Goal: Task Accomplishment & Management: Manage account settings

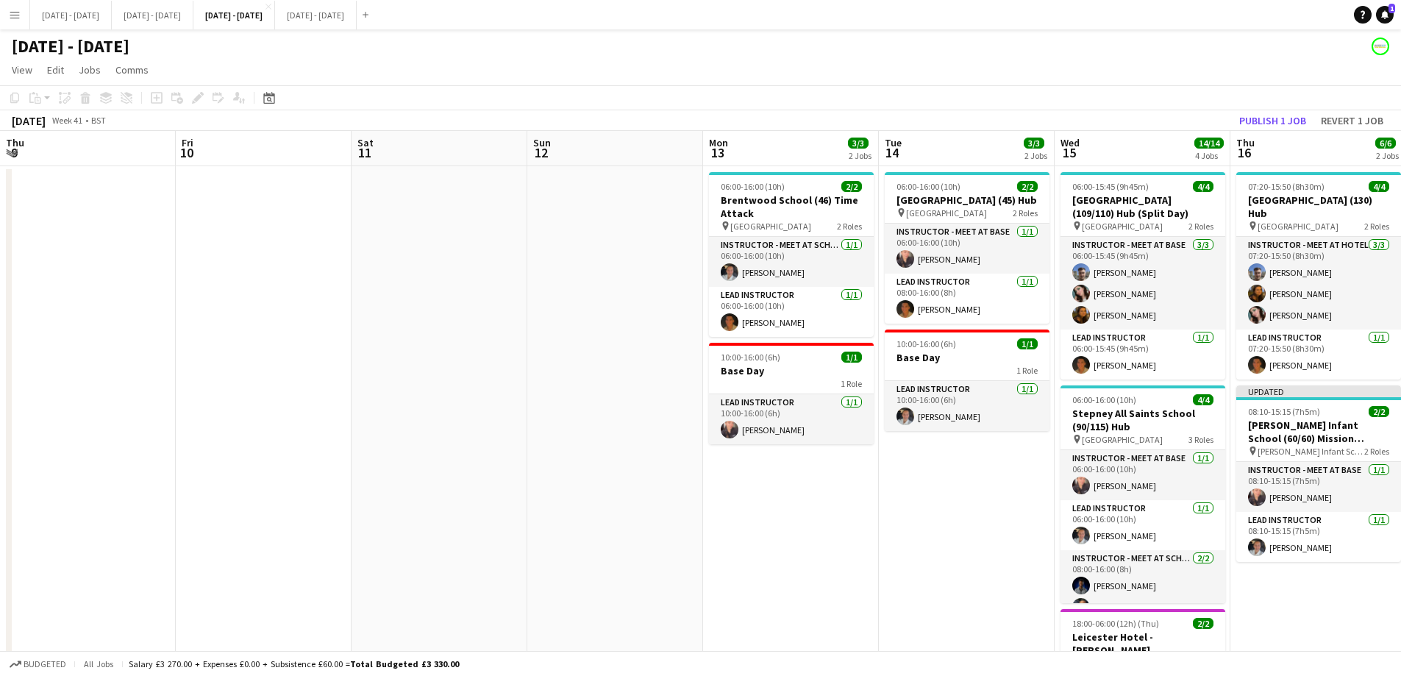
scroll to position [0, 554]
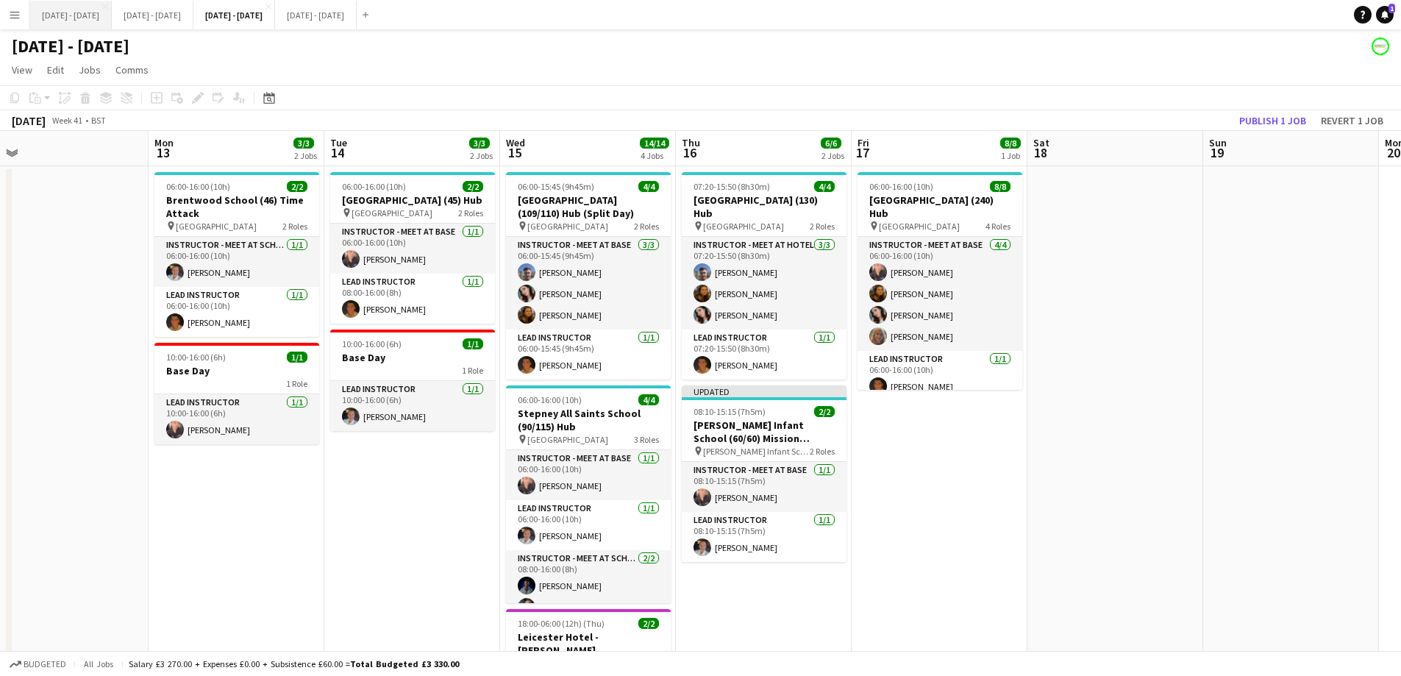
click at [50, 15] on button "[DATE] - [DATE] Close" at bounding box center [71, 15] width 82 height 29
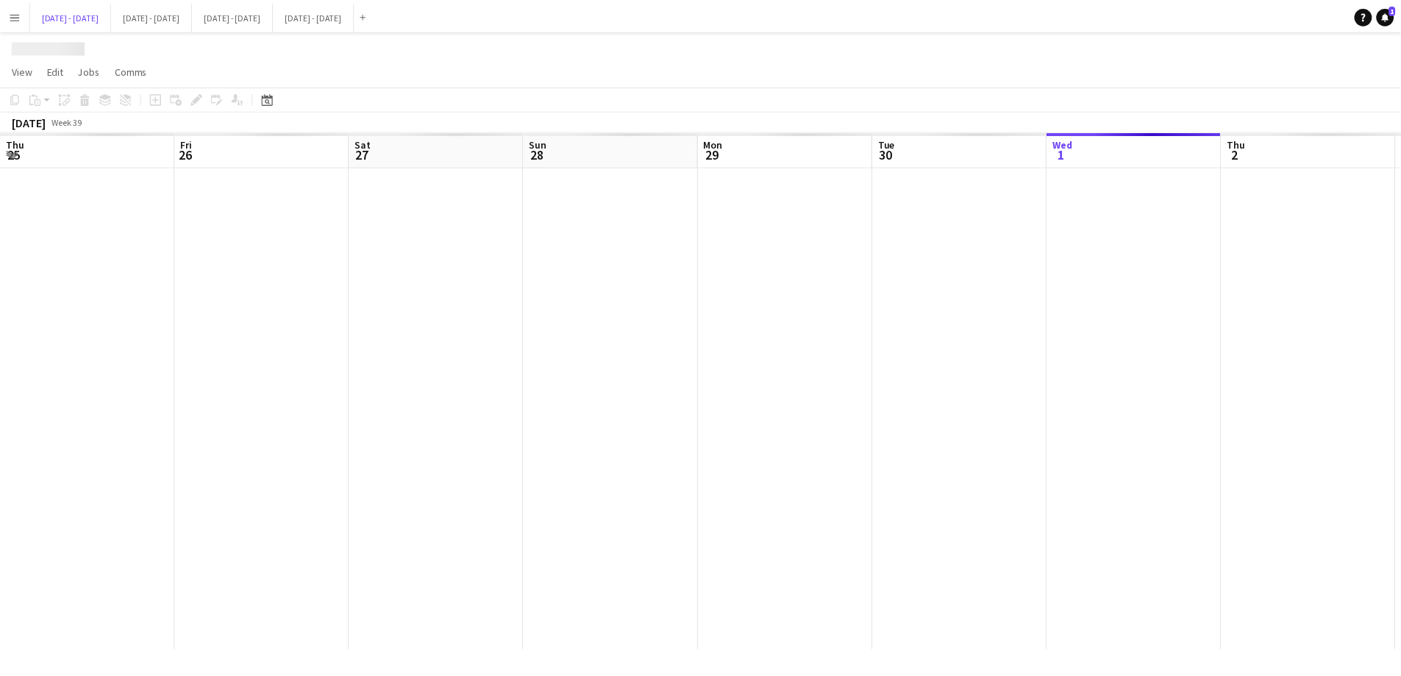
scroll to position [0, 479]
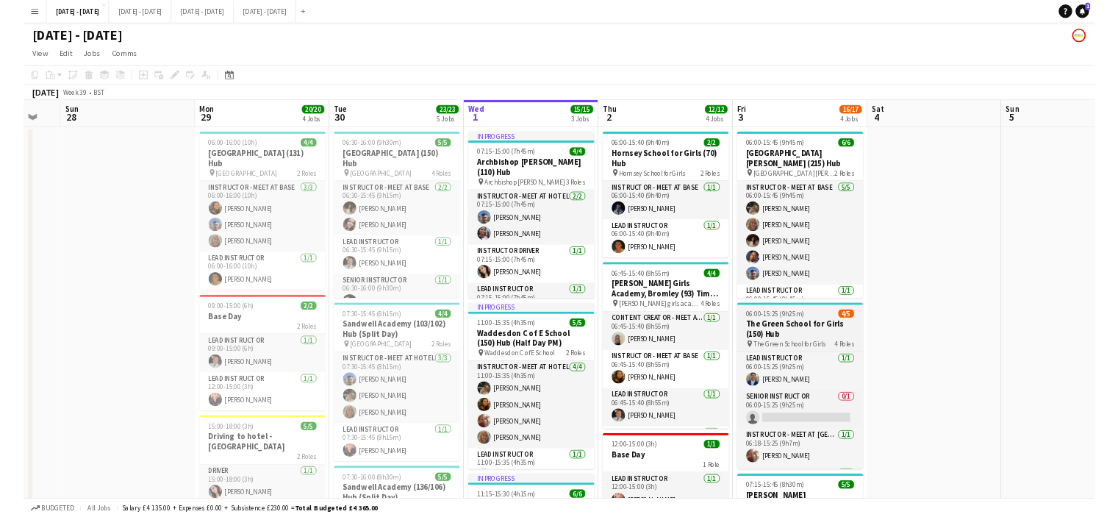
scroll to position [0, 478]
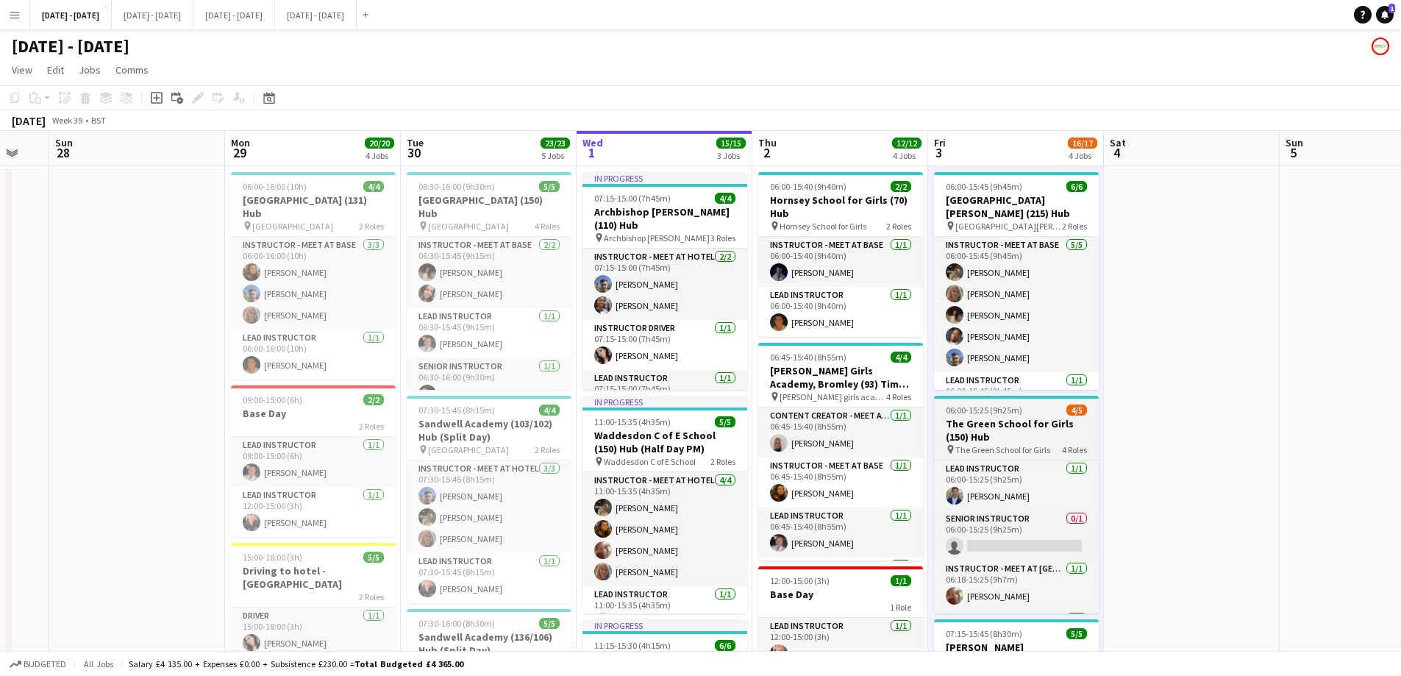
click at [983, 432] on h3 "The Green School for Girls (150) Hub" at bounding box center [1016, 430] width 165 height 26
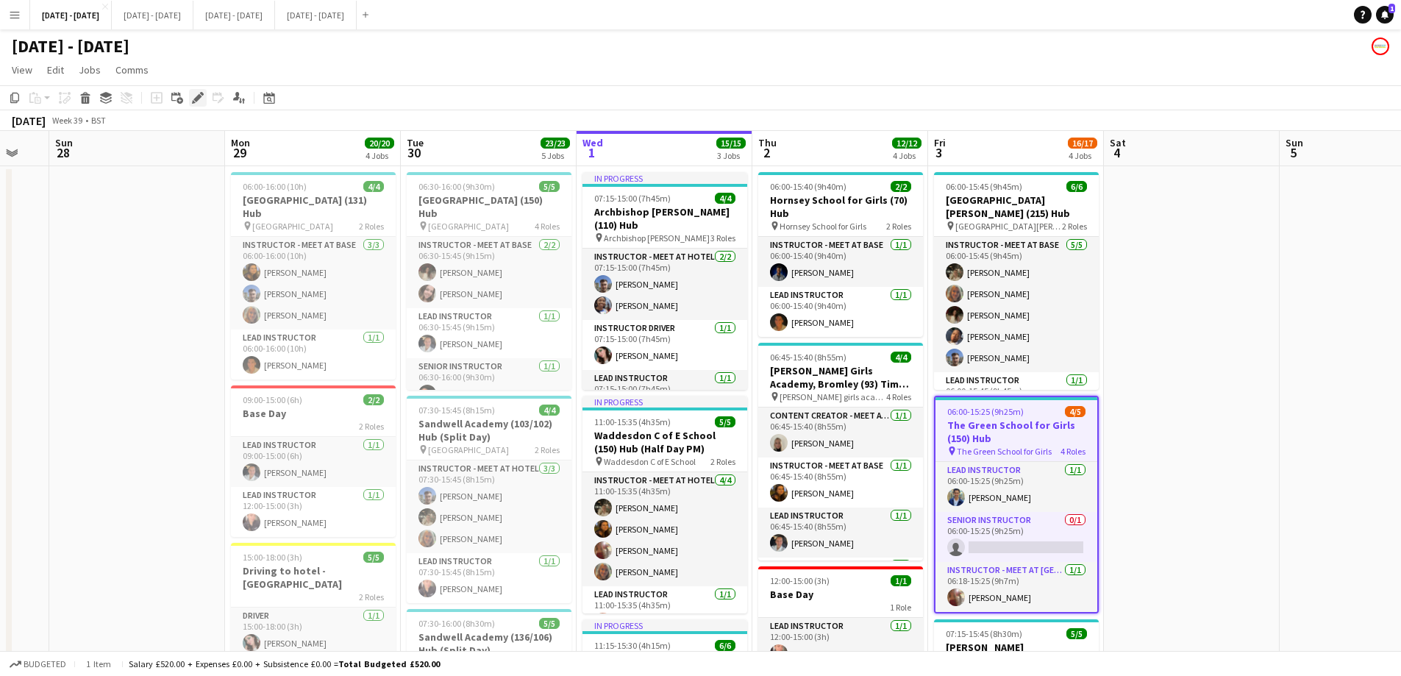
click at [199, 101] on icon "Edit" at bounding box center [198, 98] width 12 height 12
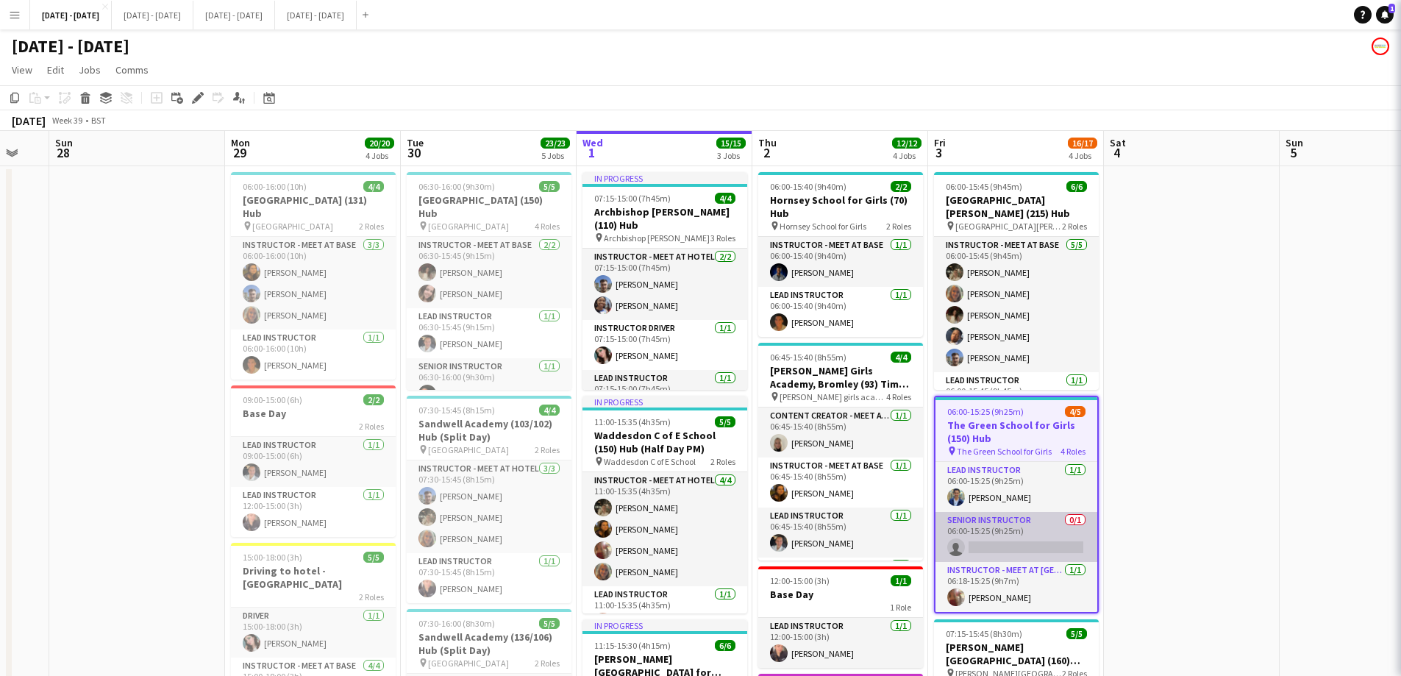
type input "**********"
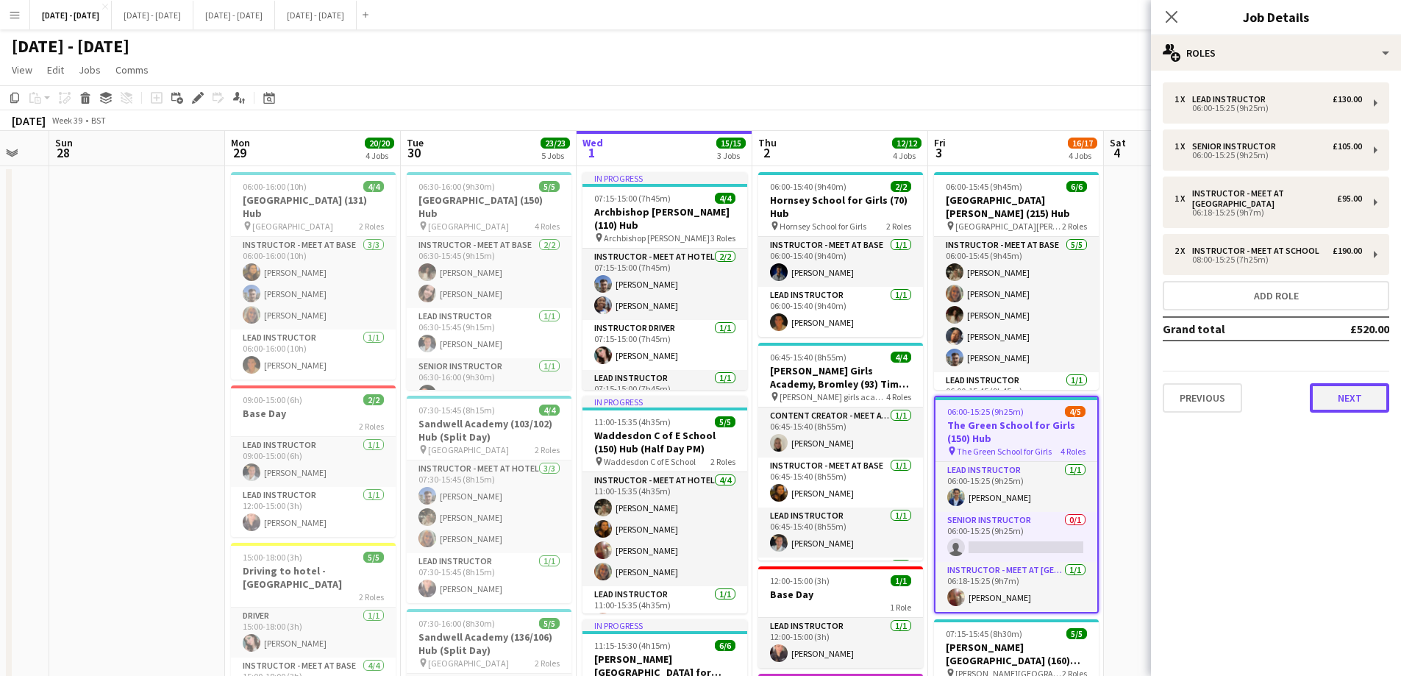
click at [1348, 400] on button "Next" at bounding box center [1348, 397] width 79 height 29
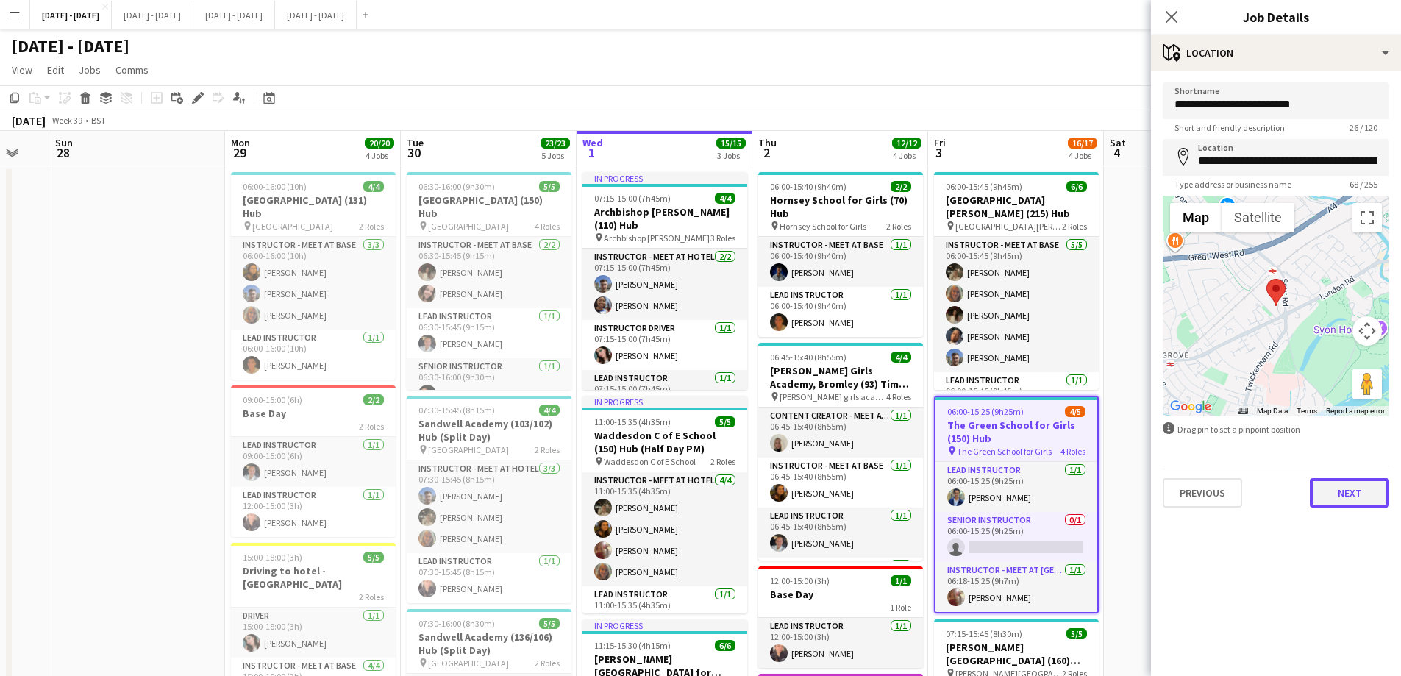
click at [1342, 483] on button "Next" at bounding box center [1348, 492] width 79 height 29
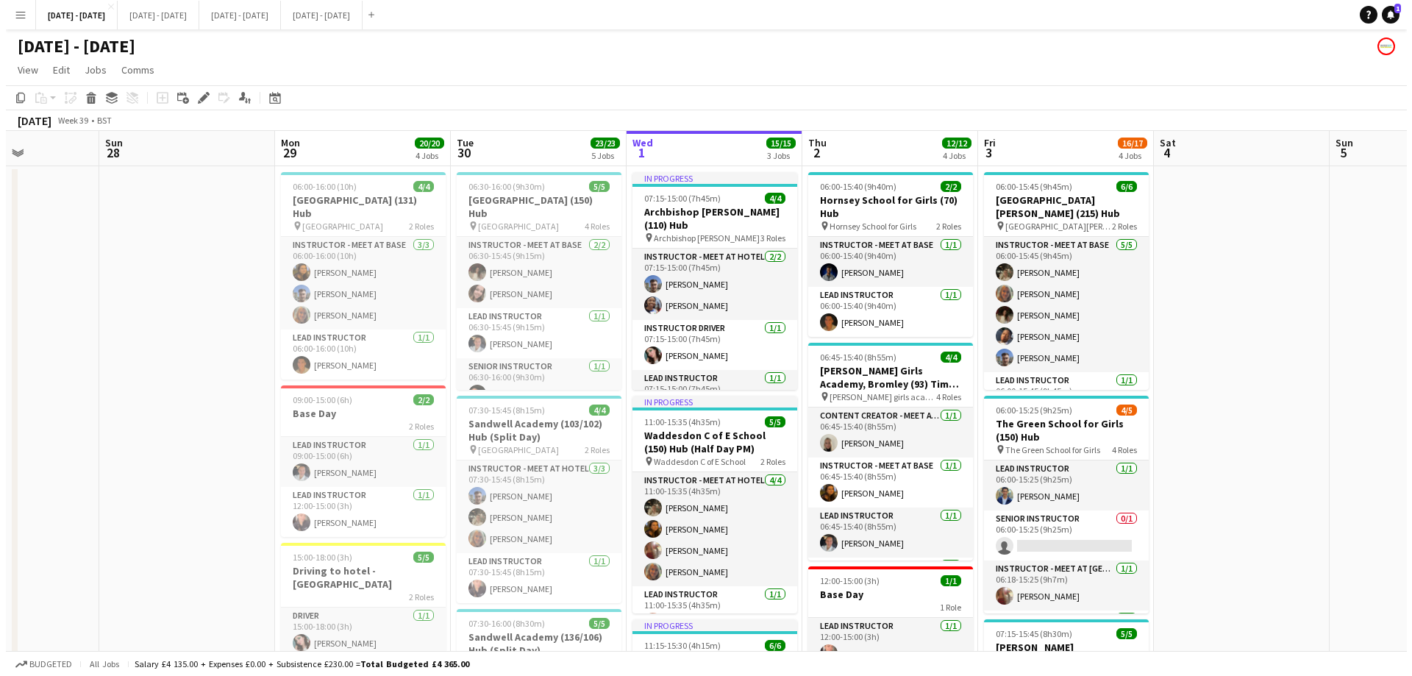
scroll to position [0, 464]
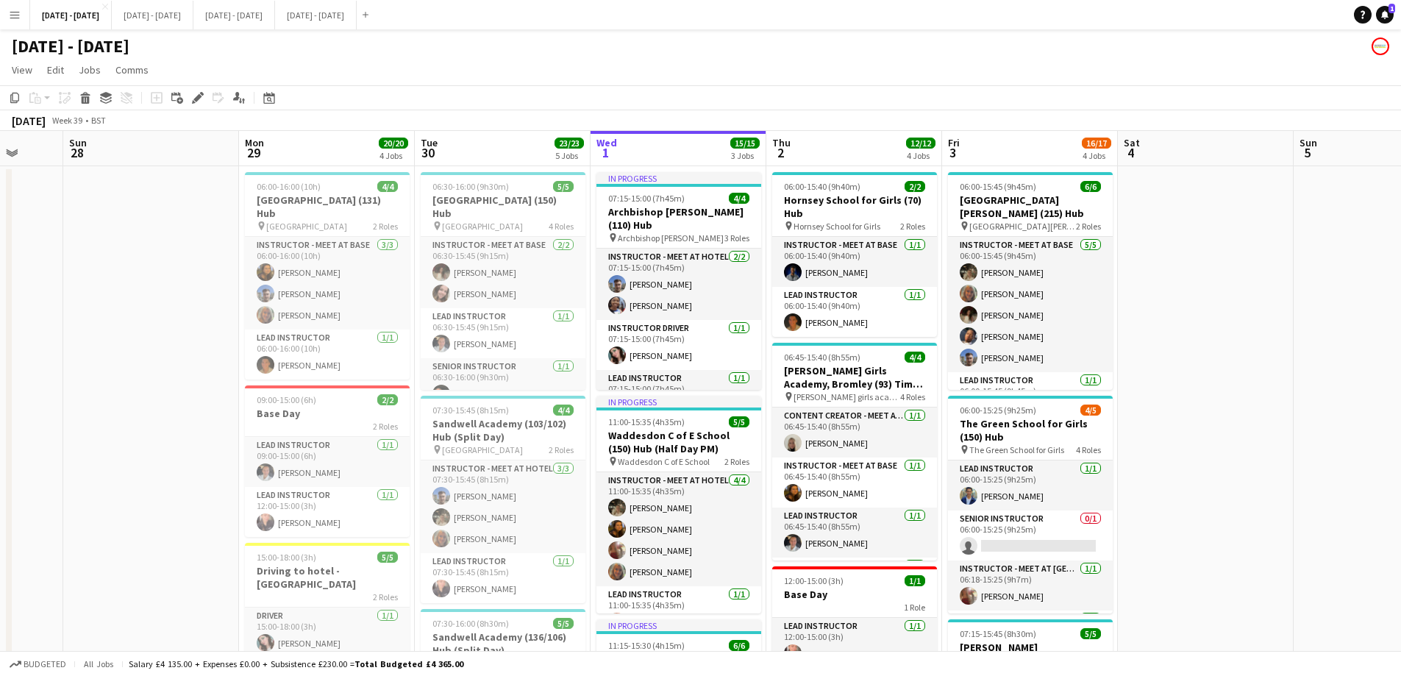
drag, startPoint x: 1204, startPoint y: 555, endPoint x: 1218, endPoint y: 572, distance: 21.9
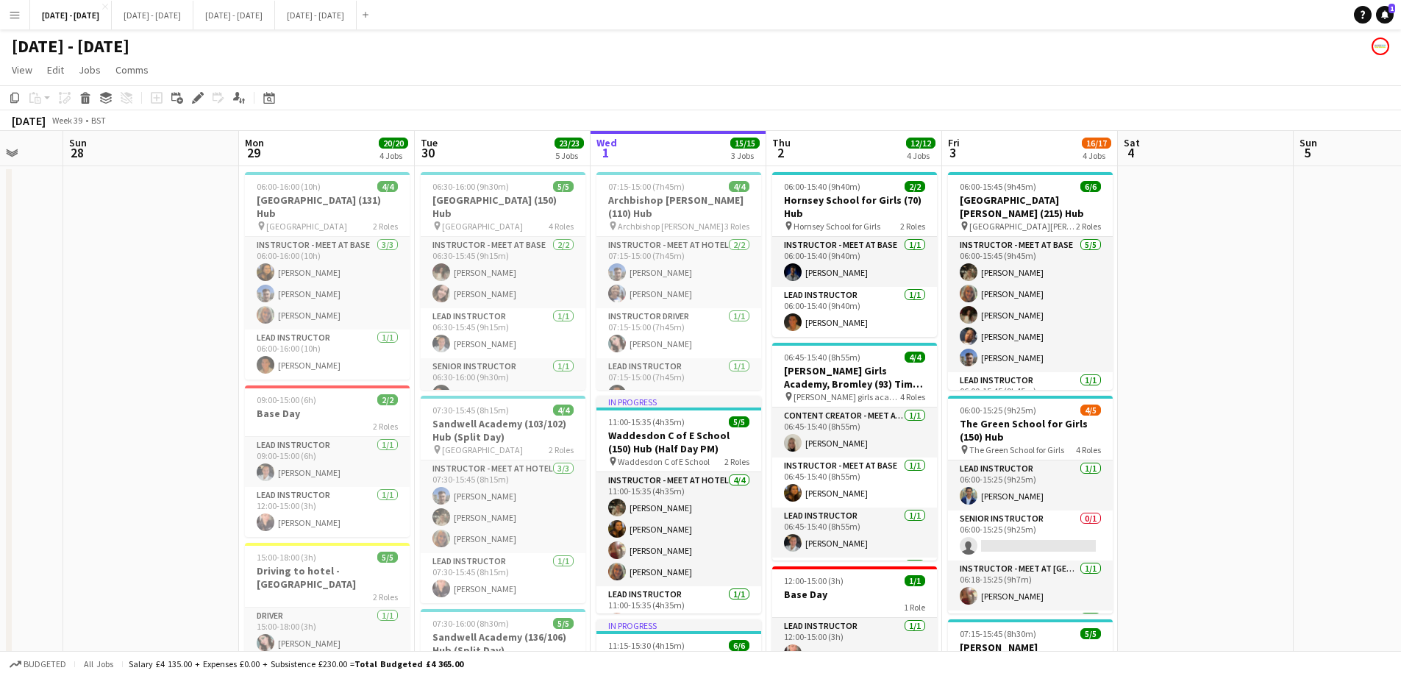
click at [15, 11] on app-icon "Menu" at bounding box center [15, 15] width 12 height 12
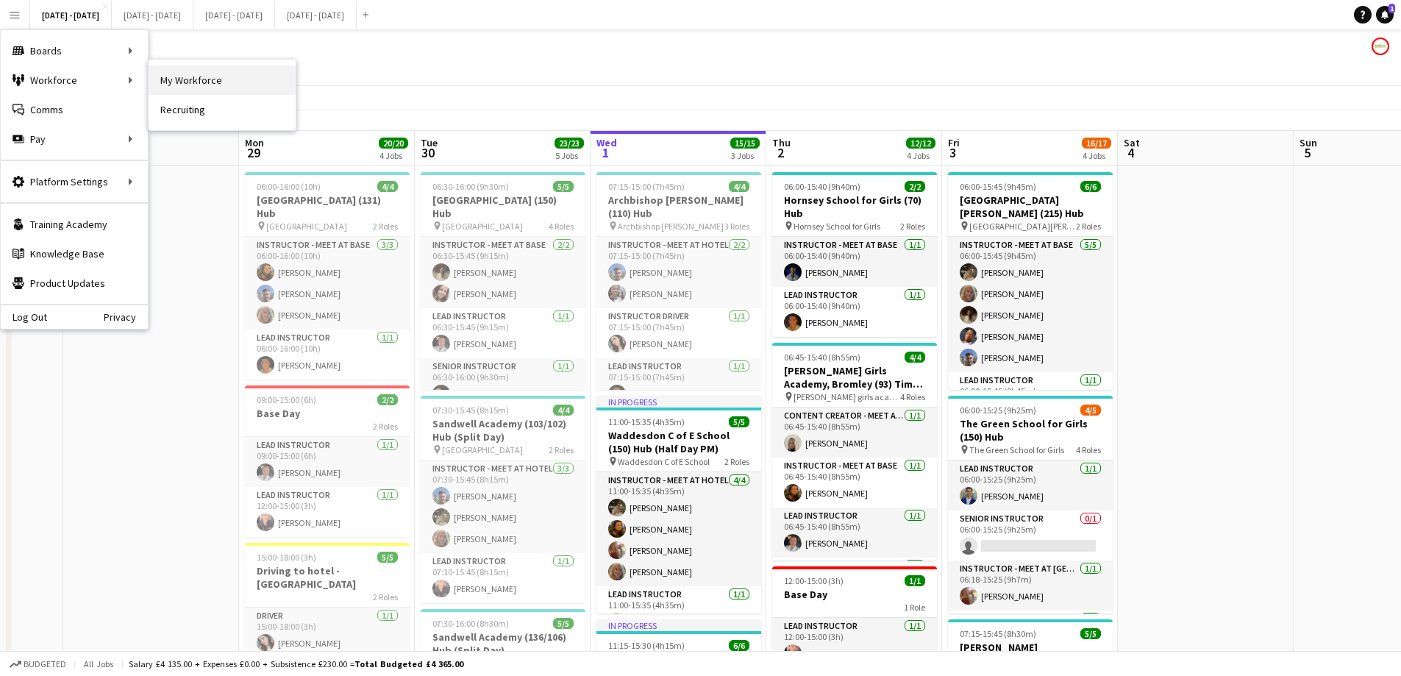
click at [182, 75] on link "My Workforce" at bounding box center [222, 79] width 147 height 29
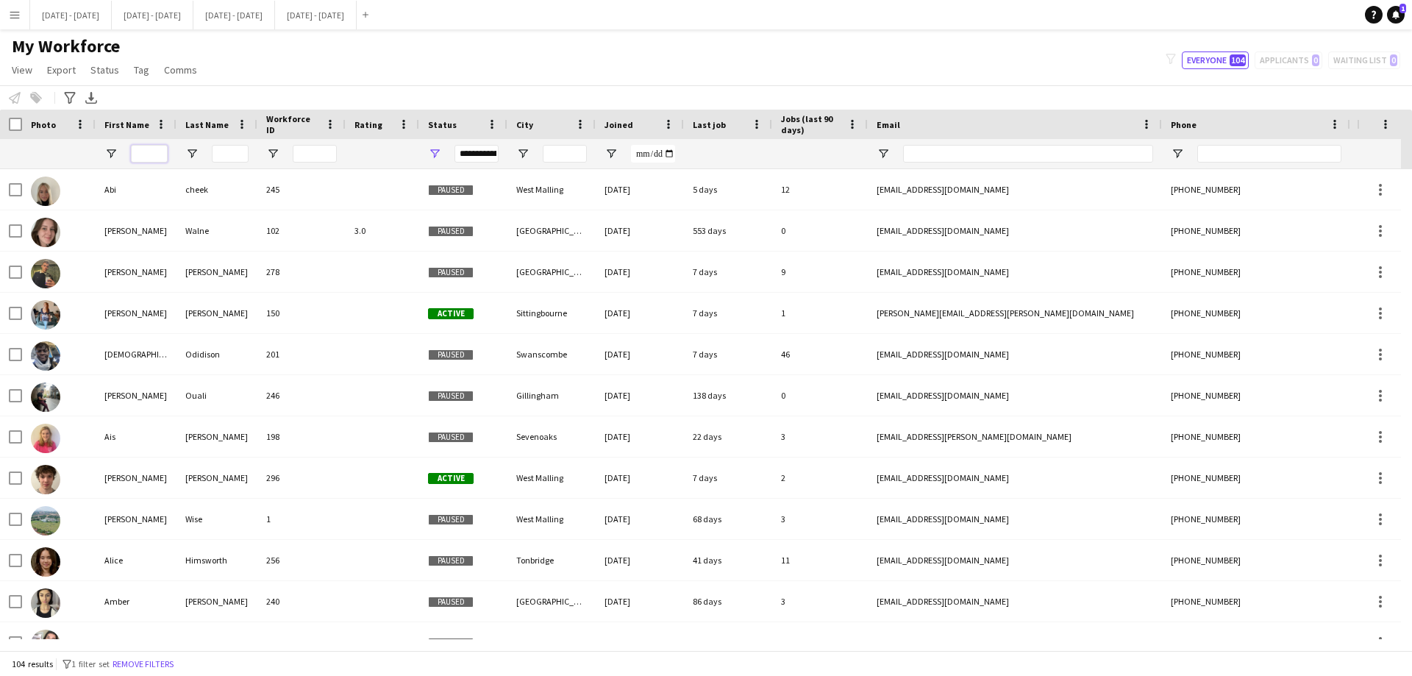
click at [146, 158] on input "First Name Filter Input" at bounding box center [149, 154] width 37 height 18
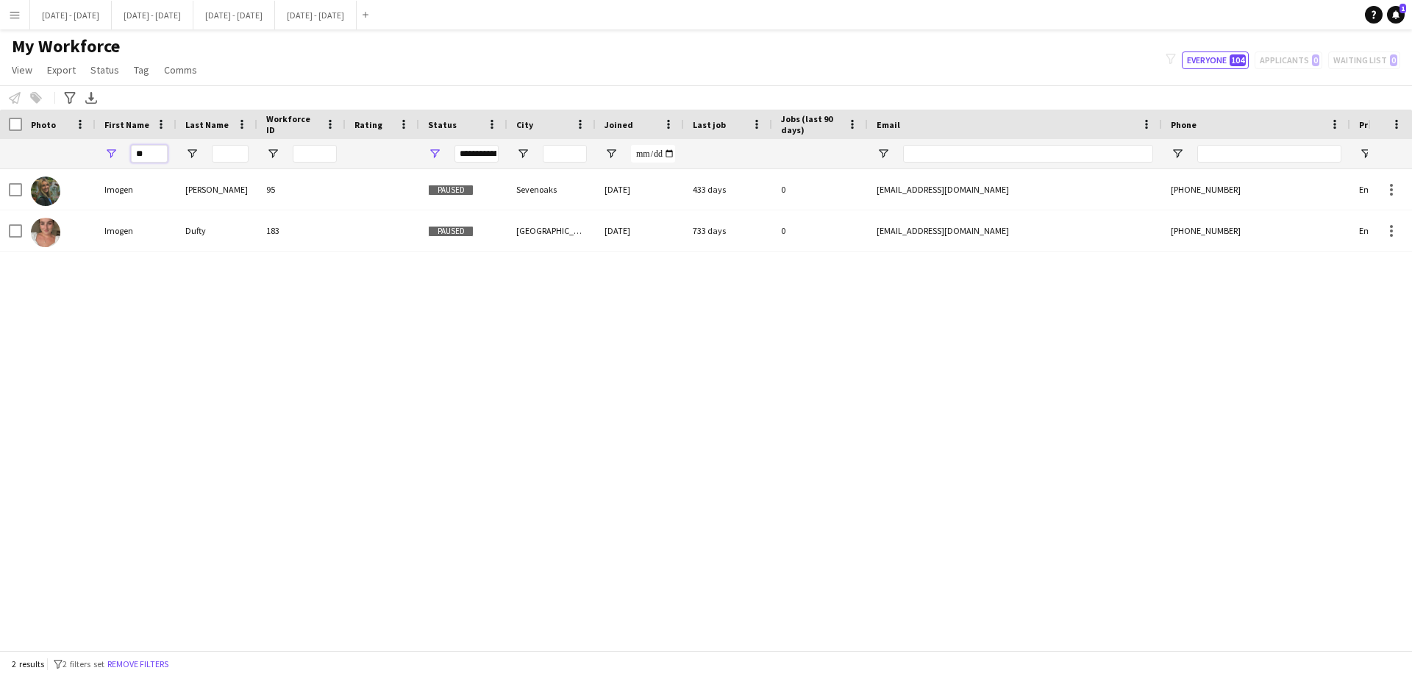
type input "*"
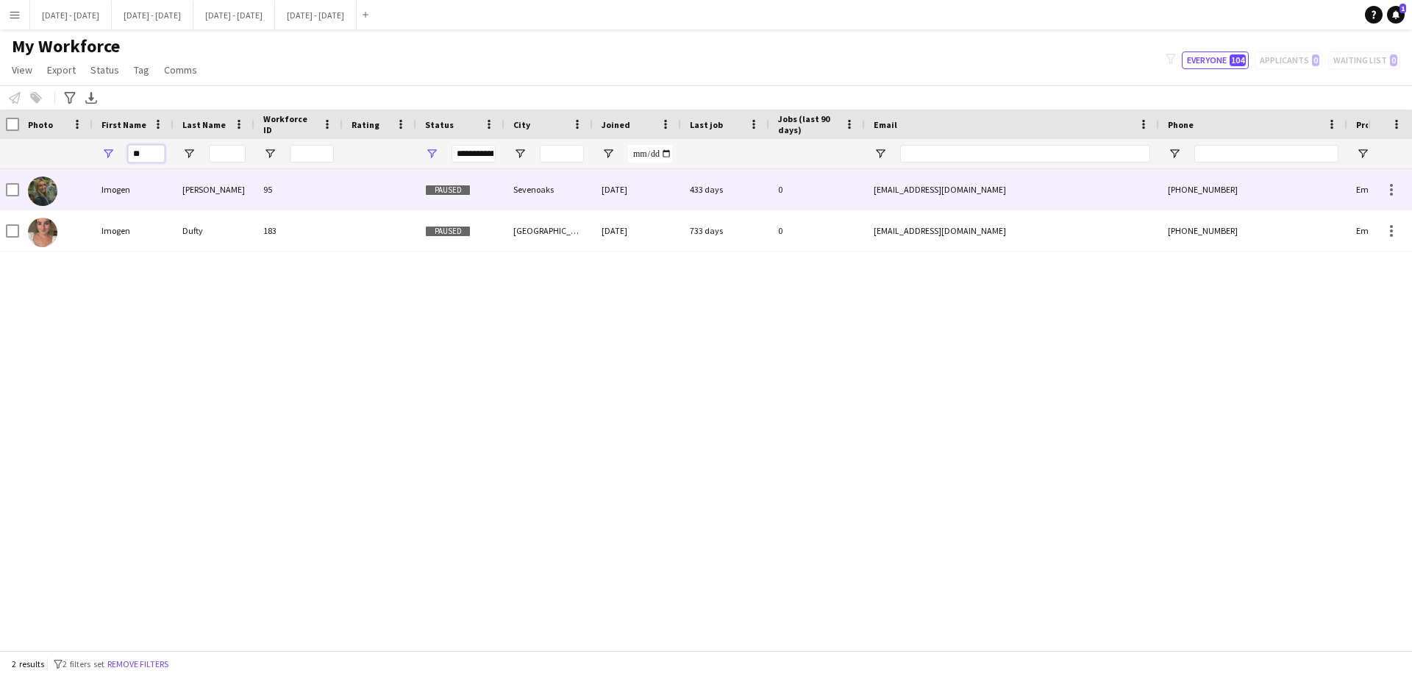
type input "*"
type input "****"
click at [365, 191] on div at bounding box center [380, 189] width 74 height 40
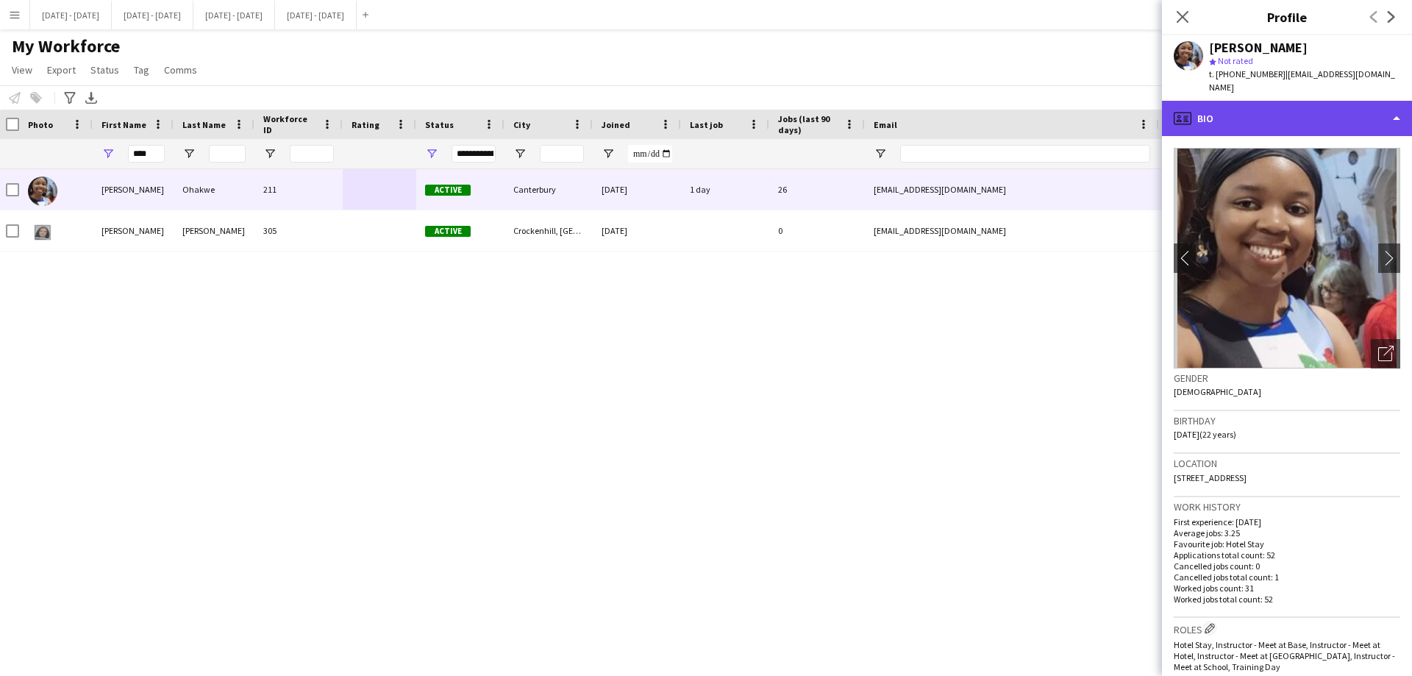
click at [1259, 101] on div "profile Bio" at bounding box center [1287, 118] width 250 height 35
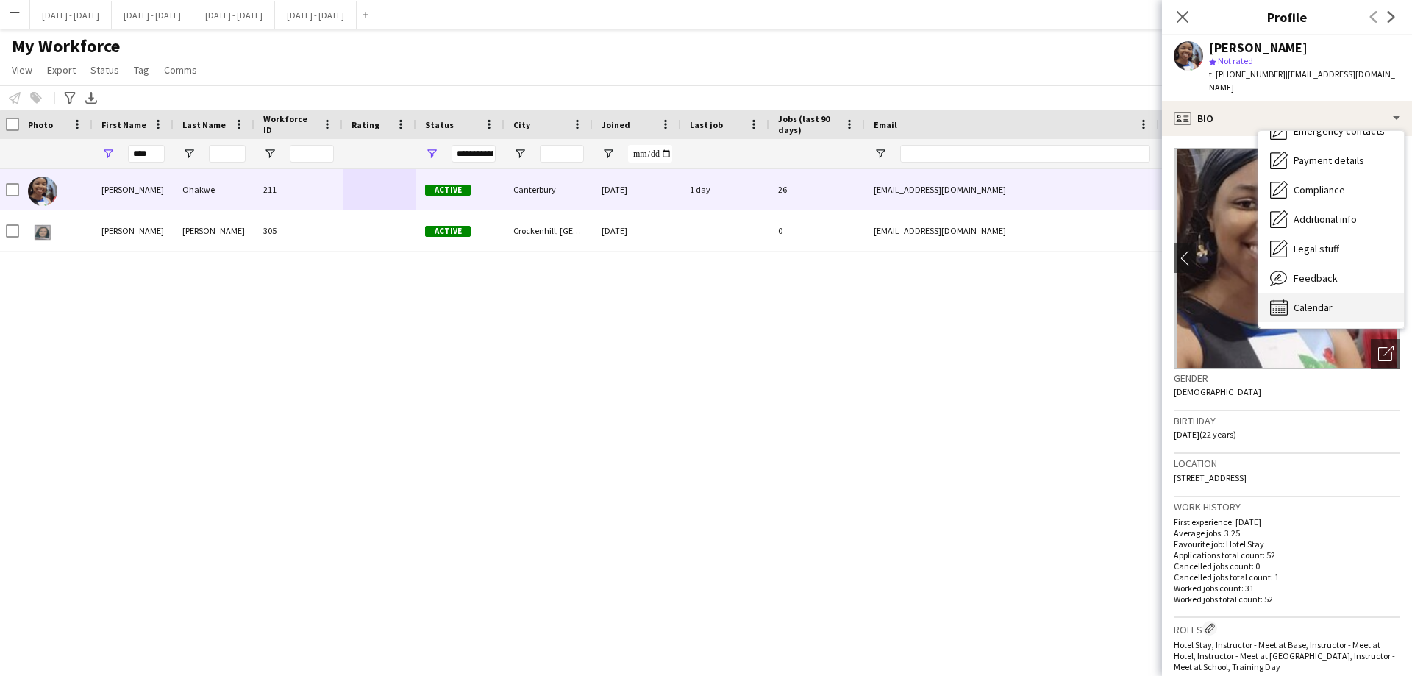
click at [1307, 301] on span "Calendar" at bounding box center [1312, 307] width 39 height 13
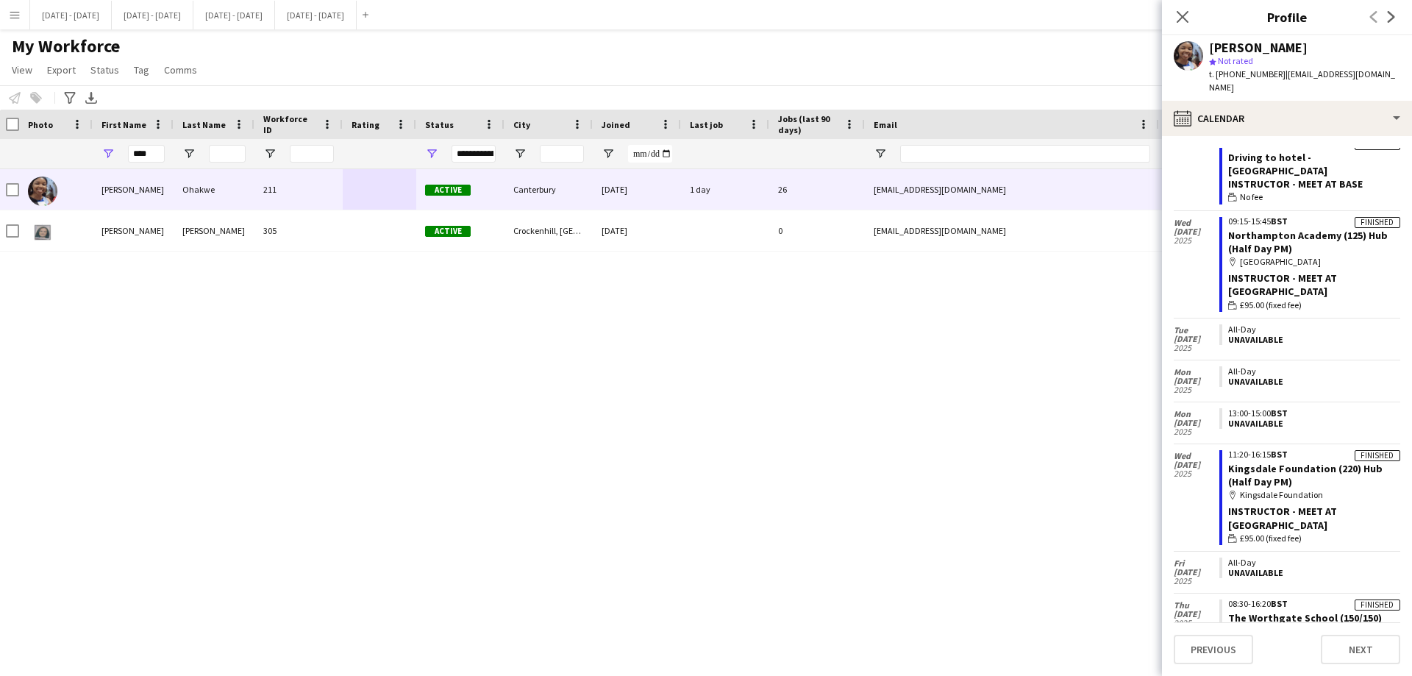
scroll to position [844, 0]
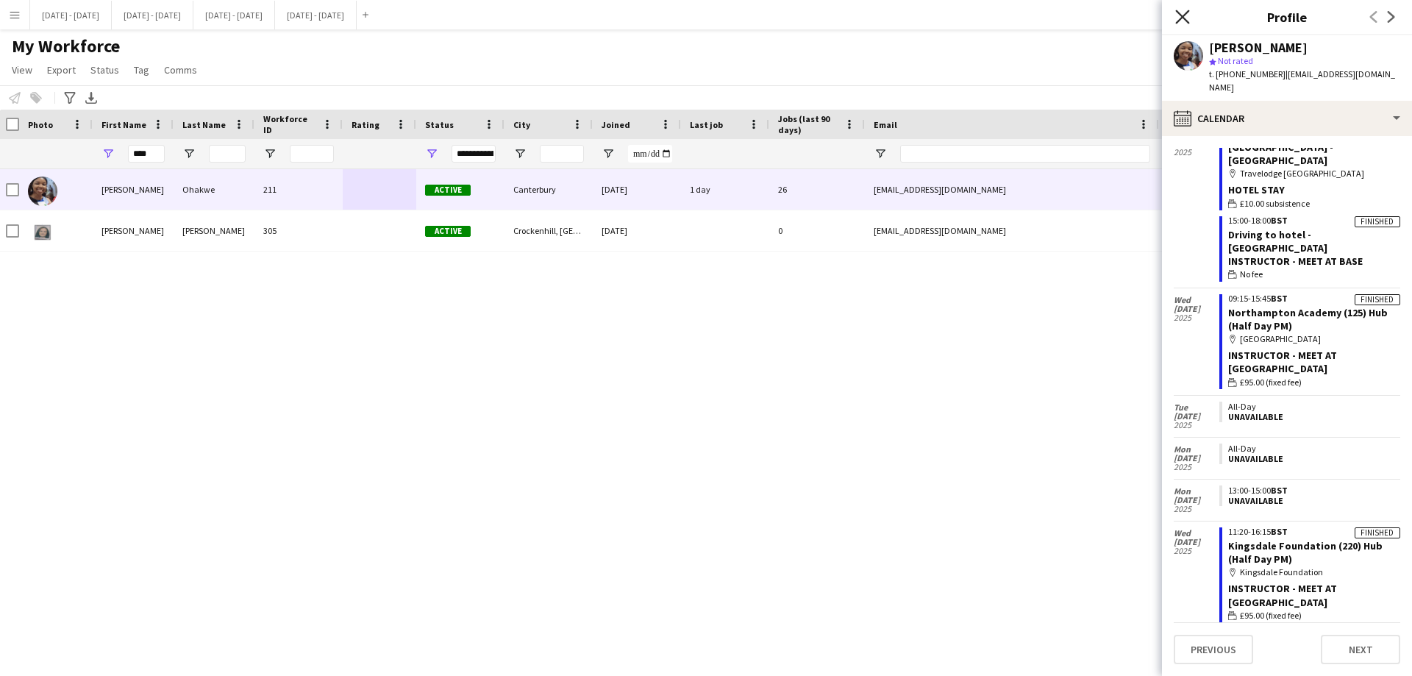
click at [1183, 21] on icon "Close pop-in" at bounding box center [1182, 17] width 14 height 14
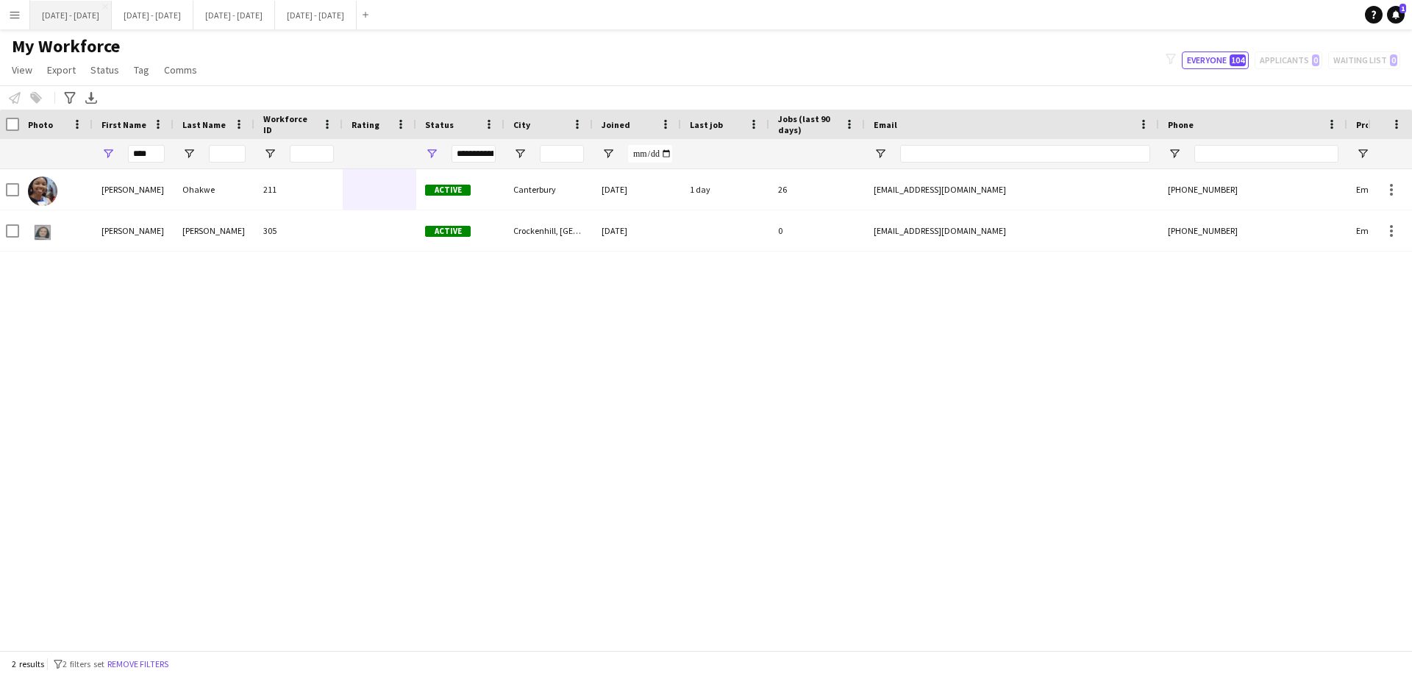
click at [100, 12] on button "[DATE] - [DATE] Close" at bounding box center [71, 15] width 82 height 29
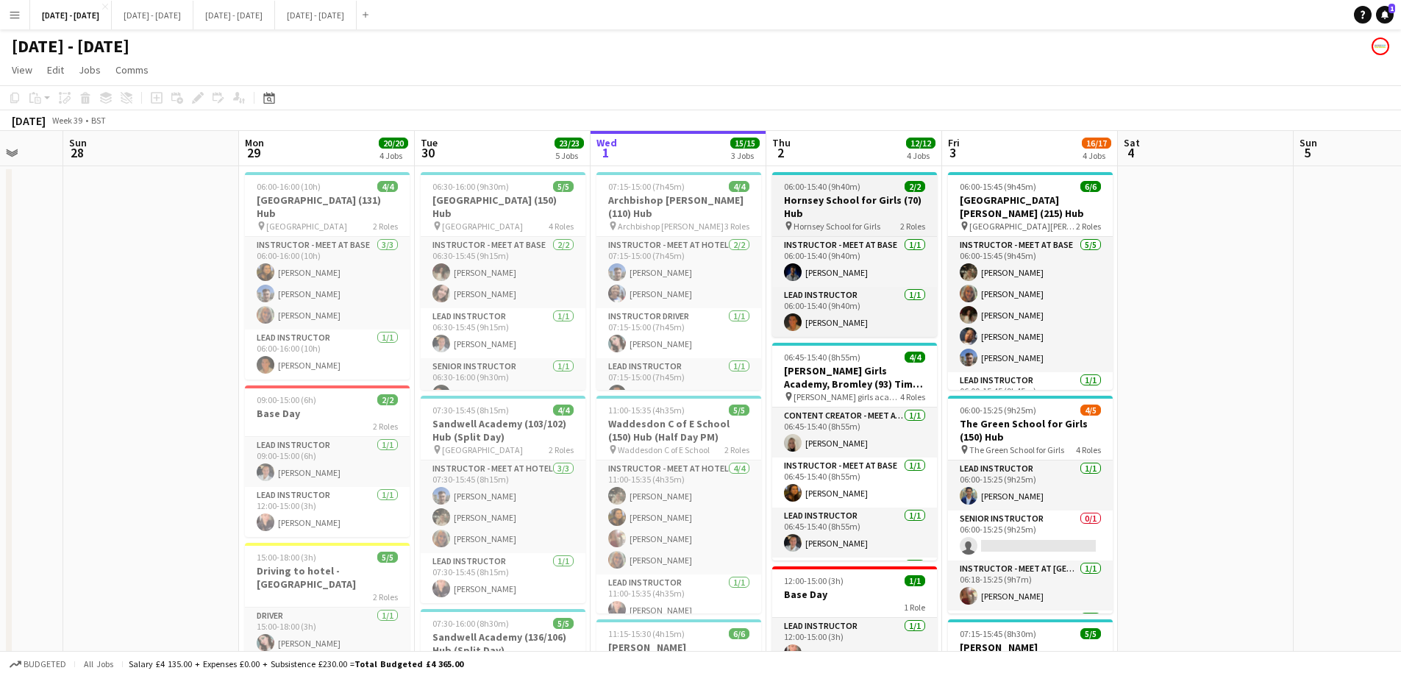
click at [826, 209] on h3 "Hornsey School for Girls (70) Hub" at bounding box center [854, 206] width 165 height 26
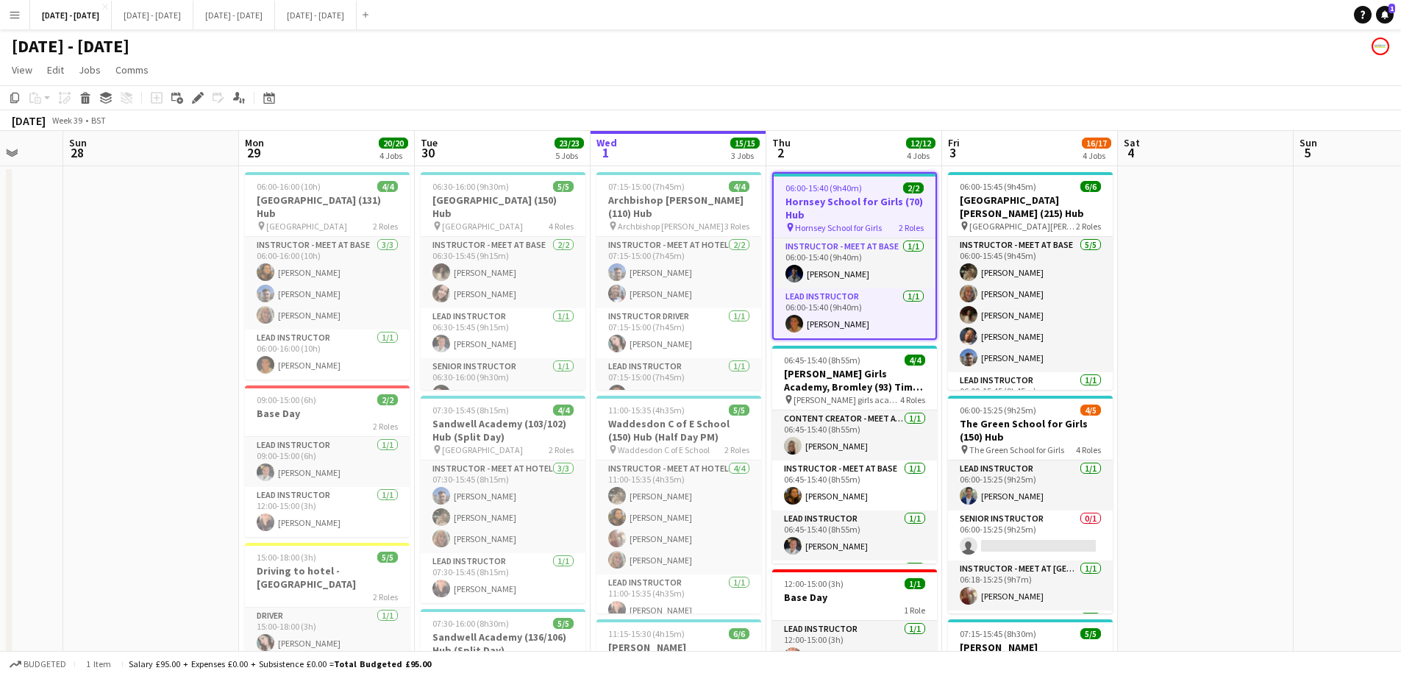
click at [880, 203] on h3 "Hornsey School for Girls (70) Hub" at bounding box center [854, 208] width 162 height 26
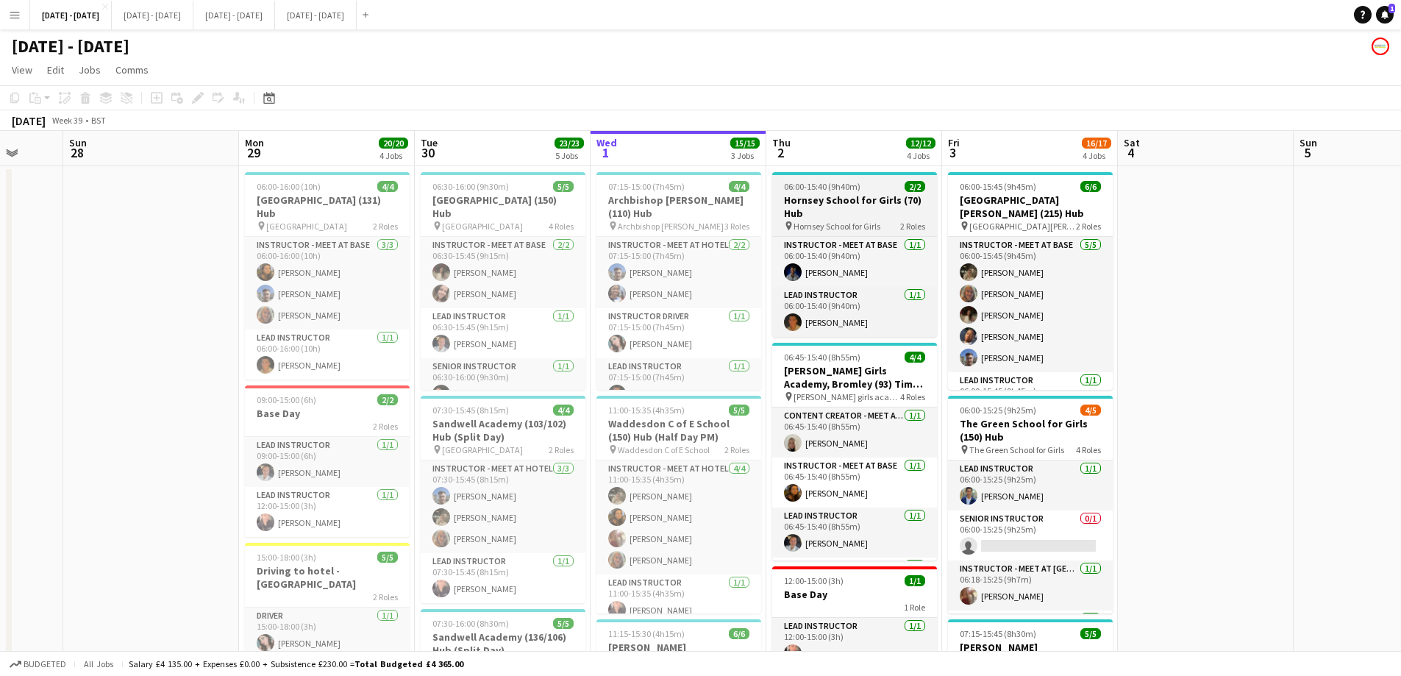
click at [860, 208] on h3 "Hornsey School for Girls (70) Hub" at bounding box center [854, 206] width 165 height 26
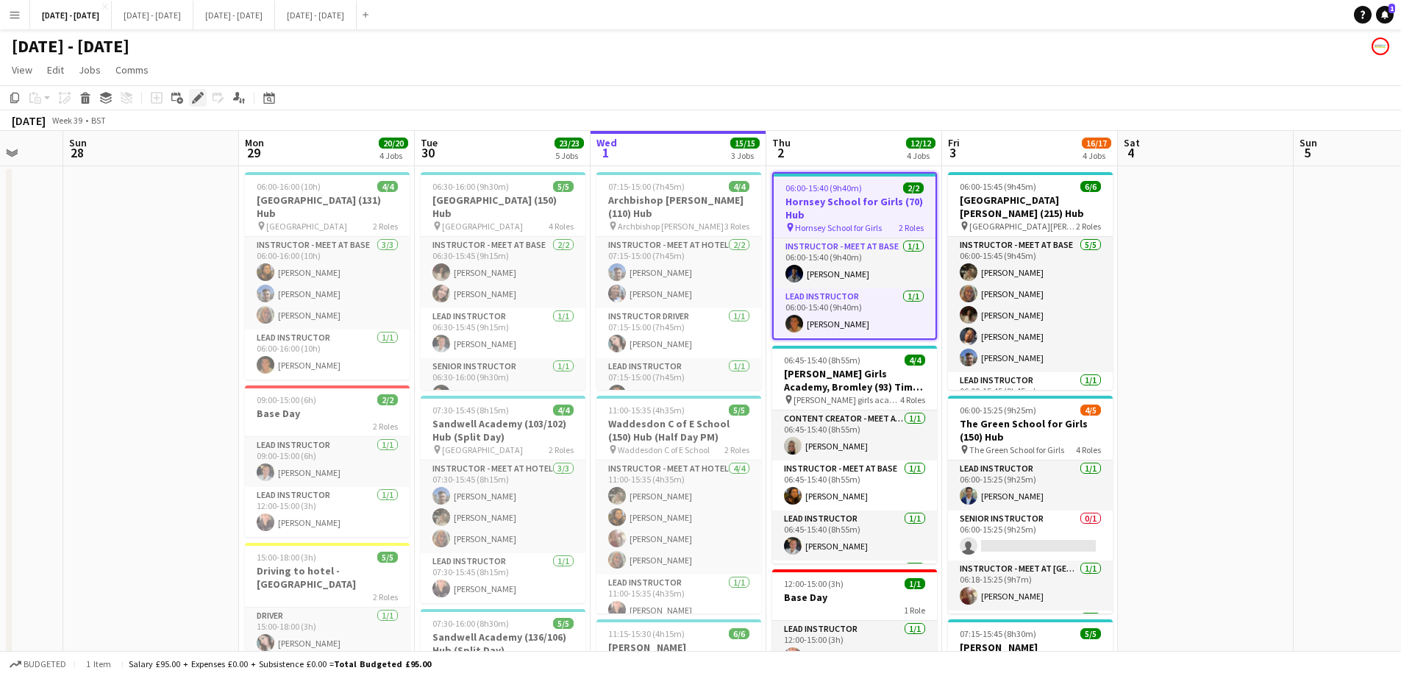
click at [199, 96] on icon at bounding box center [197, 98] width 8 height 8
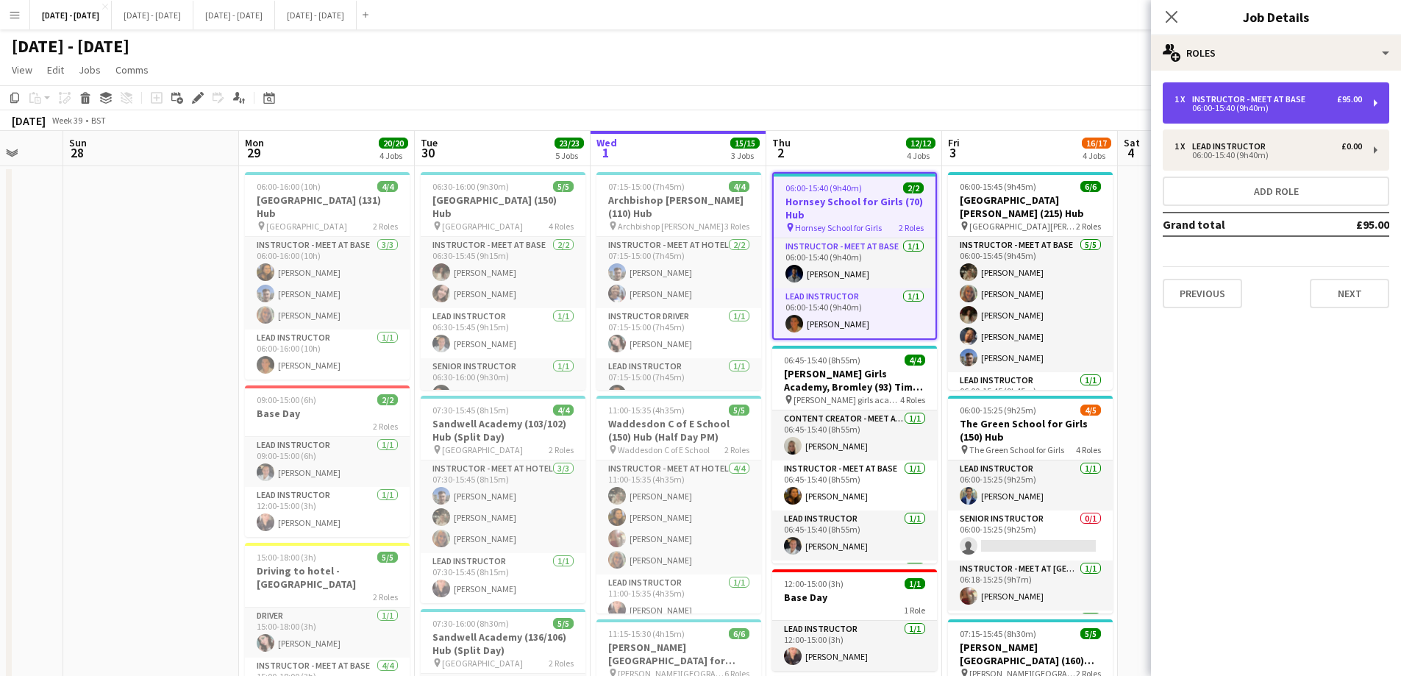
click at [1333, 98] on div "1 x Instructor - Meet at Base £95.00" at bounding box center [1267, 99] width 187 height 10
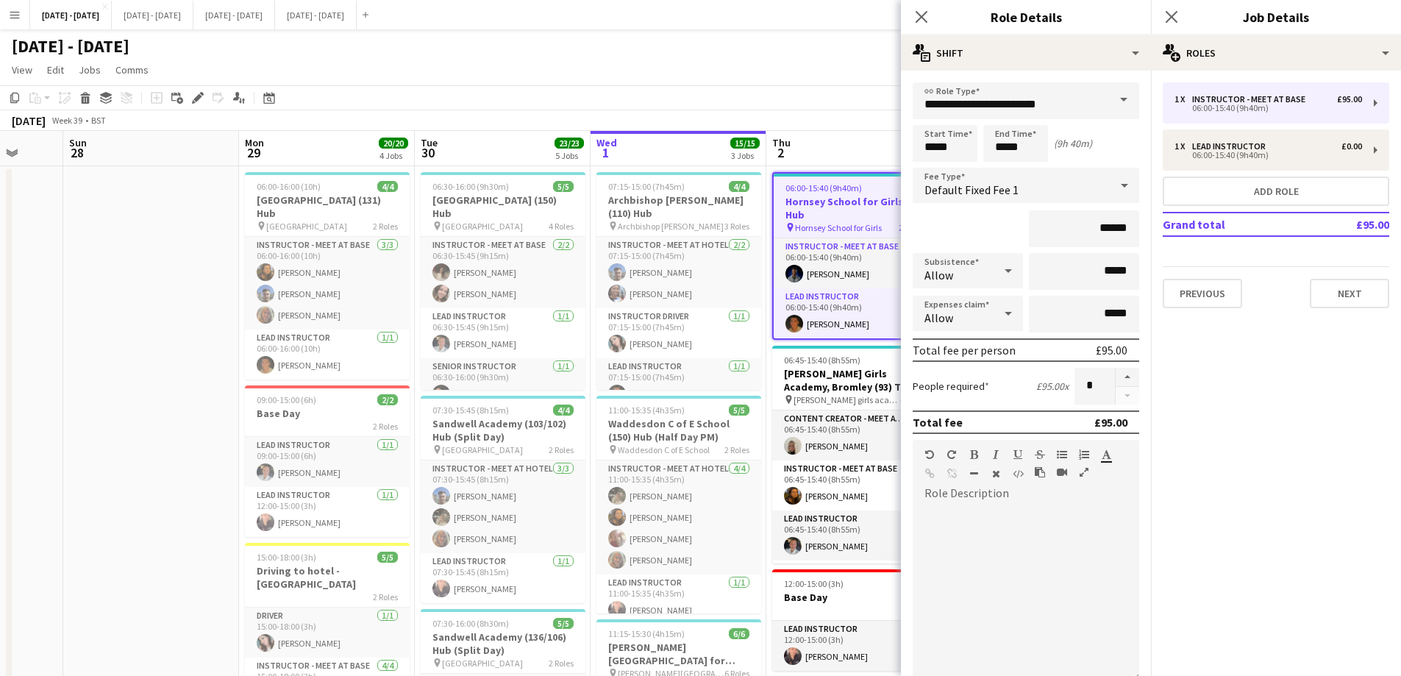
click at [1108, 92] on span at bounding box center [1123, 99] width 31 height 35
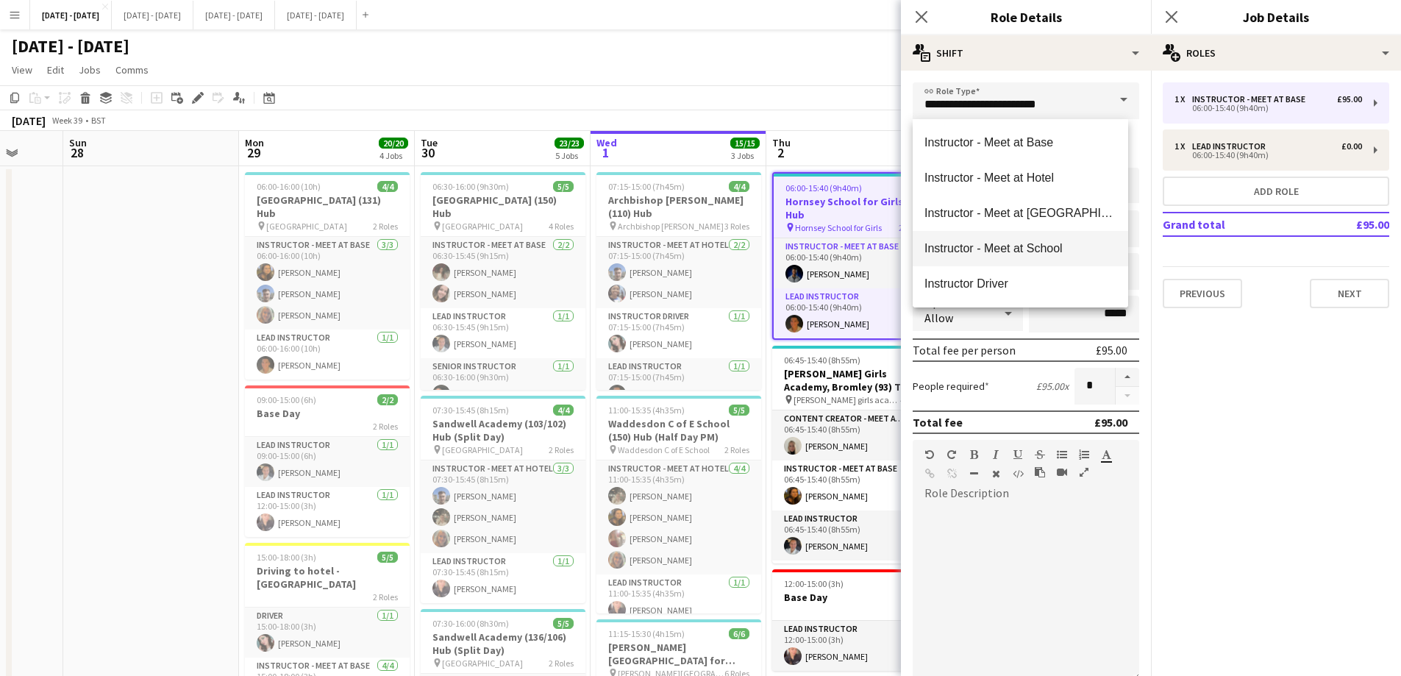
scroll to position [441, 0]
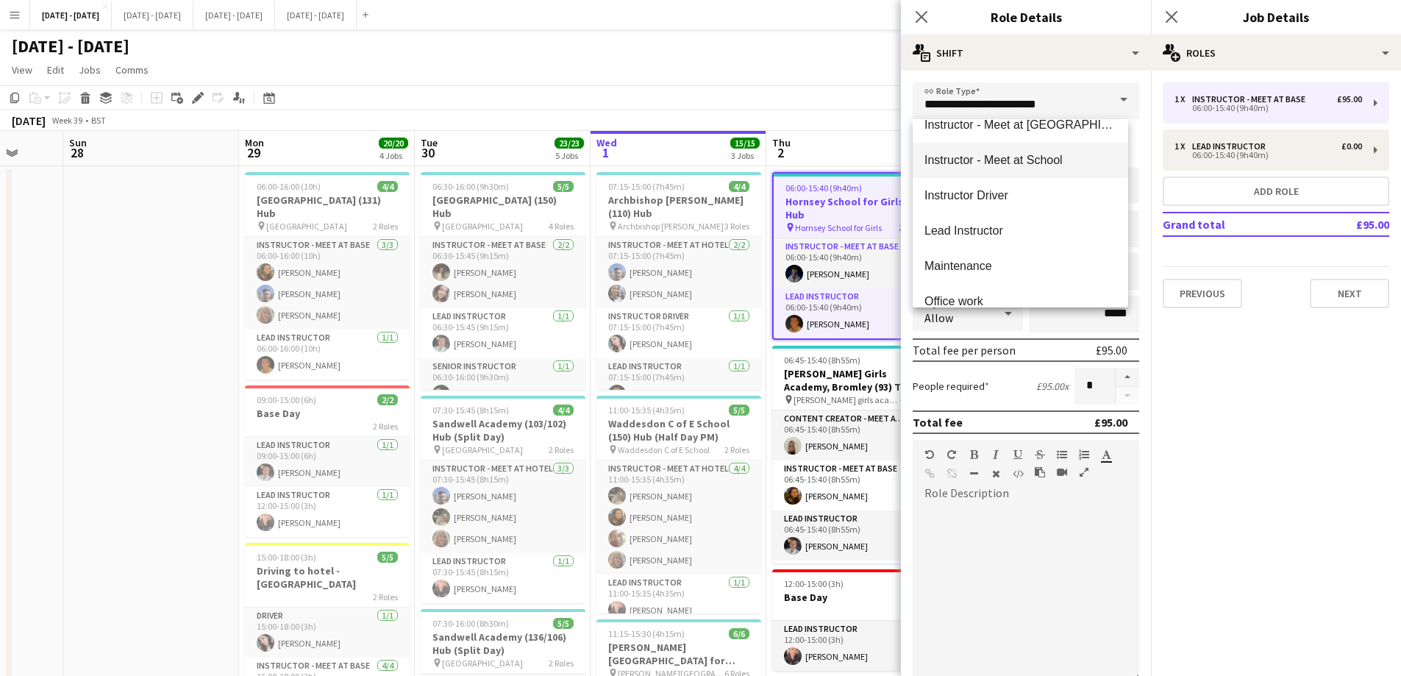
click at [1054, 162] on span "Instructor - Meet at School" at bounding box center [1020, 160] width 192 height 14
type input "**********"
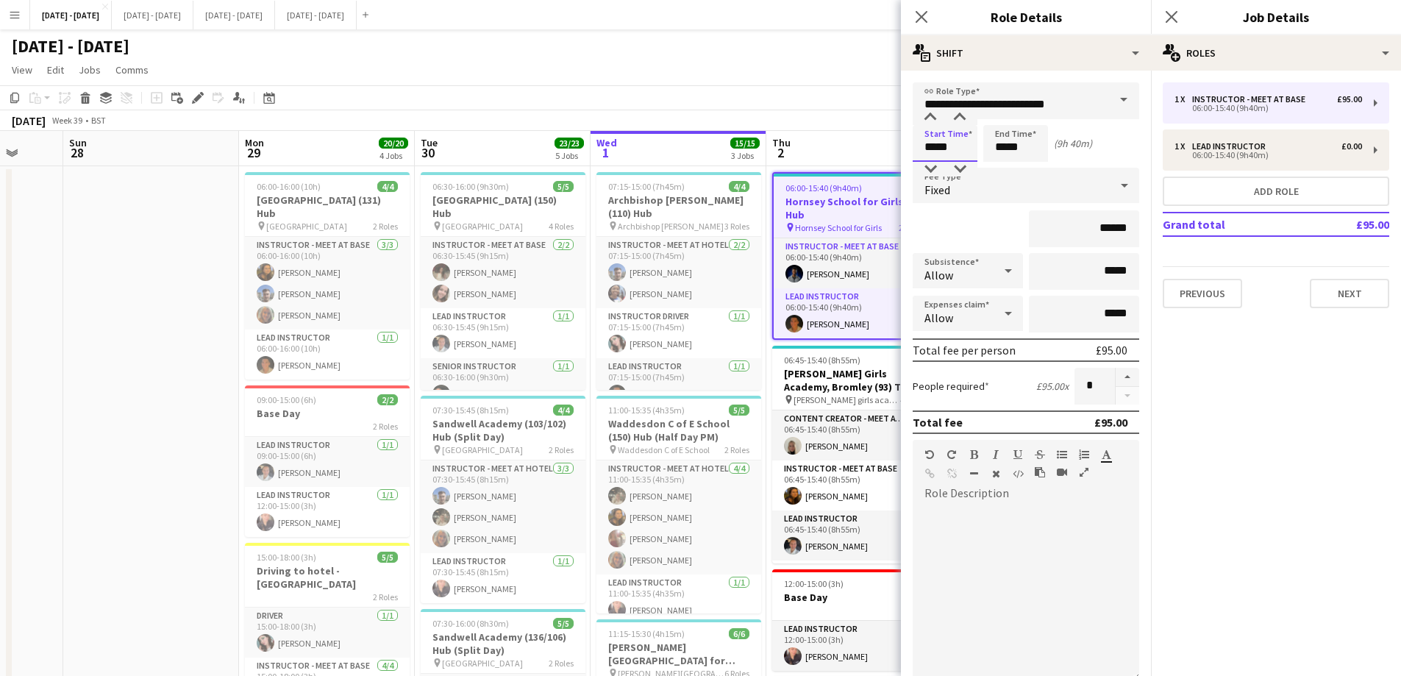
drag, startPoint x: 957, startPoint y: 145, endPoint x: 884, endPoint y: 155, distance: 73.5
click at [884, 155] on body "Menu Boards Boards Boards All jobs Status Workforce Workforce My Workforce Recr…" at bounding box center [700, 637] width 1401 height 1275
type input "*****"
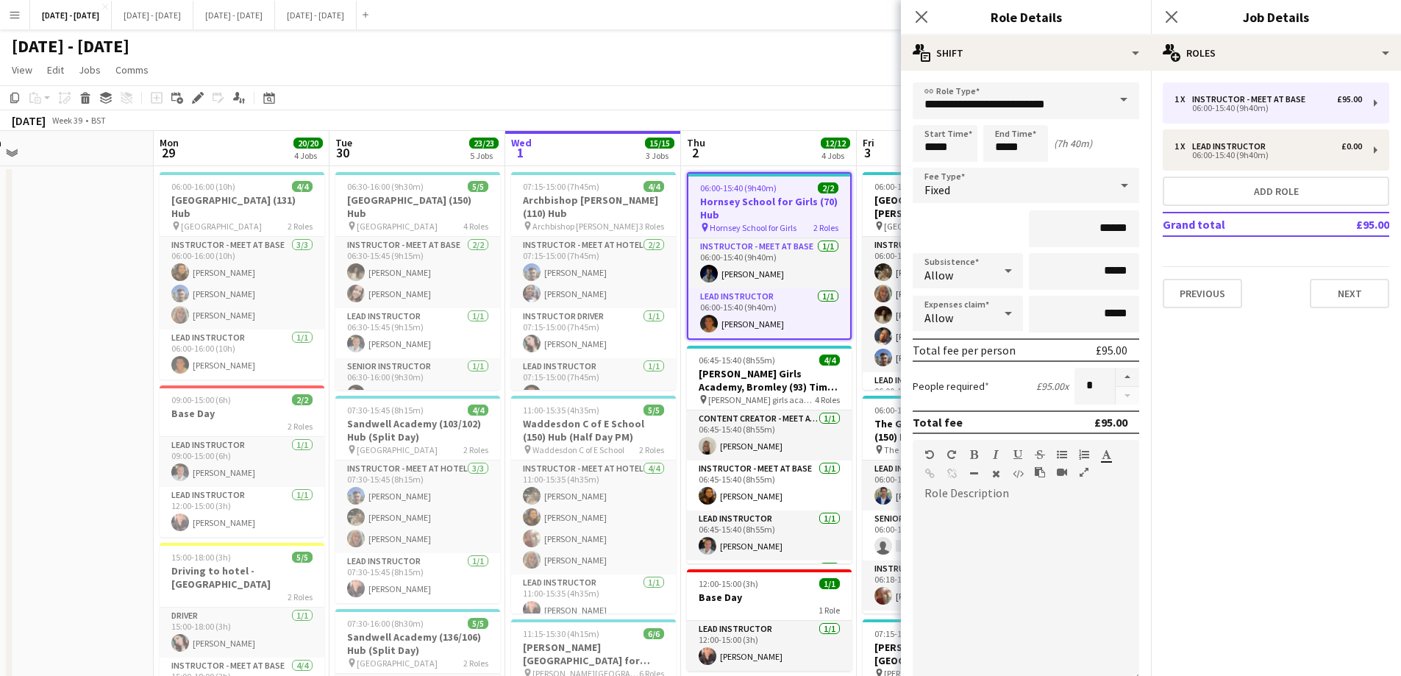
scroll to position [0, 551]
drag, startPoint x: 850, startPoint y: 151, endPoint x: 762, endPoint y: 149, distance: 87.5
click at [924, 11] on icon "Close pop-in" at bounding box center [921, 17] width 14 height 14
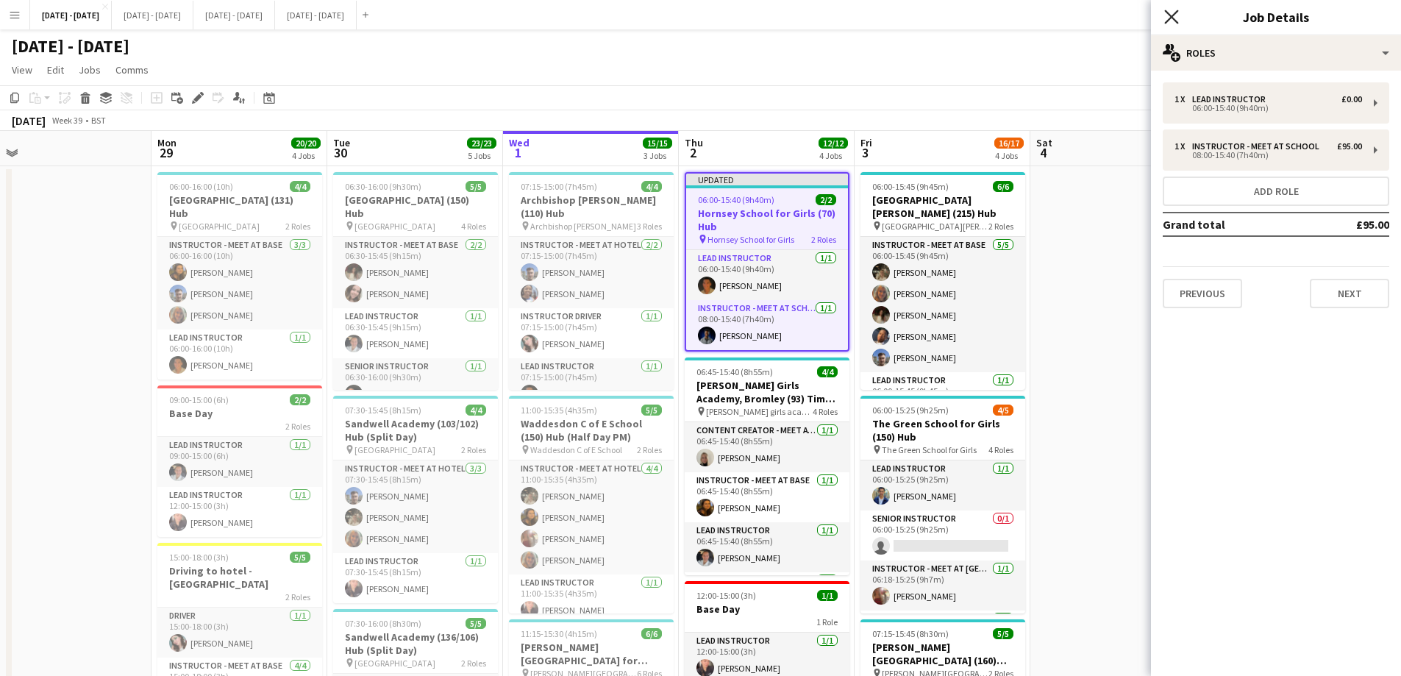
click at [1168, 15] on icon "Close pop-in" at bounding box center [1171, 17] width 14 height 14
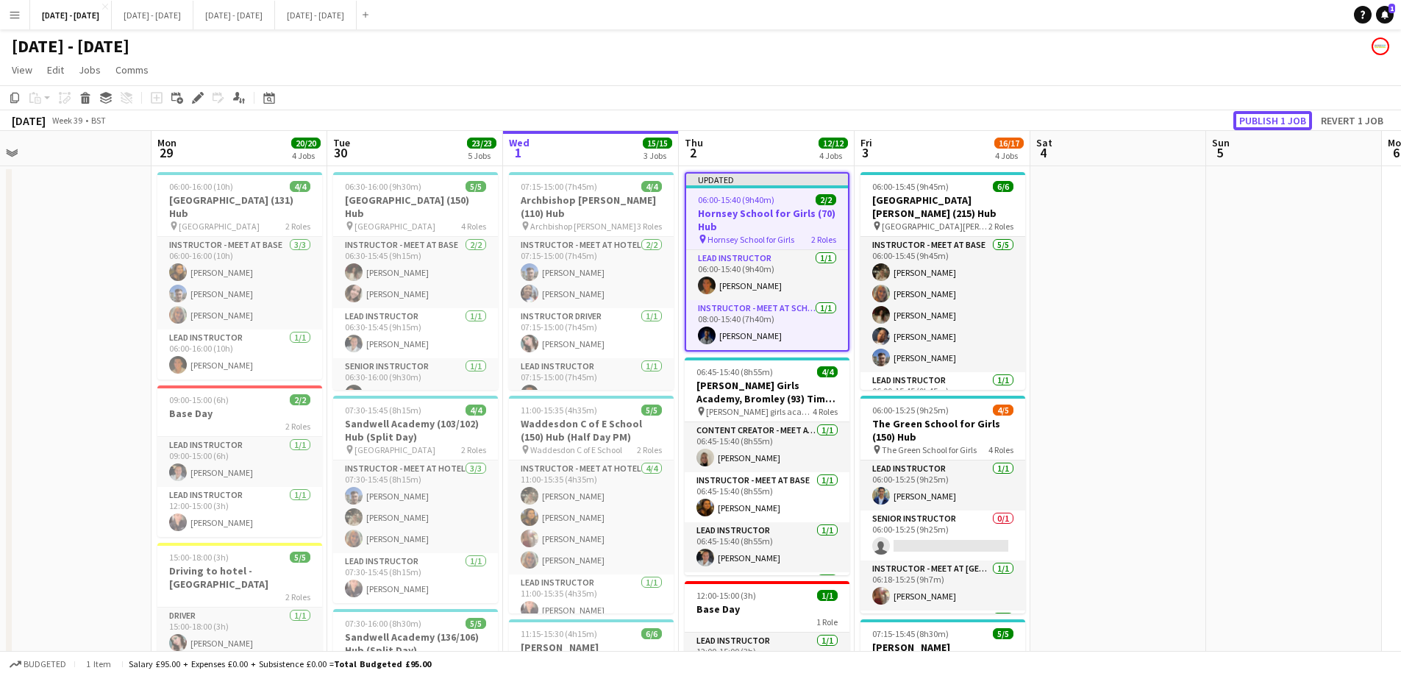
click at [1267, 119] on button "Publish 1 job" at bounding box center [1272, 120] width 79 height 19
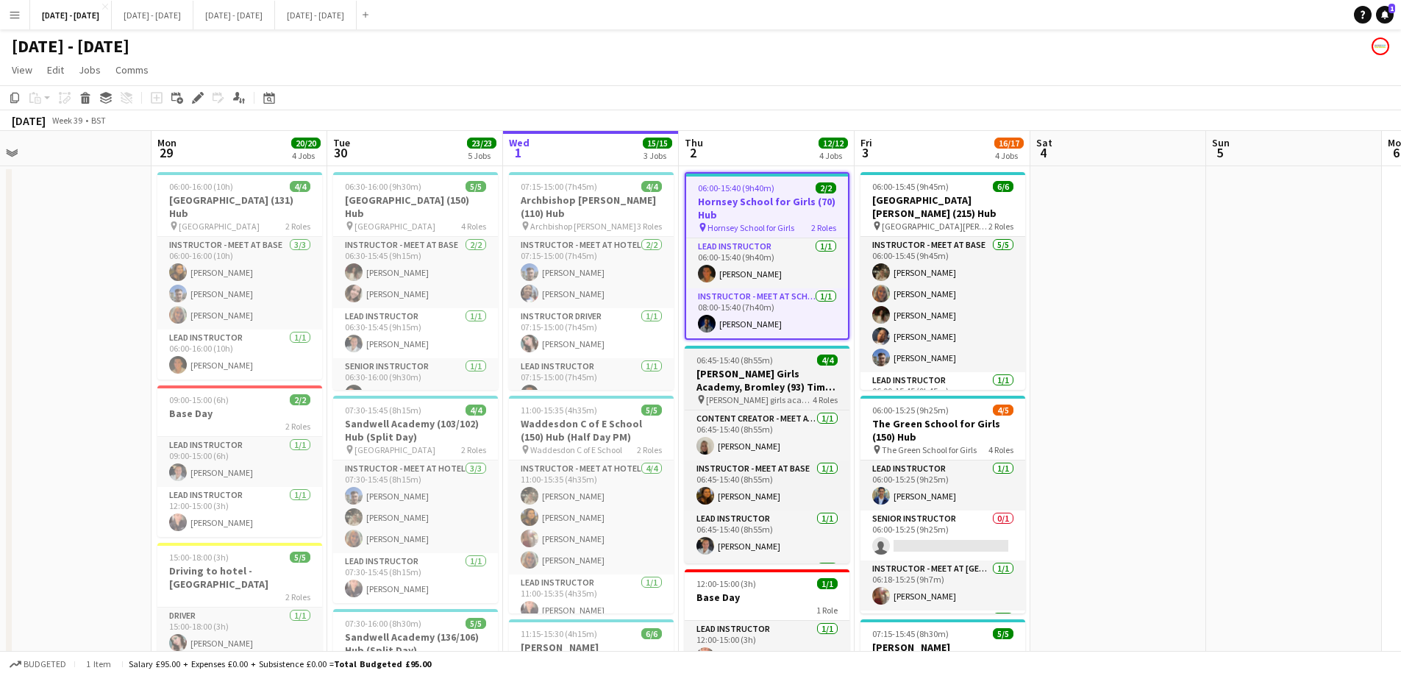
click at [745, 384] on h3 "[PERSON_NAME] Girls Academy, Bromley (93) Time Attack" at bounding box center [766, 380] width 165 height 26
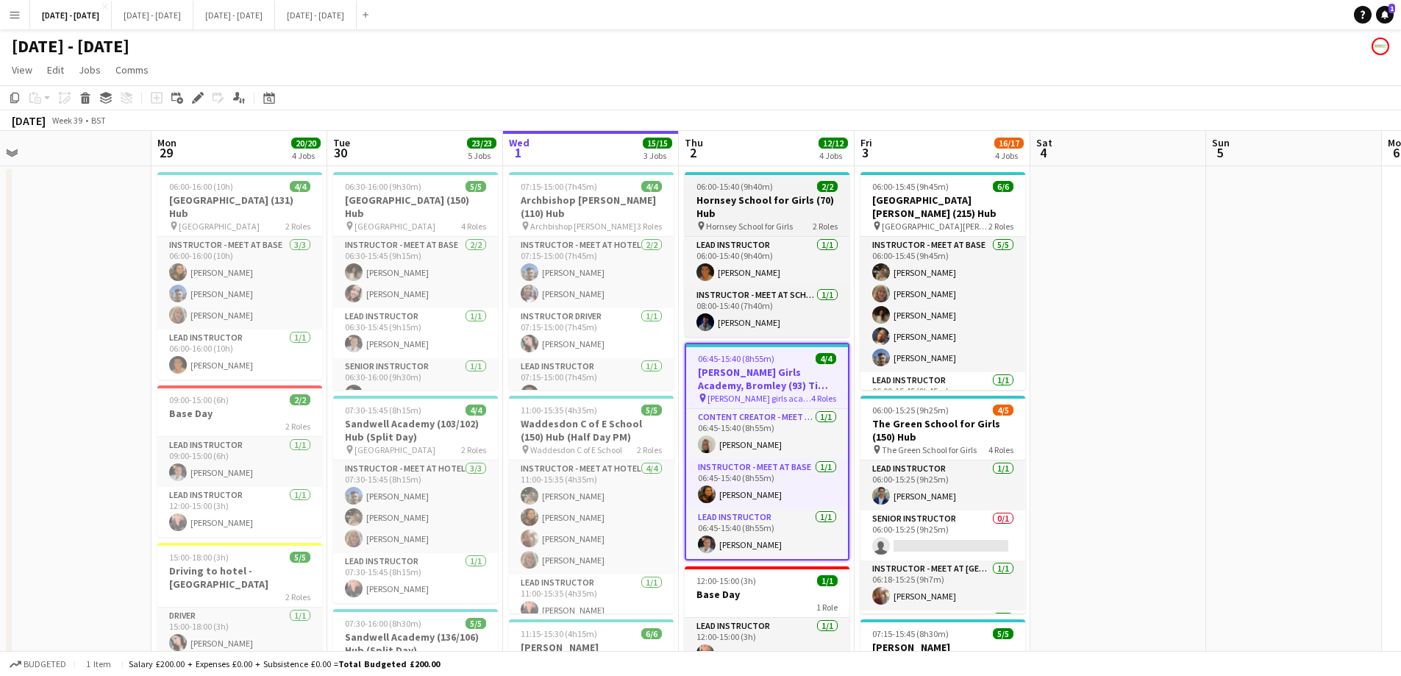
click at [762, 198] on h3 "Hornsey School for Girls (70) Hub" at bounding box center [766, 206] width 165 height 26
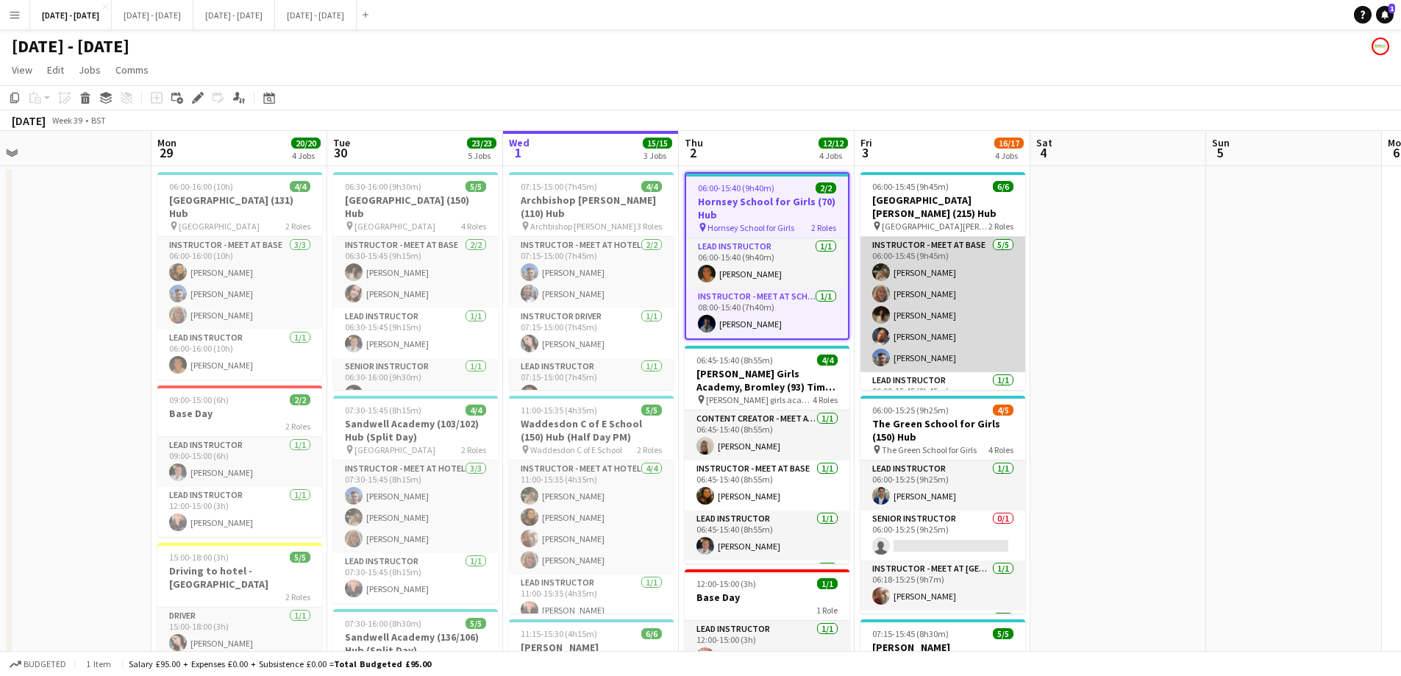
scroll to position [32, 0]
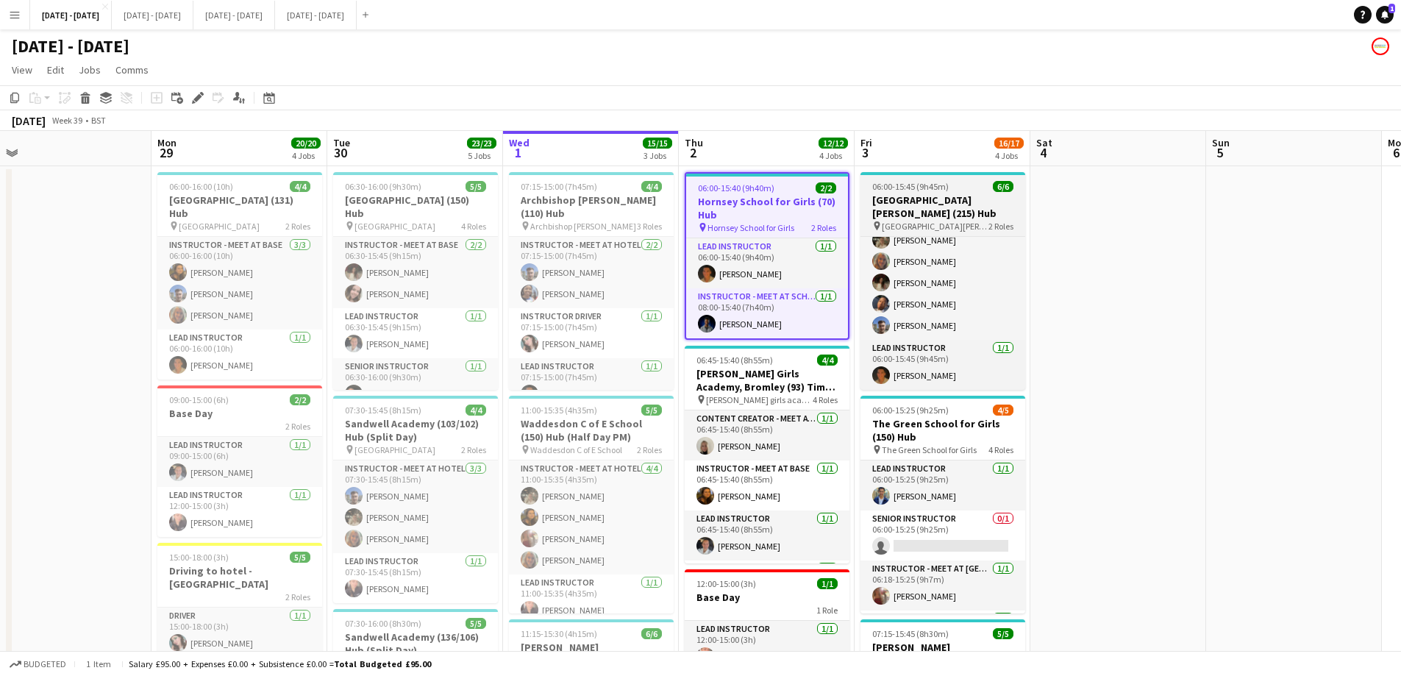
click at [942, 217] on h3 "[GEOGRAPHIC_DATA][PERSON_NAME] (215) Hub" at bounding box center [942, 206] width 165 height 26
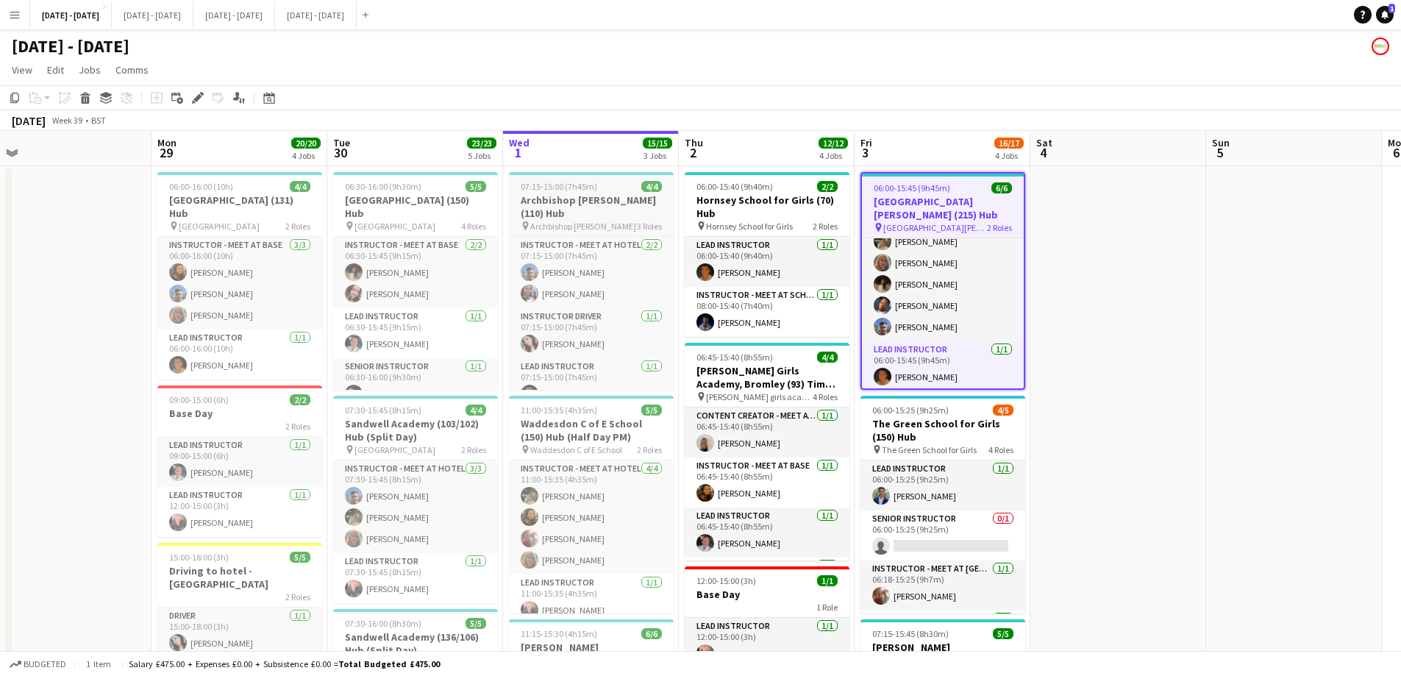
click at [194, 96] on icon "Edit" at bounding box center [198, 98] width 12 height 12
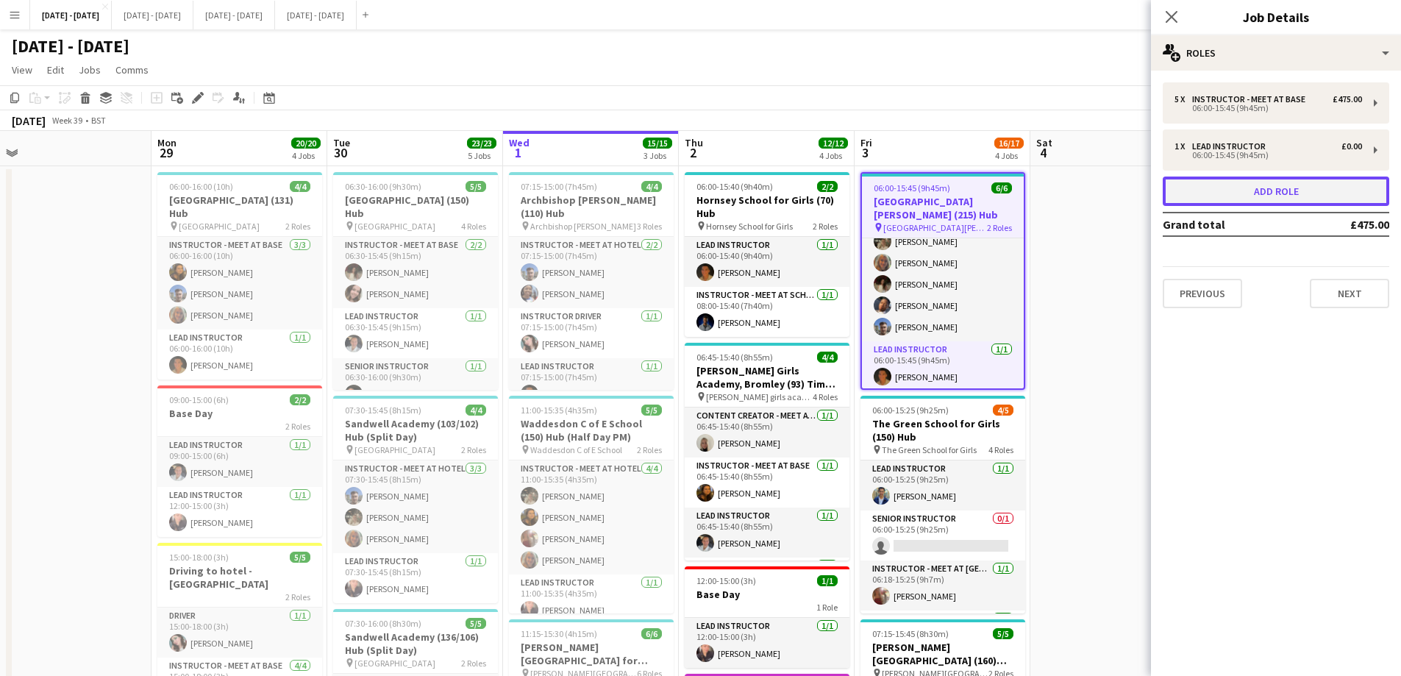
click at [1333, 201] on button "Add role" at bounding box center [1275, 190] width 226 height 29
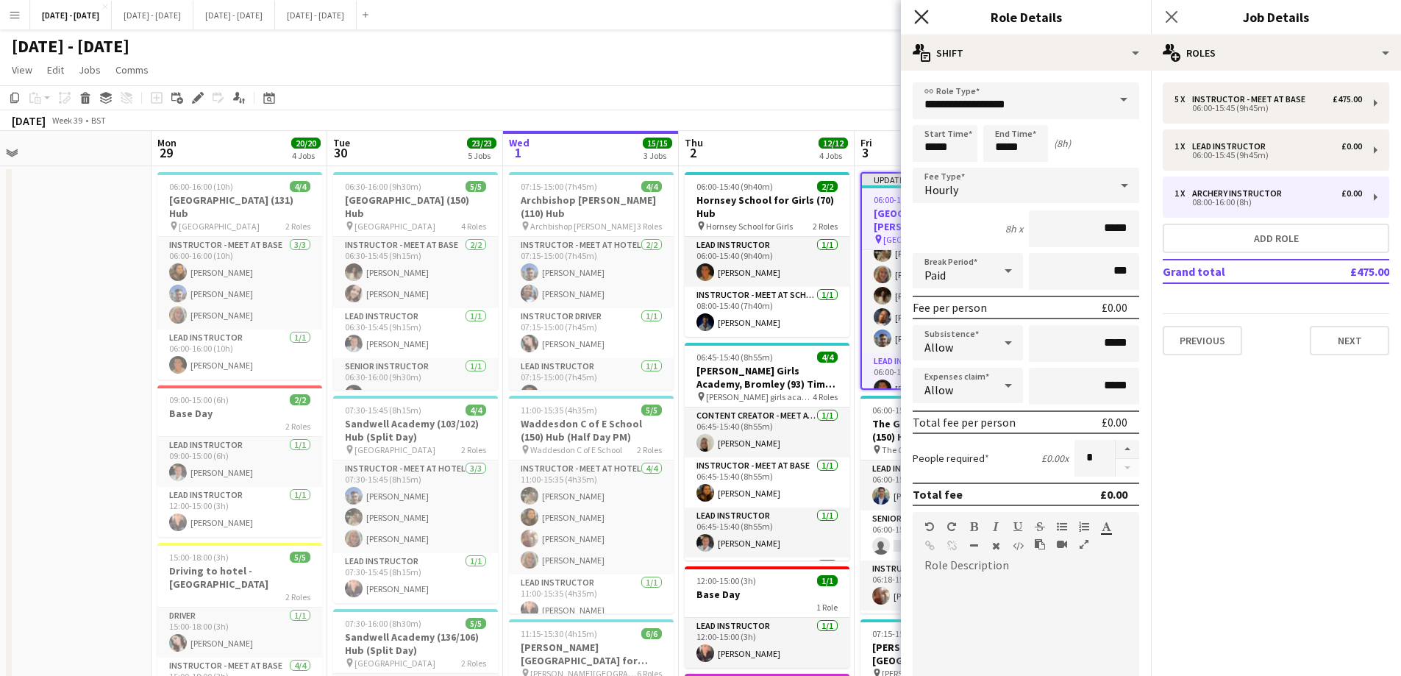
click at [920, 13] on icon "Close pop-in" at bounding box center [921, 17] width 14 height 14
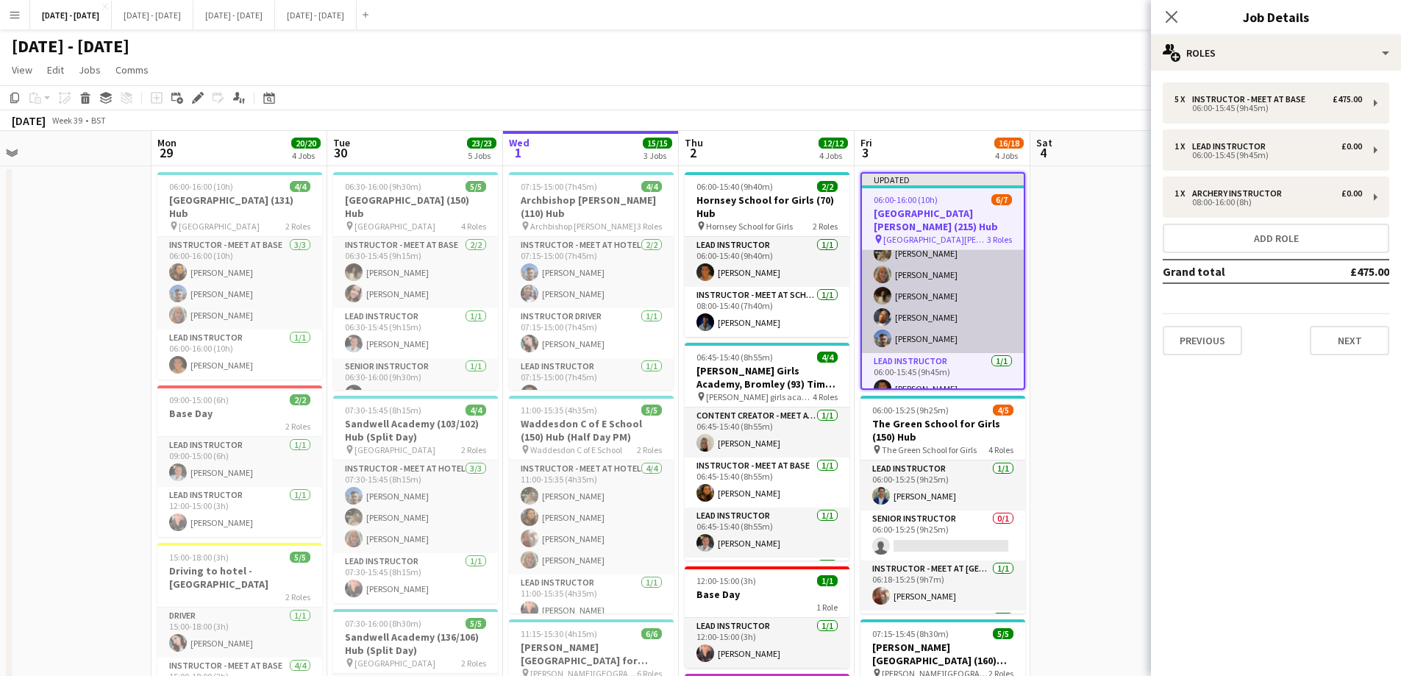
scroll to position [0, 0]
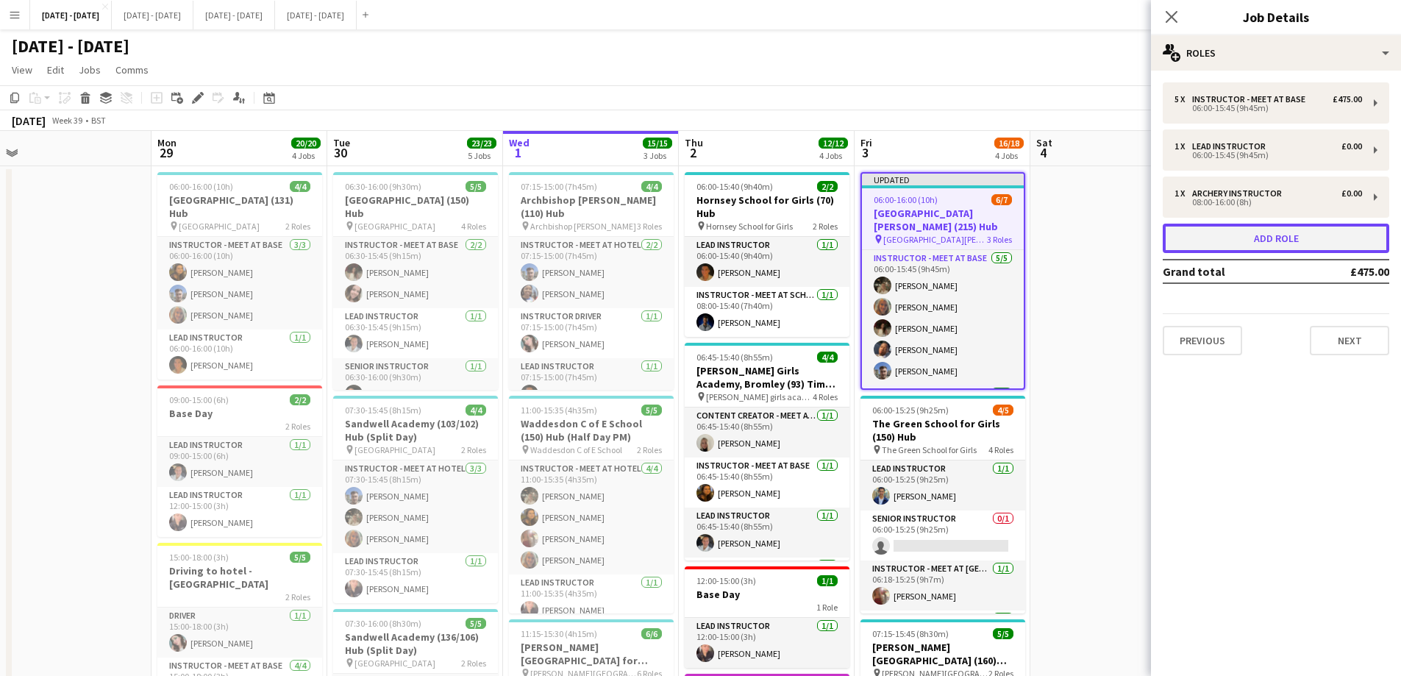
click at [1251, 242] on button "Add role" at bounding box center [1275, 237] width 226 height 29
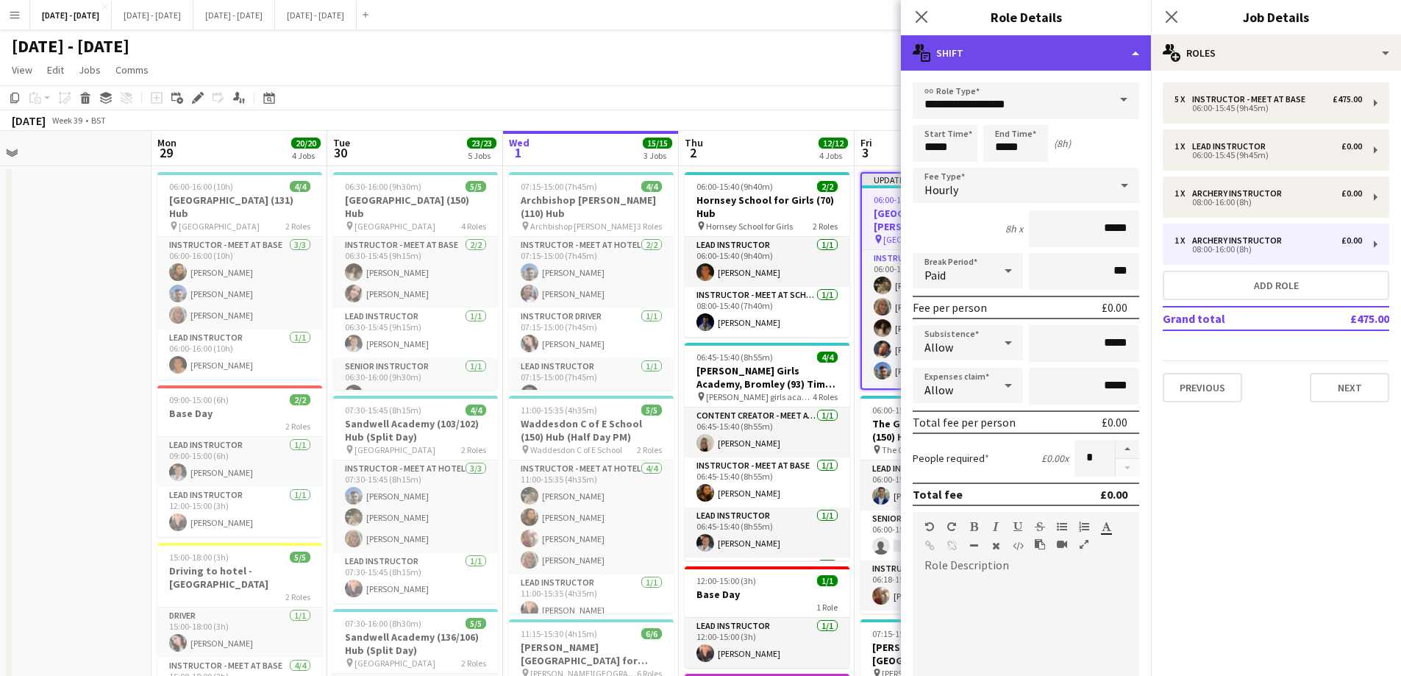
click at [1120, 54] on div "multiple-actions-text Shift" at bounding box center [1026, 52] width 250 height 35
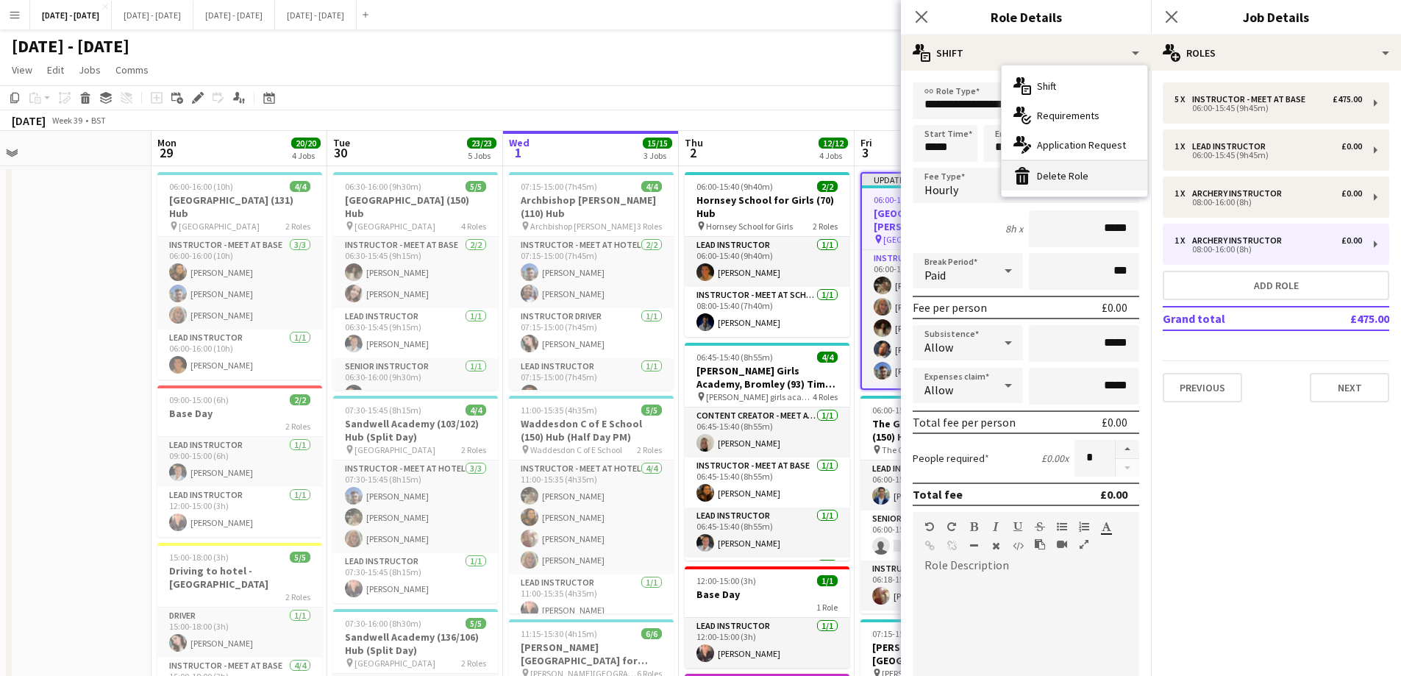
click at [1059, 176] on div "bin-2 Delete Role" at bounding box center [1074, 175] width 146 height 29
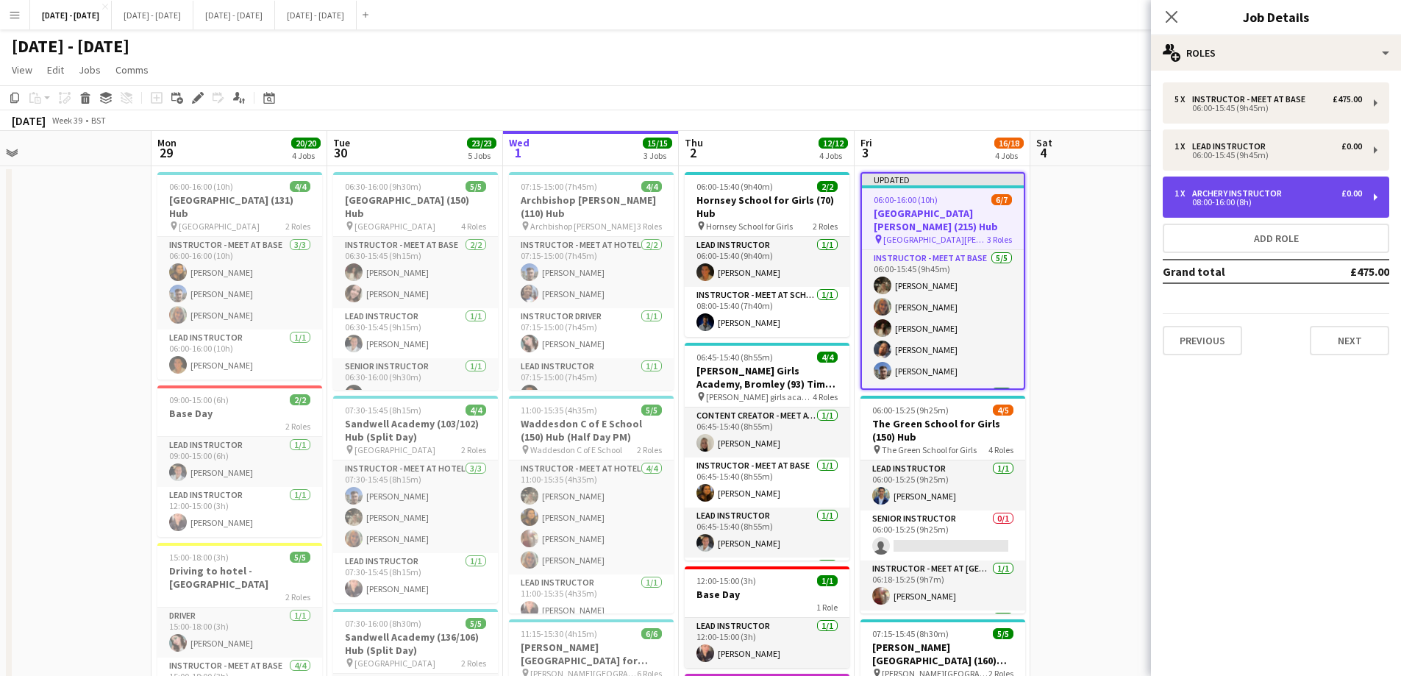
click at [1259, 202] on div "08:00-16:00 (8h)" at bounding box center [1267, 202] width 187 height 7
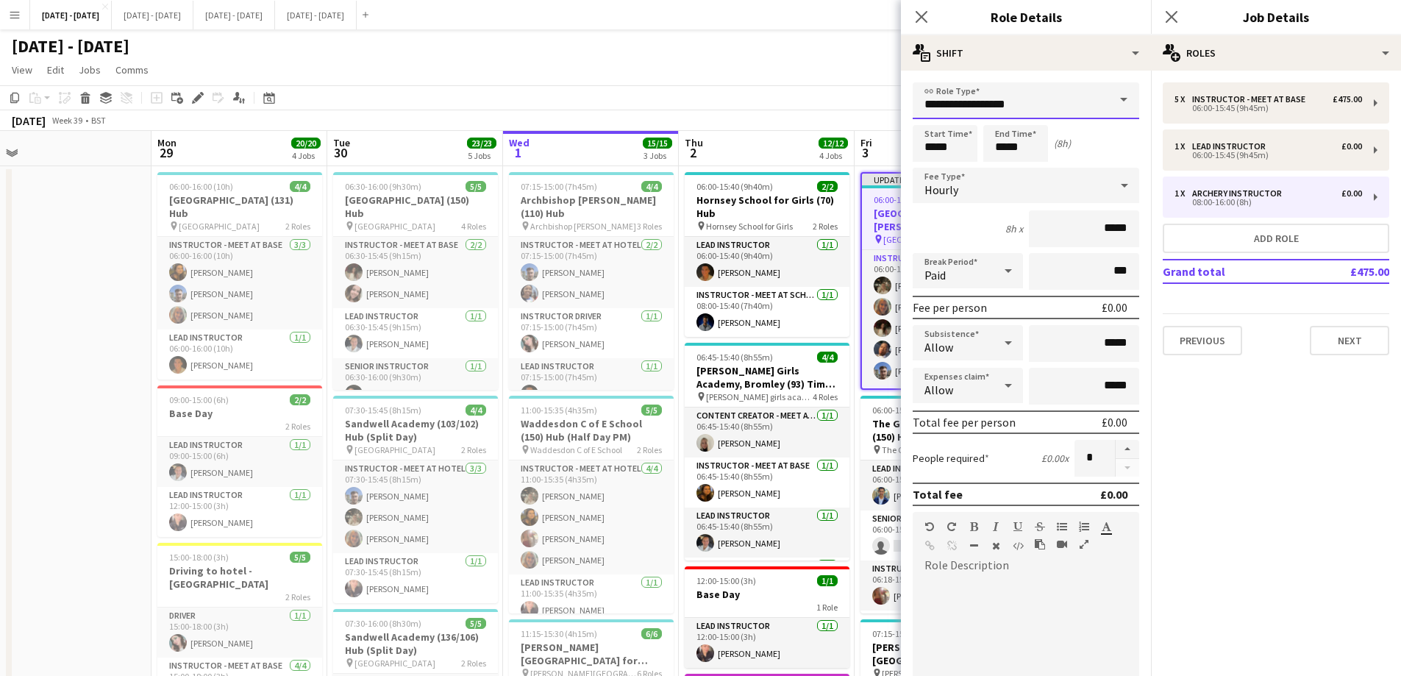
click at [1082, 99] on input "**********" at bounding box center [1025, 100] width 226 height 37
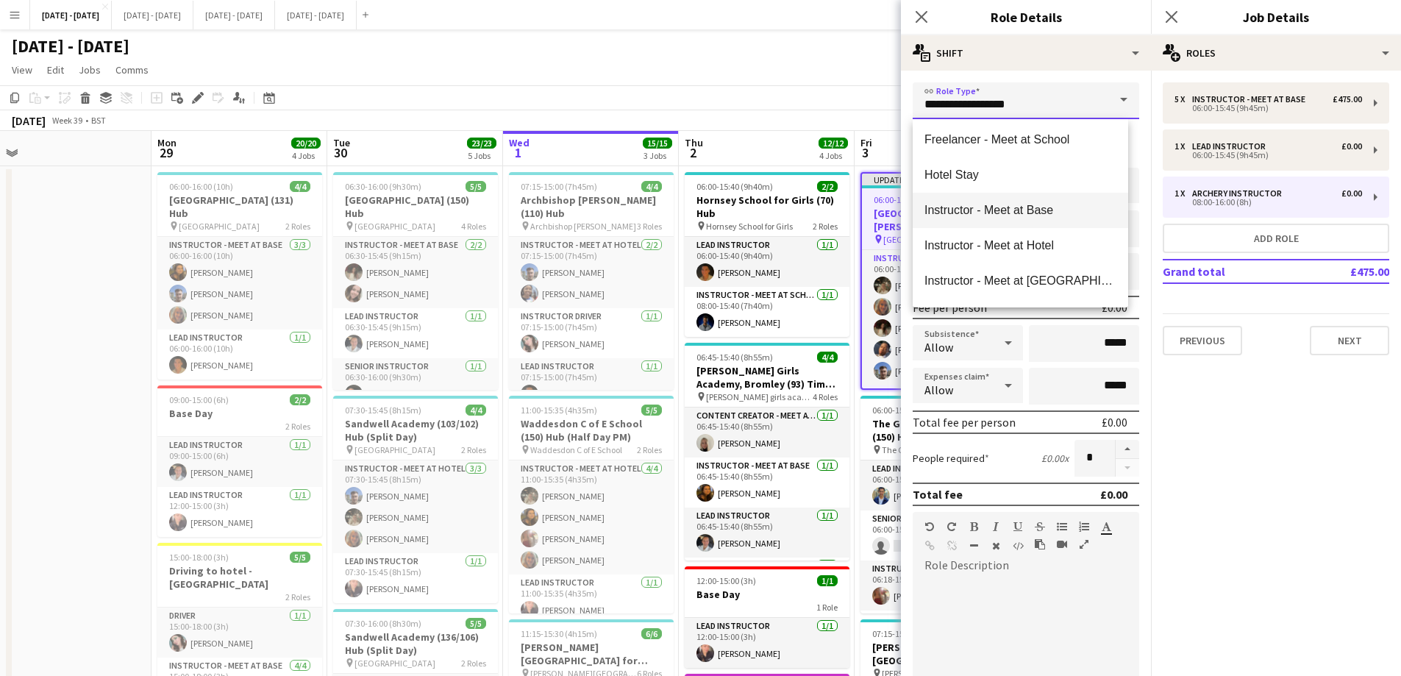
scroll to position [294, 0]
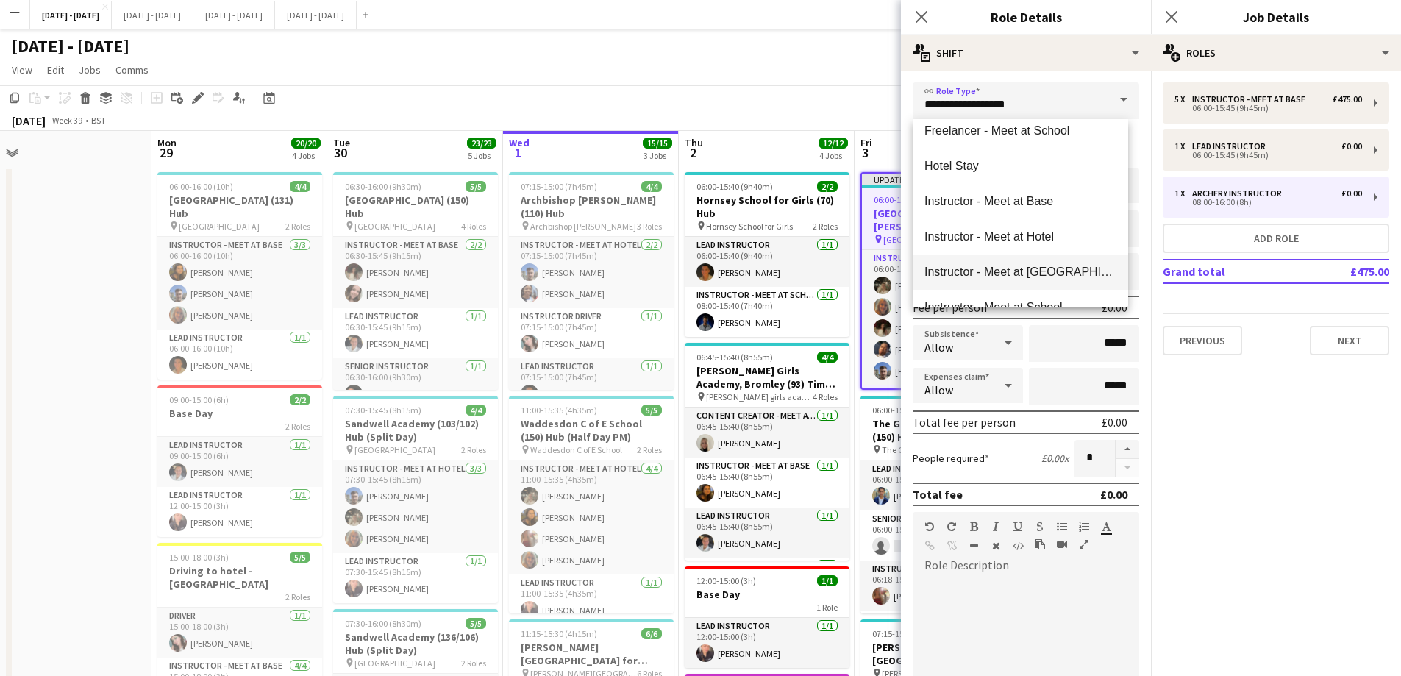
click at [1051, 268] on span "Instructor - Meet at [GEOGRAPHIC_DATA]" at bounding box center [1020, 272] width 192 height 14
type input "**********"
type input "******"
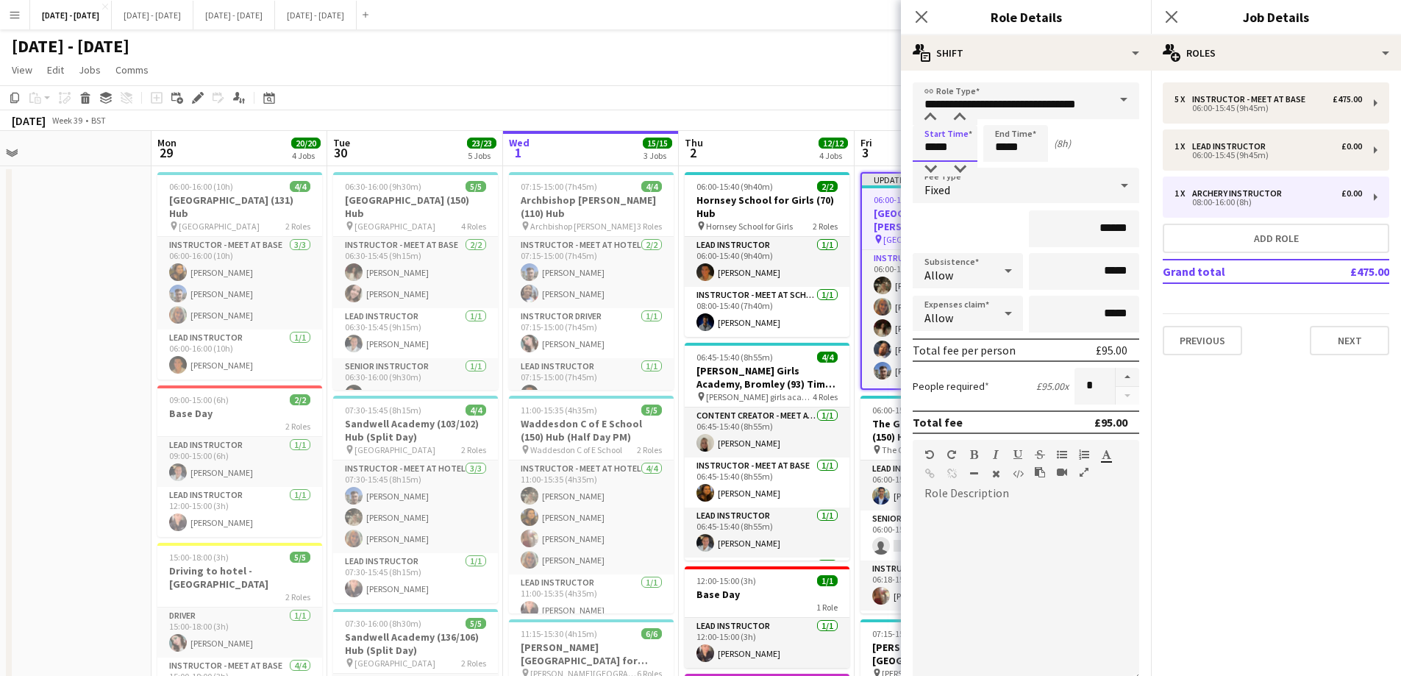
drag, startPoint x: 961, startPoint y: 147, endPoint x: 913, endPoint y: 154, distance: 48.3
click at [913, 154] on input "*****" at bounding box center [944, 143] width 65 height 37
type input "*****"
click at [987, 181] on div "Fixed" at bounding box center [1010, 185] width 197 height 35
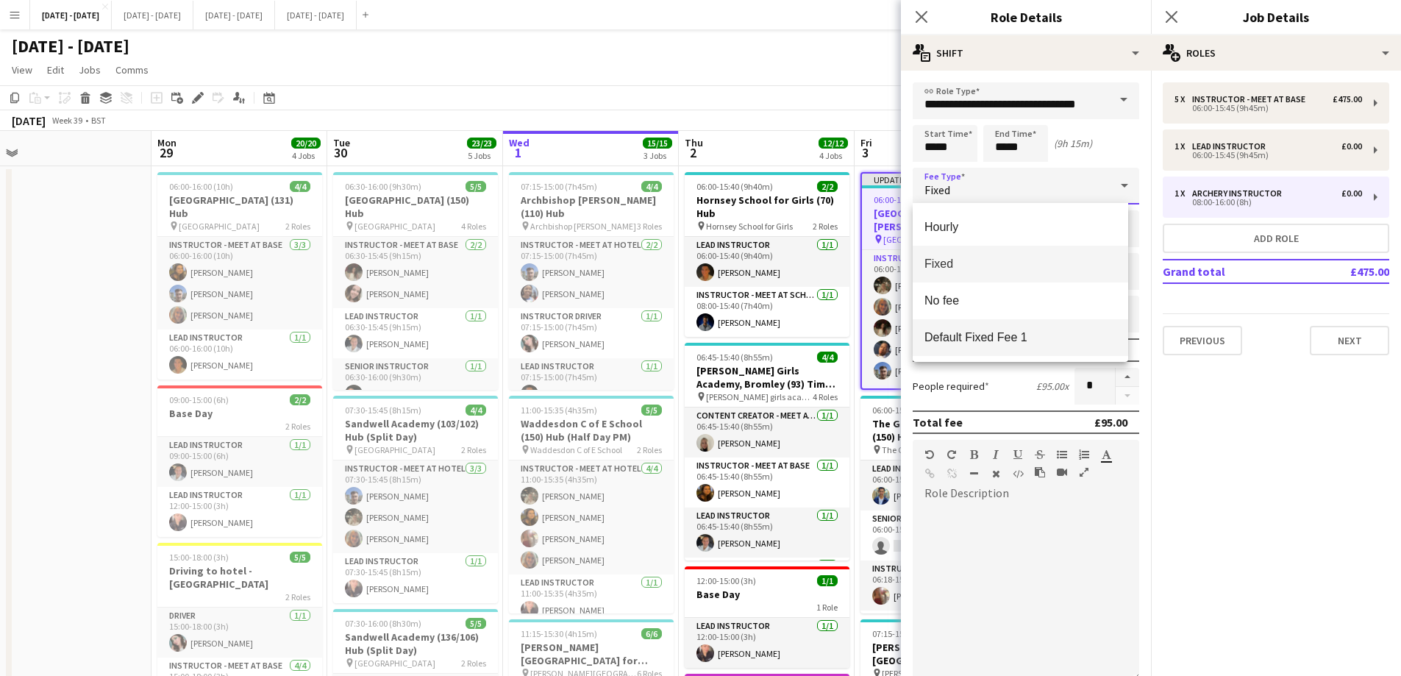
click at [986, 335] on span "Default Fixed Fee 1" at bounding box center [1020, 337] width 192 height 14
click at [918, 13] on icon at bounding box center [921, 17] width 14 height 14
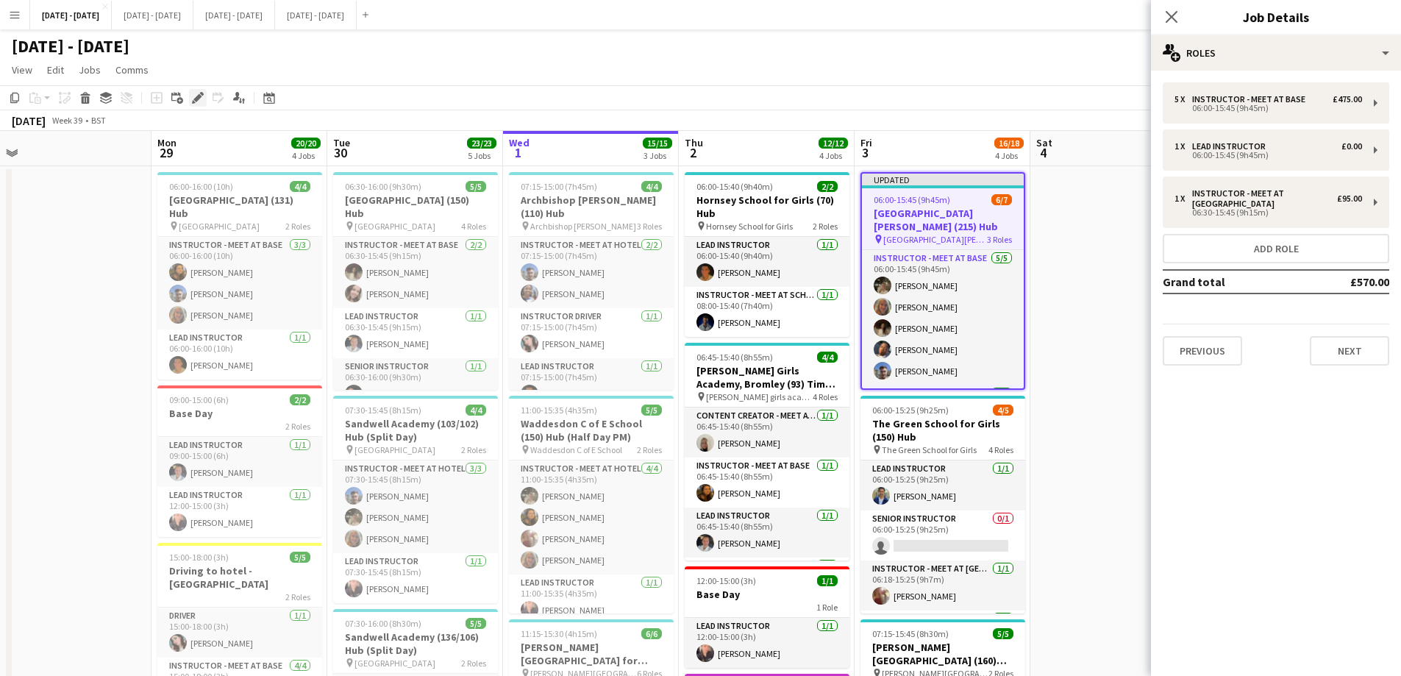
drag, startPoint x: 193, startPoint y: 96, endPoint x: 203, endPoint y: 99, distance: 10.5
click at [193, 96] on icon "Edit" at bounding box center [198, 98] width 12 height 12
click at [1360, 336] on div "Previous Next" at bounding box center [1275, 344] width 226 height 42
click at [1358, 341] on button "Next" at bounding box center [1348, 350] width 79 height 29
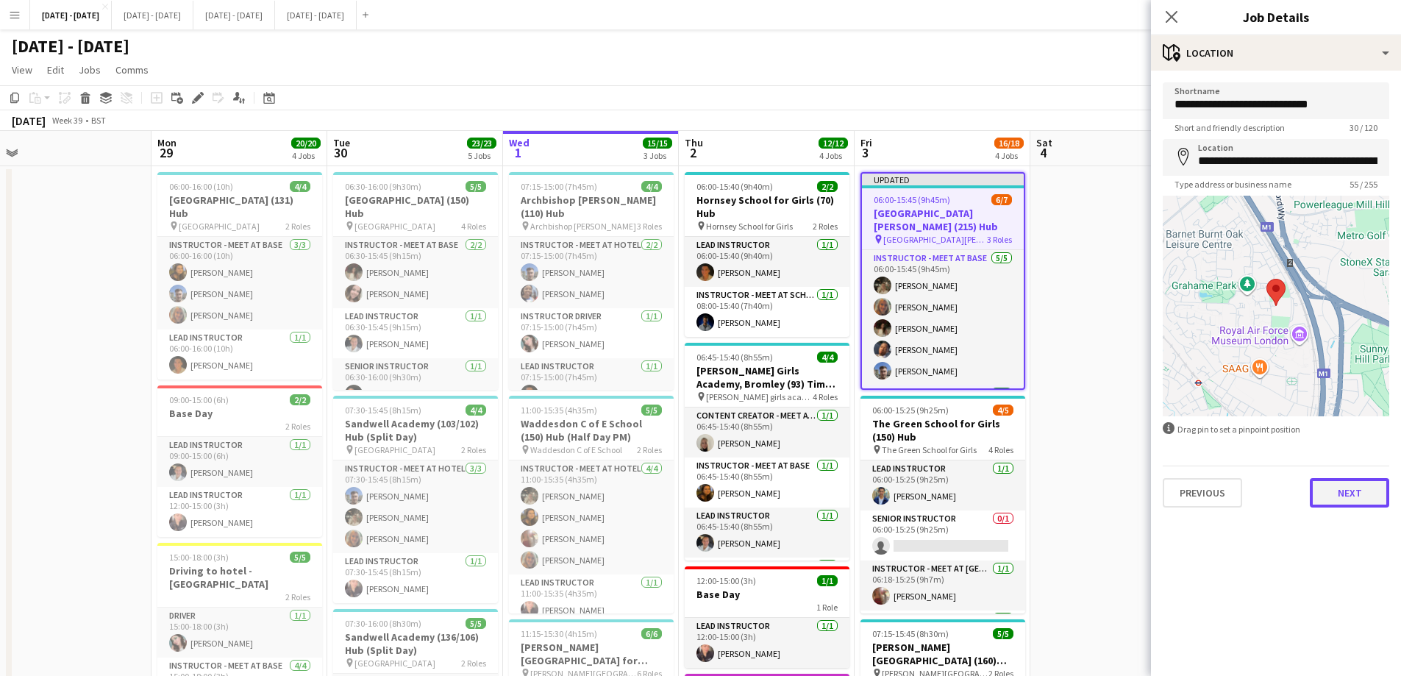
click at [1350, 494] on button "Next" at bounding box center [1348, 492] width 79 height 29
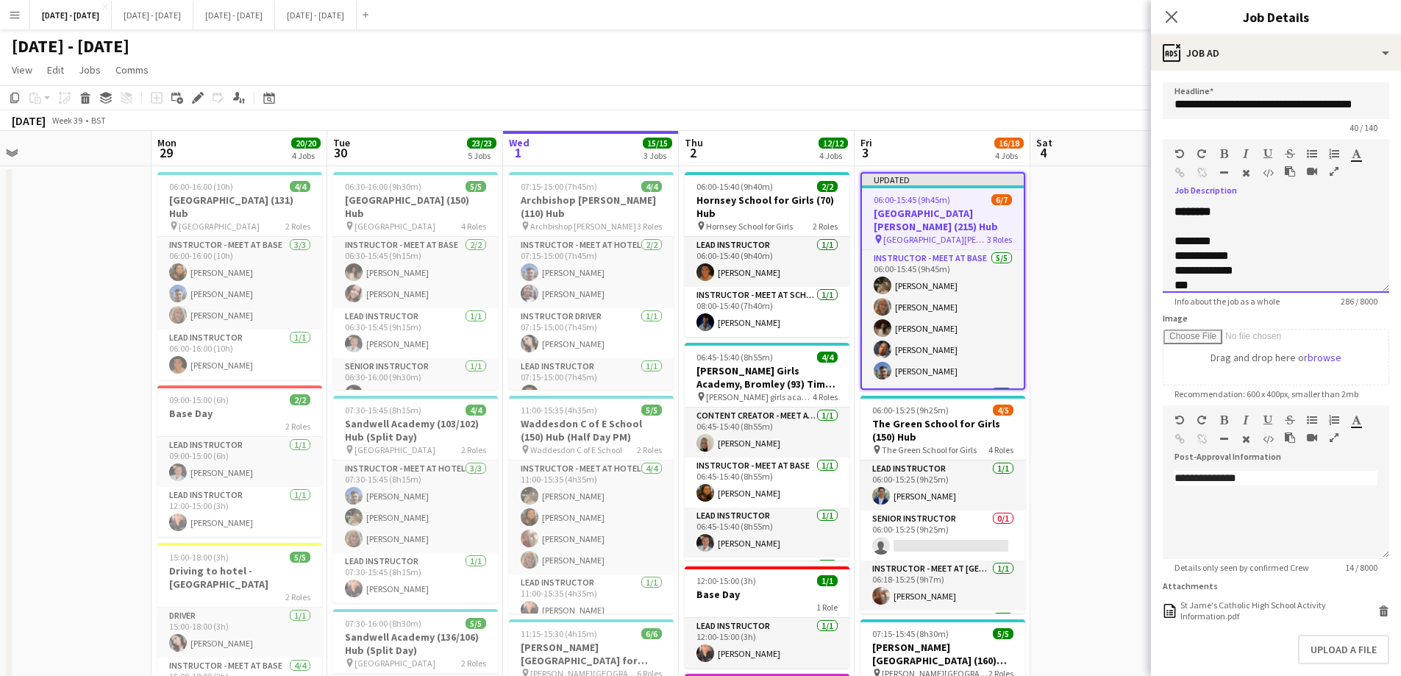
click at [1244, 218] on div "**********" at bounding box center [1275, 248] width 226 height 88
click at [1293, 242] on div "**********" at bounding box center [1275, 352] width 203 height 237
click at [1175, 16] on icon "Close pop-in" at bounding box center [1171, 17] width 14 height 14
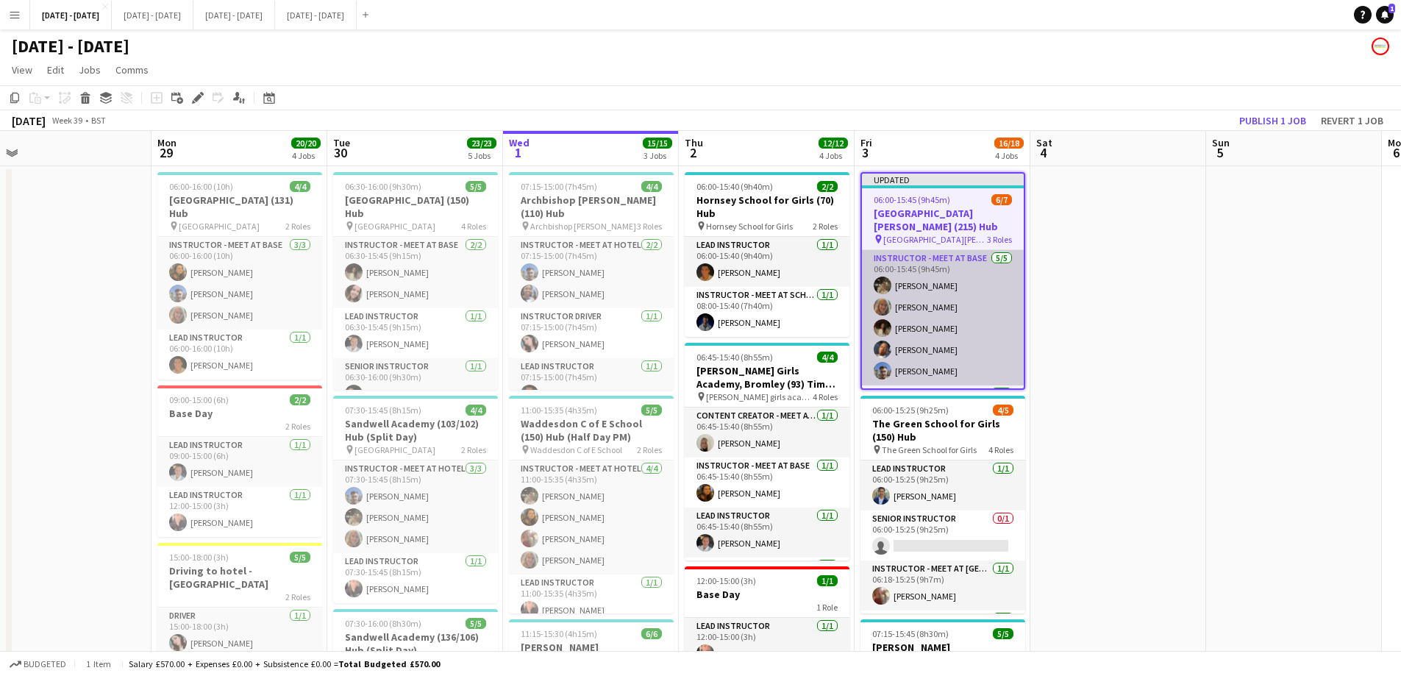
click at [944, 344] on app-card-role "Instructor - Meet at Base [DATE] 06:00-15:45 (9h45m) [PERSON_NAME] [PERSON_NAME…" at bounding box center [943, 317] width 162 height 135
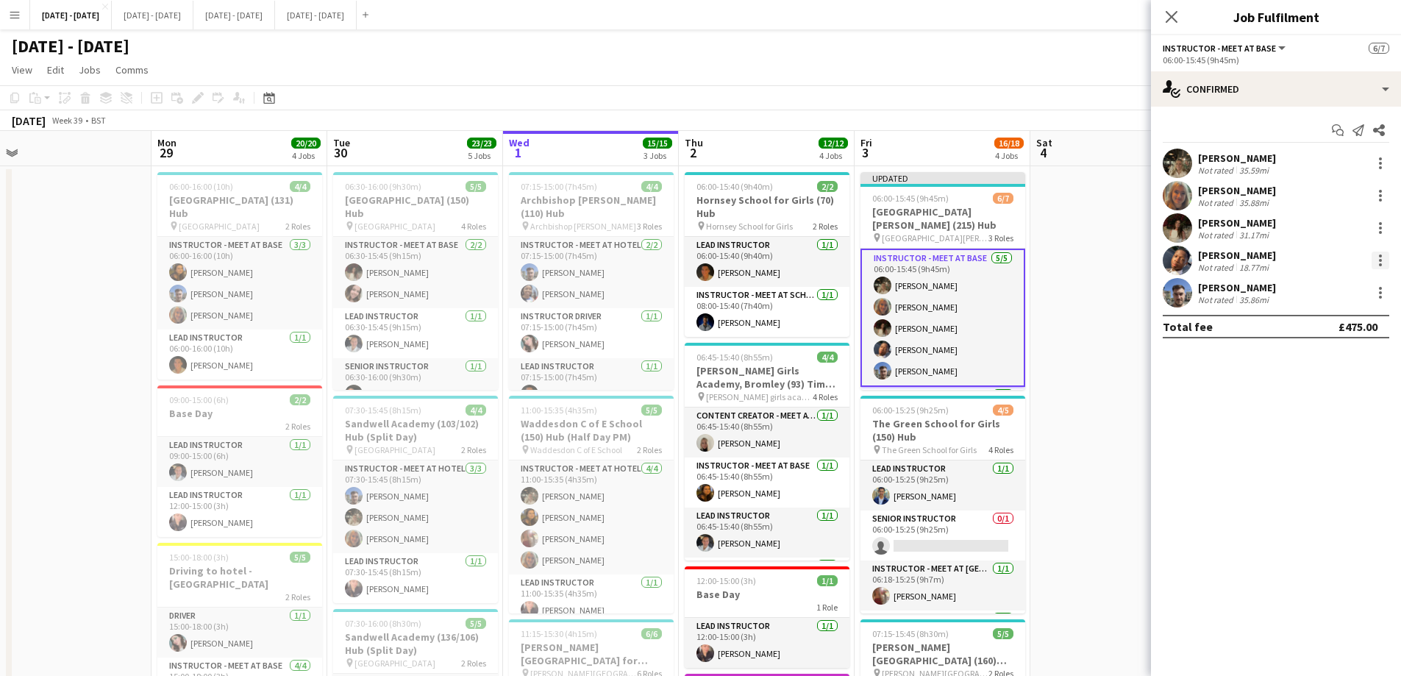
click at [1378, 261] on div at bounding box center [1380, 260] width 18 height 18
click at [1335, 317] on span "Switch crew" at bounding box center [1317, 322] width 62 height 12
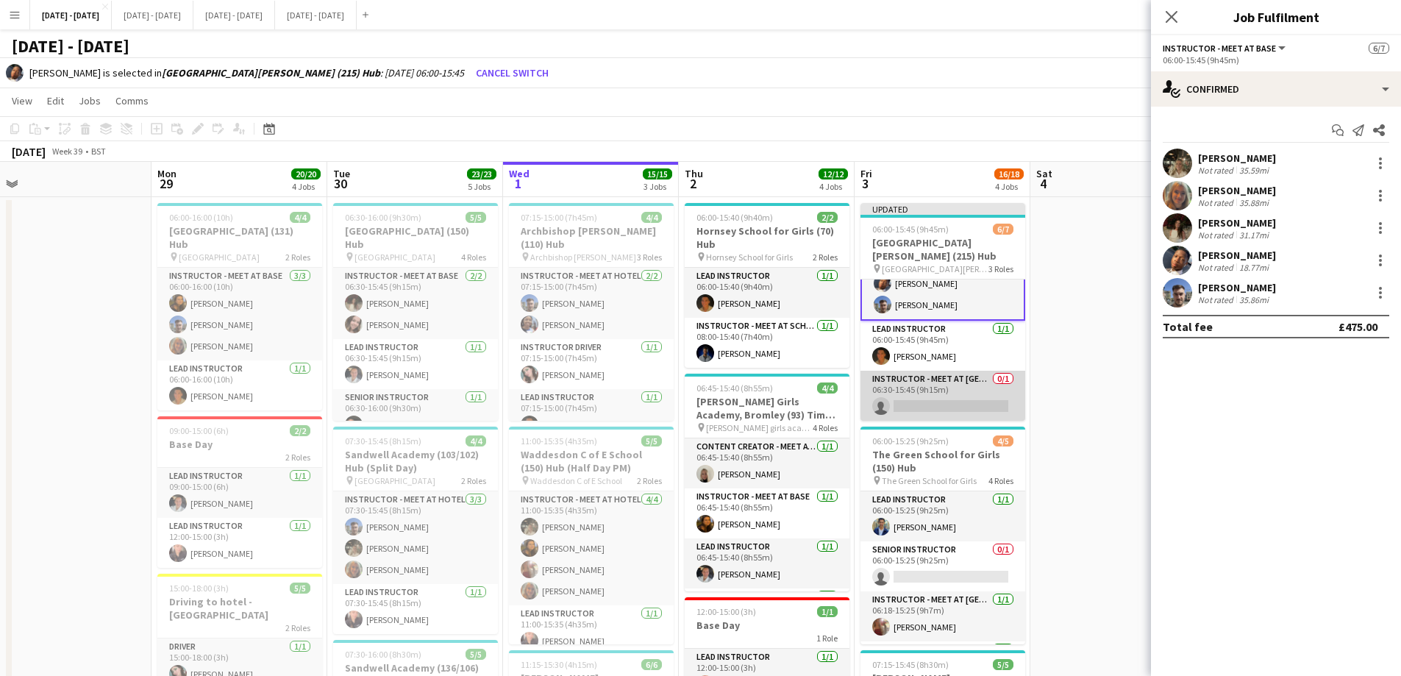
click at [926, 405] on app-card-role "Instructor - Meet at Pick Up Point 0/1 06:30-15:45 (9h15m) single-neutral-actio…" at bounding box center [942, 396] width 165 height 50
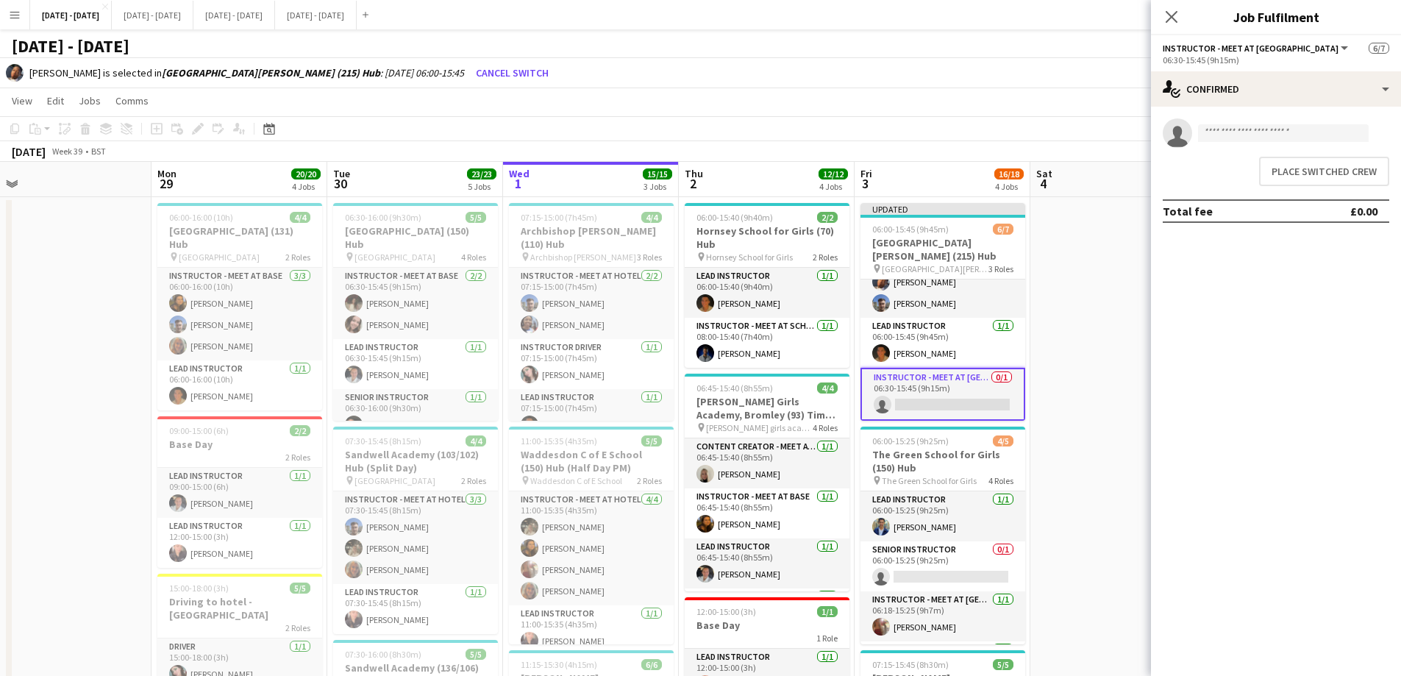
scroll to position [96, 0]
click at [1314, 165] on button "Place switched crew" at bounding box center [1324, 171] width 130 height 29
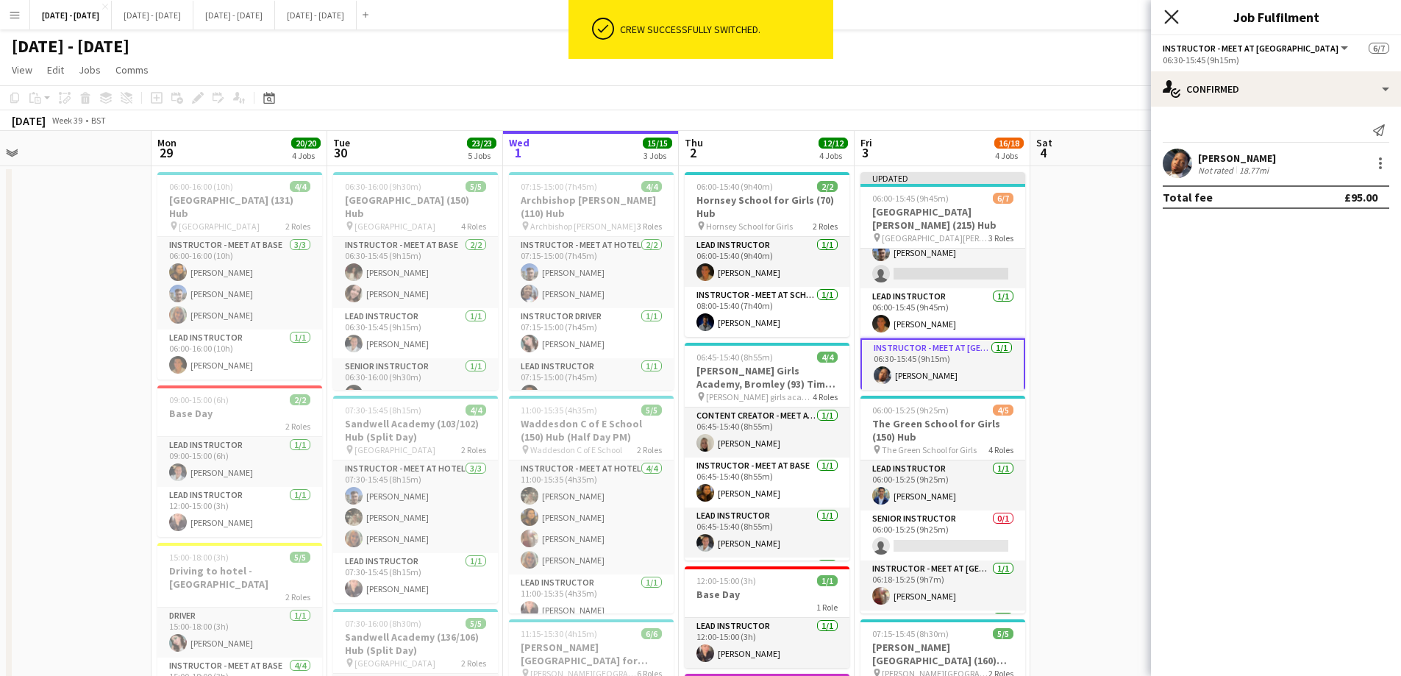
click at [1169, 16] on icon "Close pop-in" at bounding box center [1171, 17] width 14 height 14
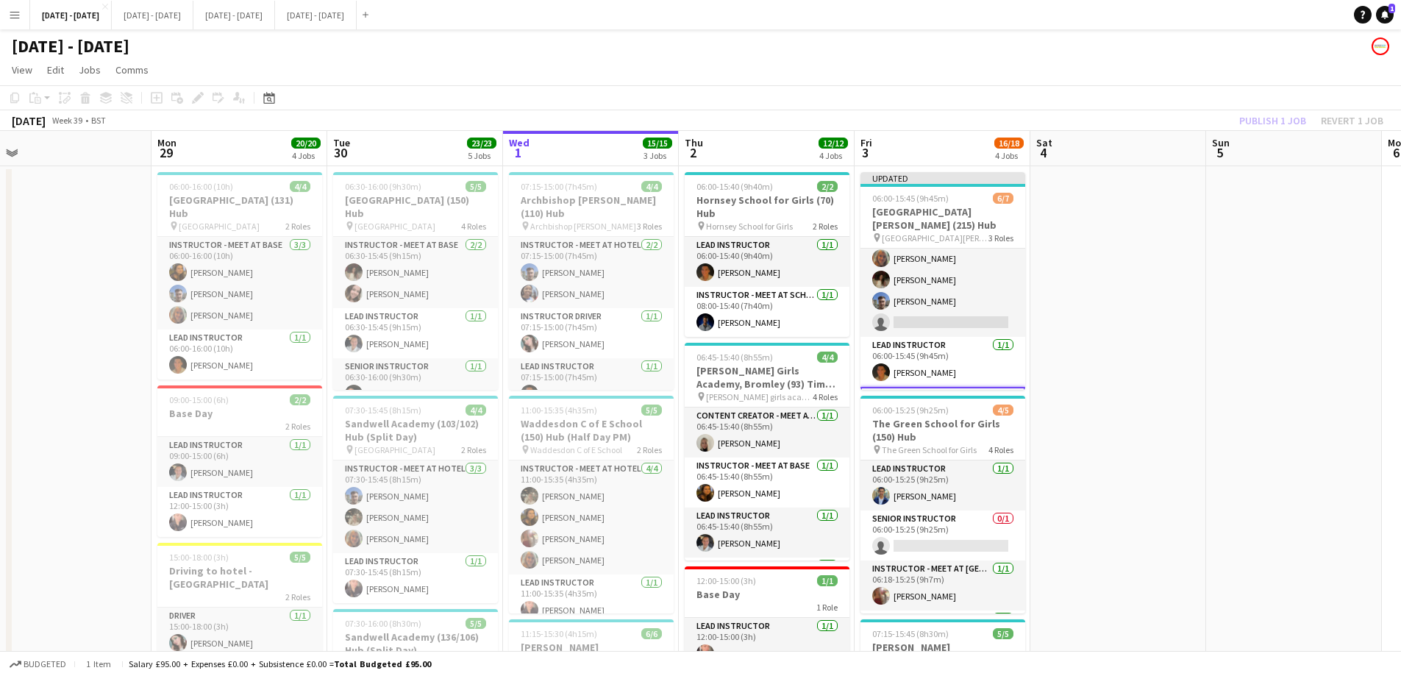
scroll to position [0, 0]
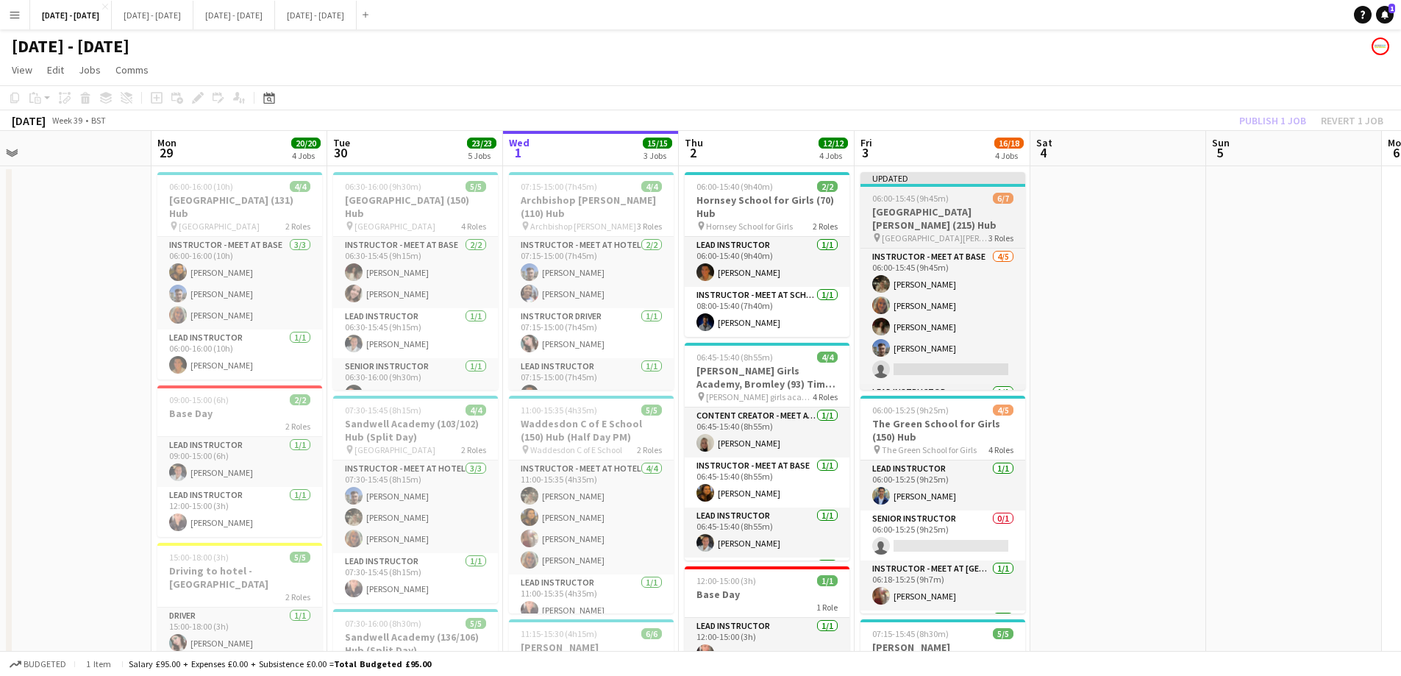
click at [915, 202] on span "06:00-15:45 (9h45m)" at bounding box center [910, 198] width 76 height 11
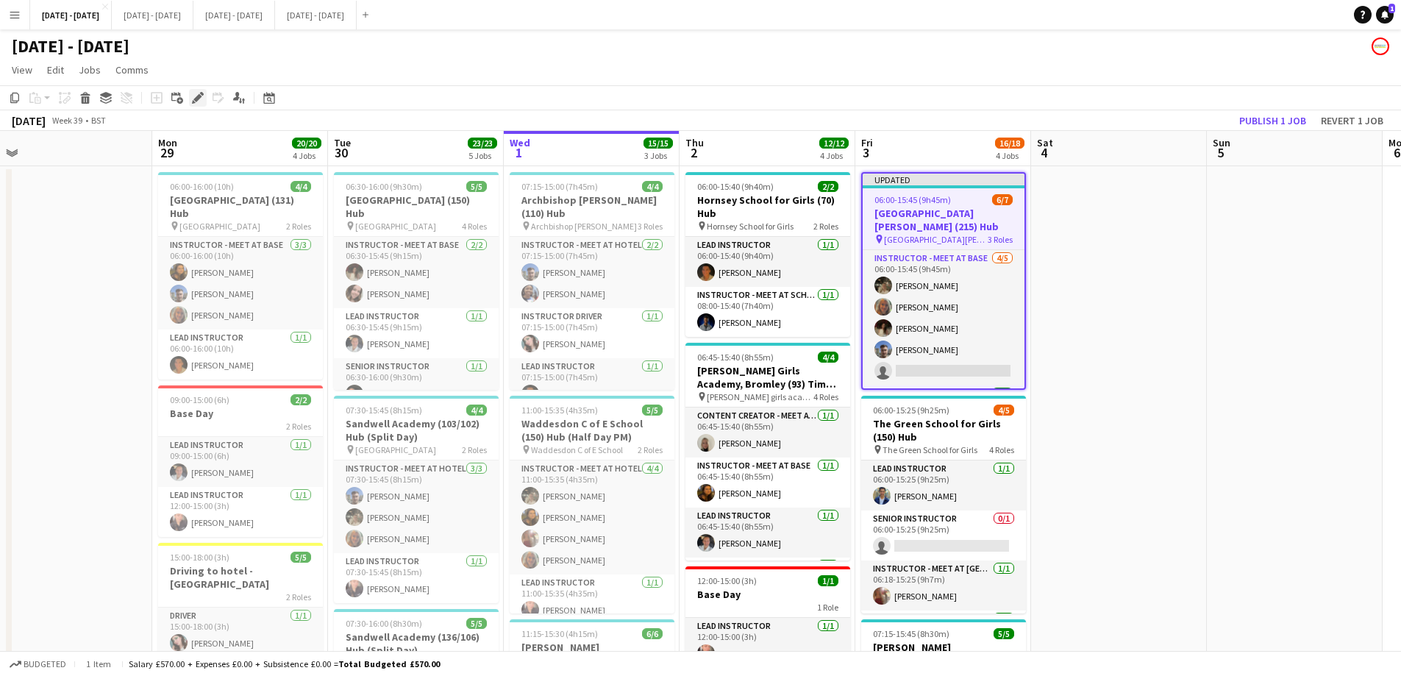
click at [198, 99] on icon at bounding box center [197, 98] width 8 height 8
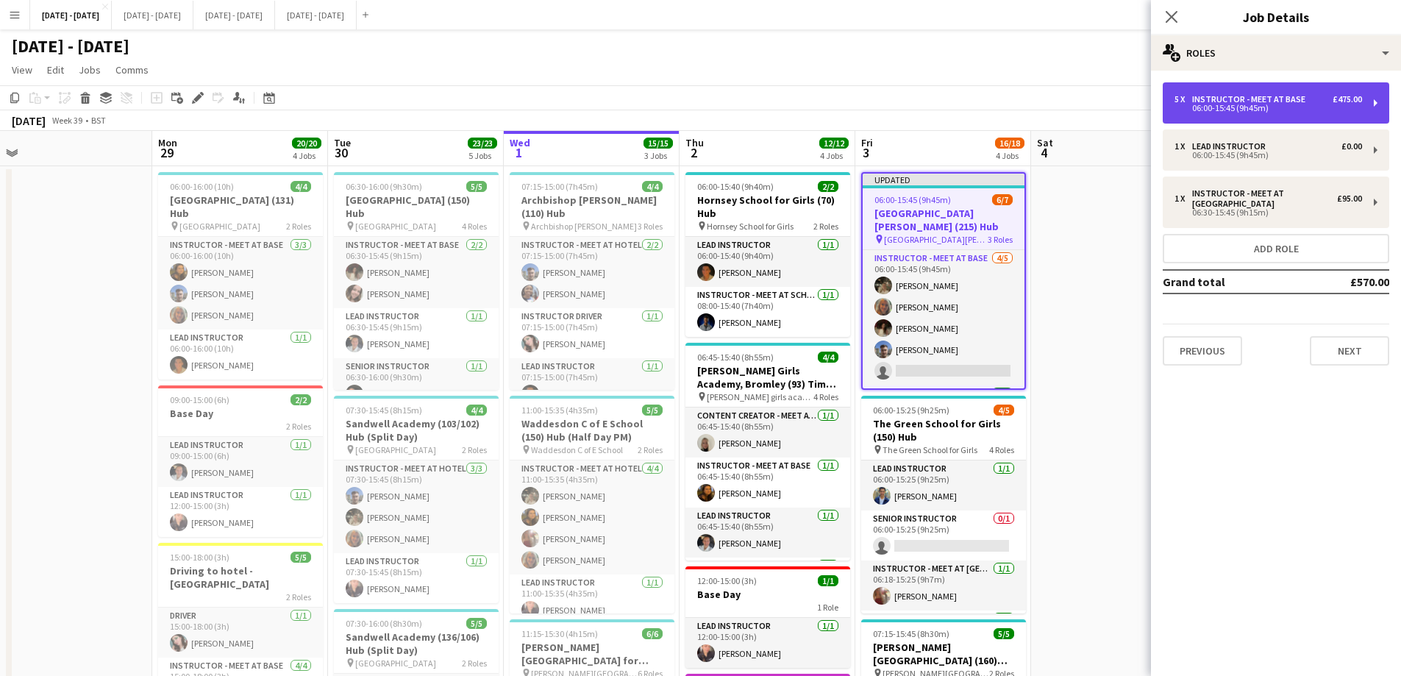
click at [1263, 104] on div "06:00-15:45 (9h45m)" at bounding box center [1267, 107] width 187 height 7
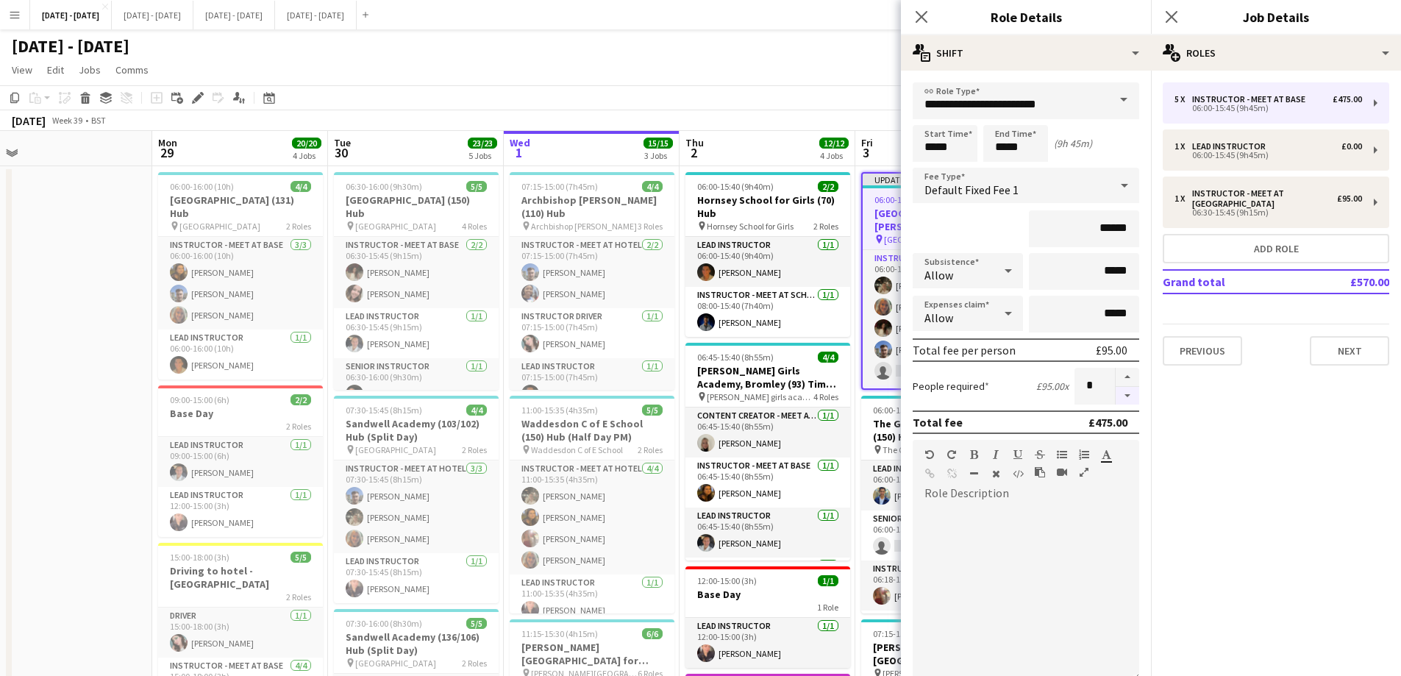
click at [1115, 395] on button "button" at bounding box center [1127, 396] width 24 height 18
type input "*"
click at [917, 19] on icon "Close pop-in" at bounding box center [921, 17] width 14 height 14
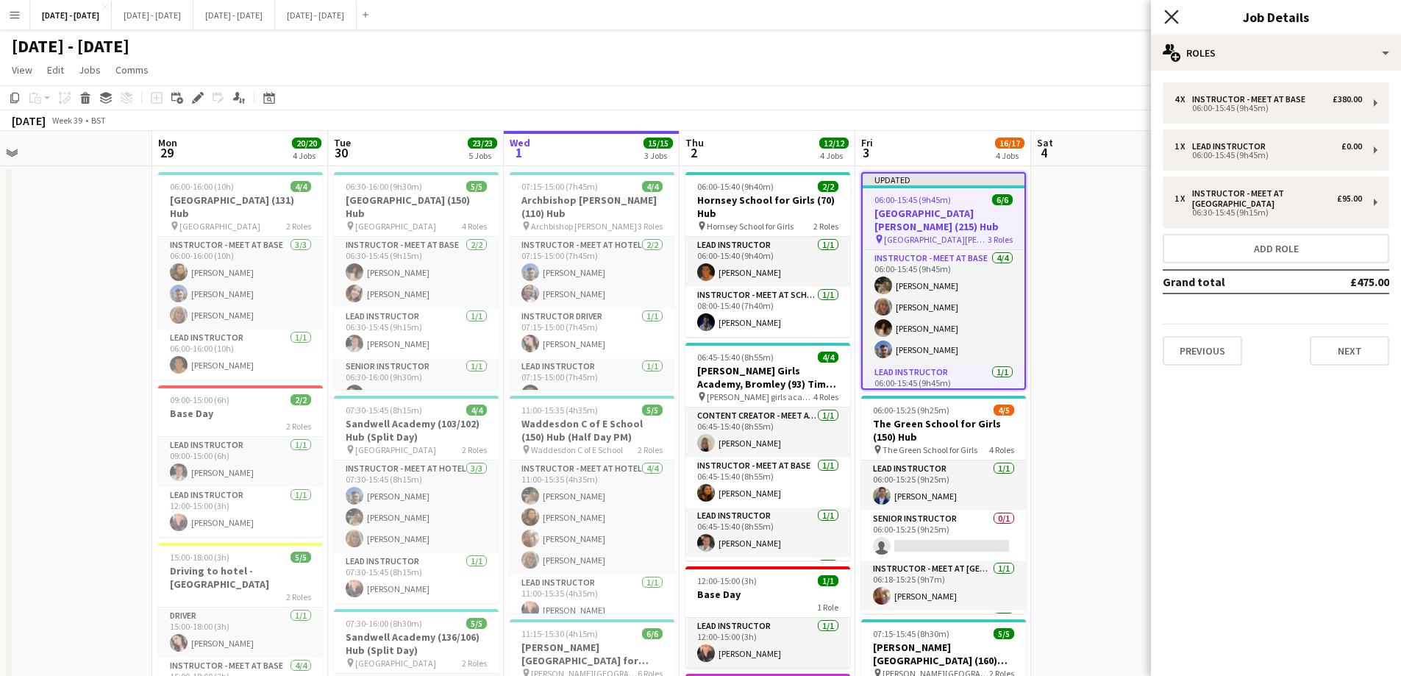
click at [1168, 15] on icon at bounding box center [1171, 17] width 14 height 14
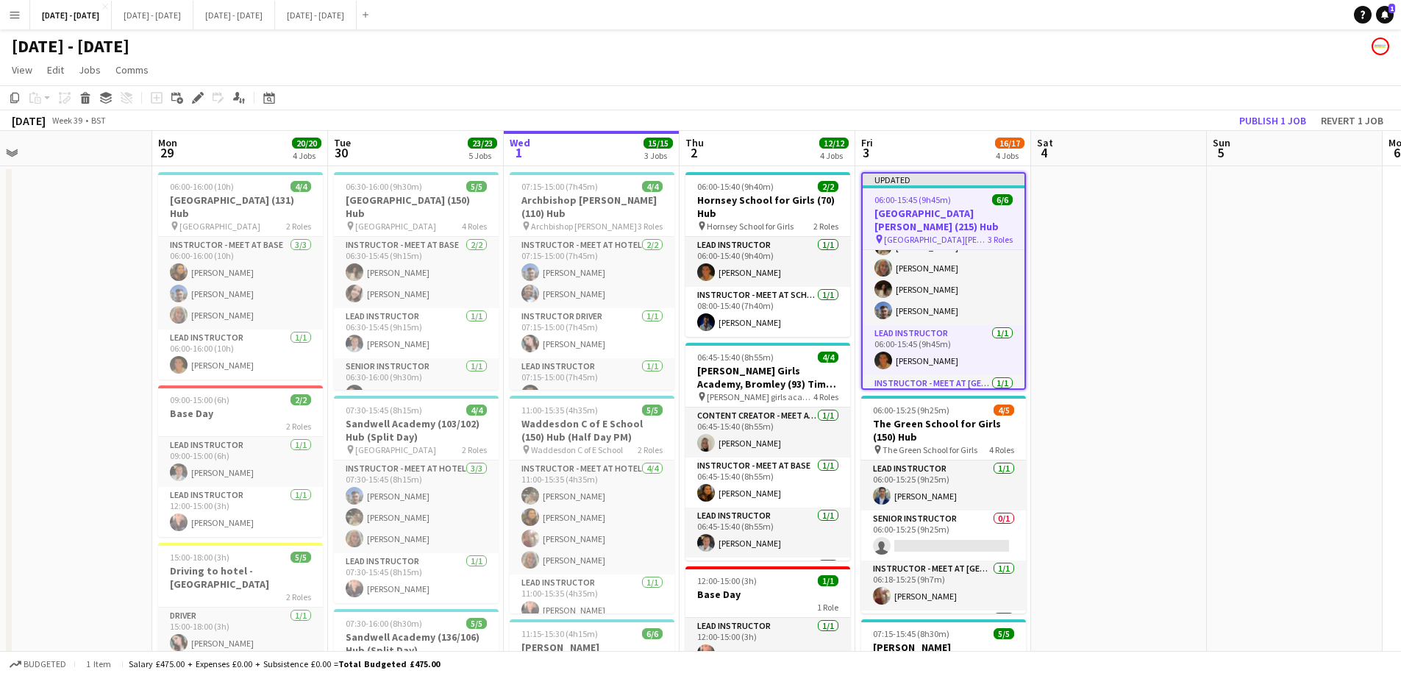
scroll to position [0, 0]
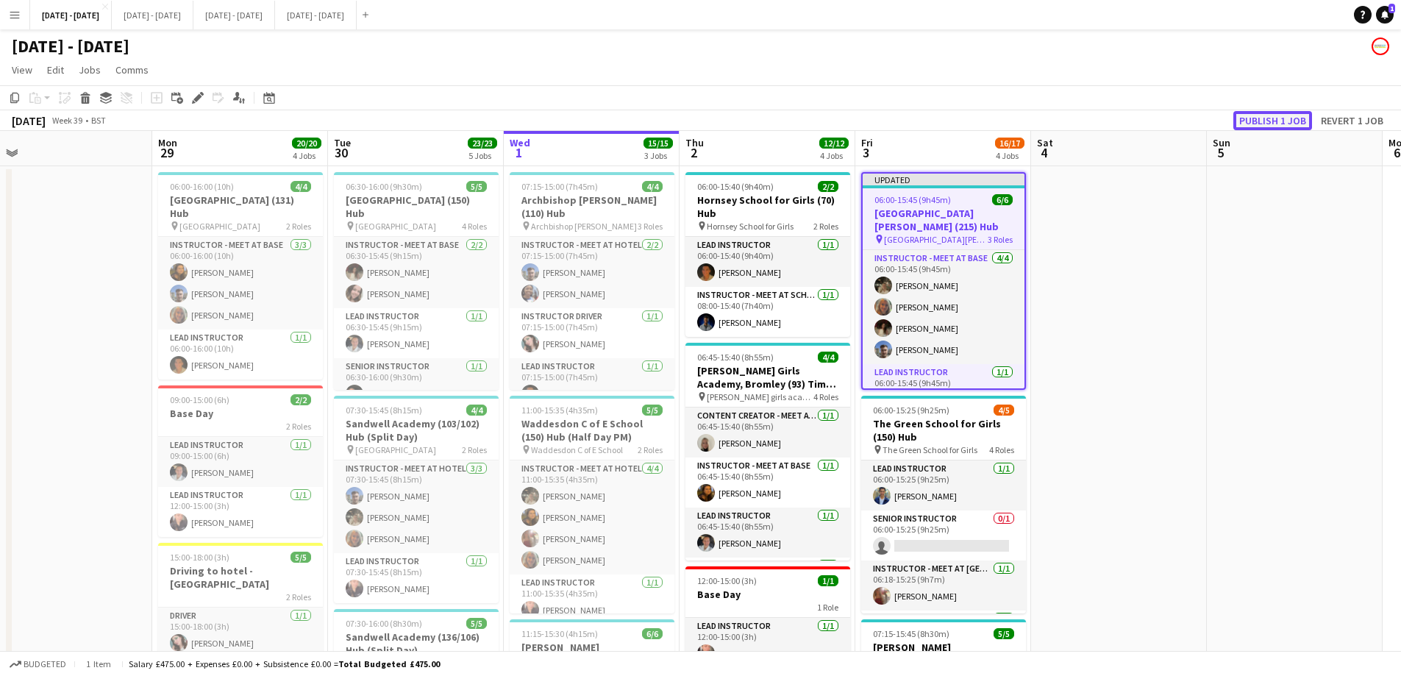
click at [1273, 118] on button "Publish 1 job" at bounding box center [1272, 120] width 79 height 19
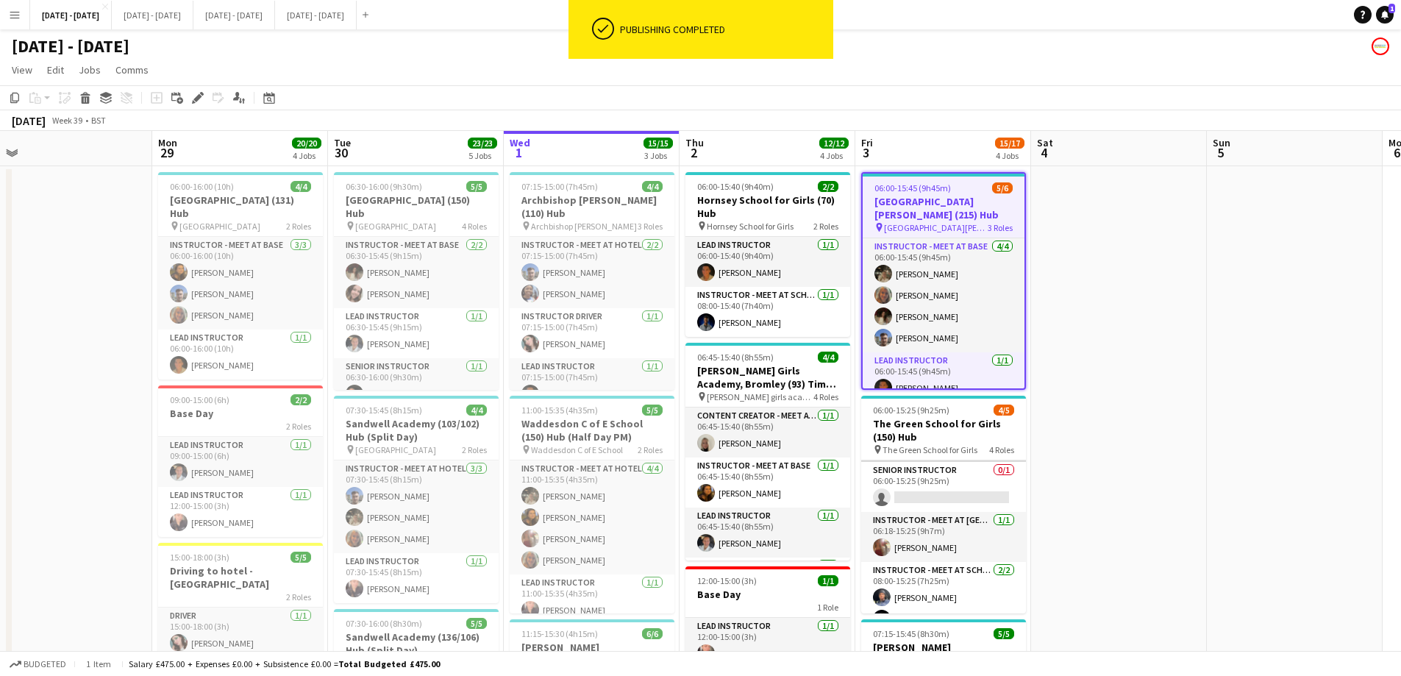
scroll to position [68, 0]
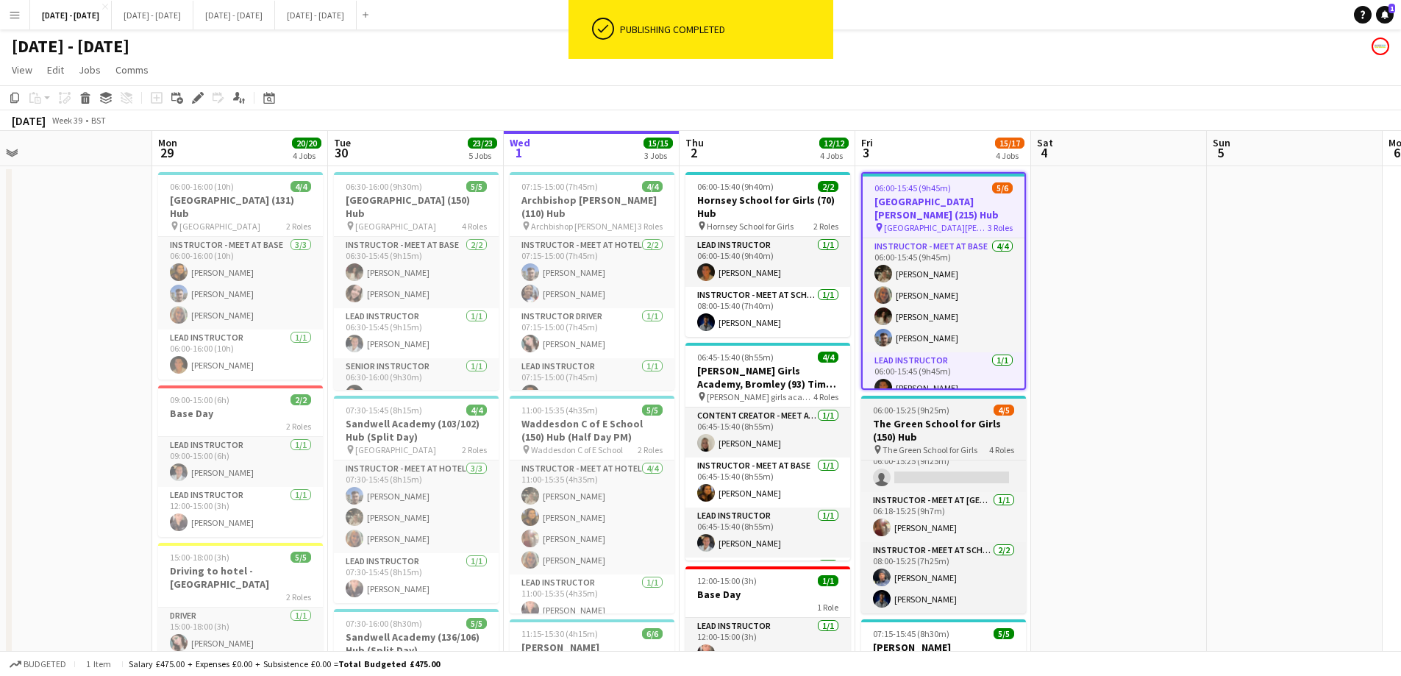
click at [937, 427] on h3 "The Green School for Girls (150) Hub" at bounding box center [943, 430] width 165 height 26
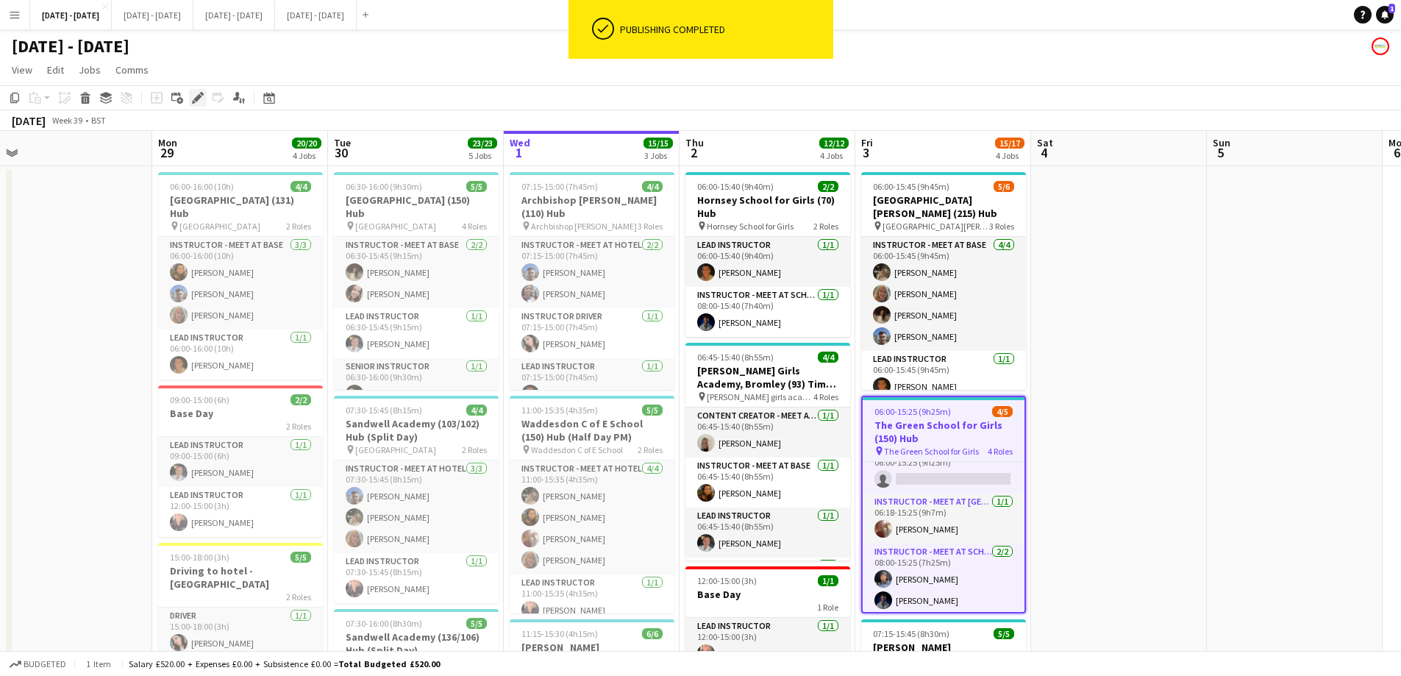
click at [199, 94] on icon at bounding box center [197, 98] width 8 height 8
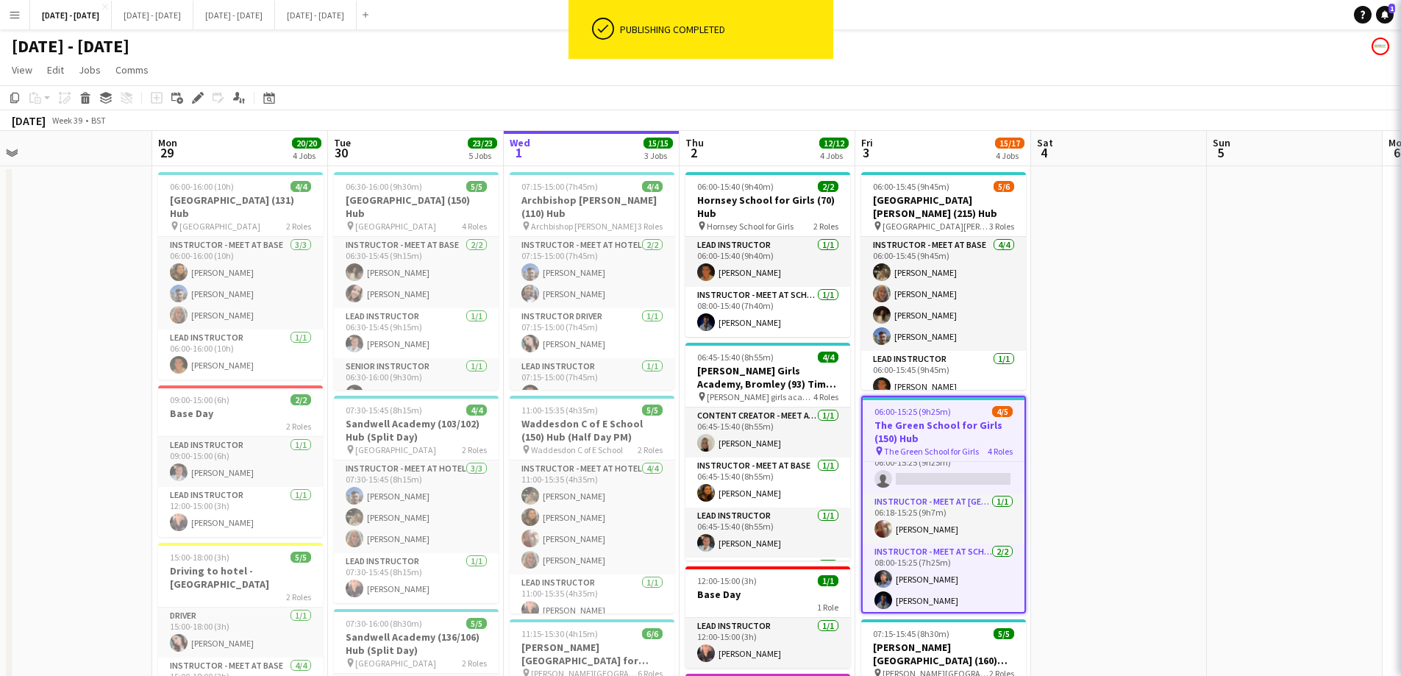
type input "**********"
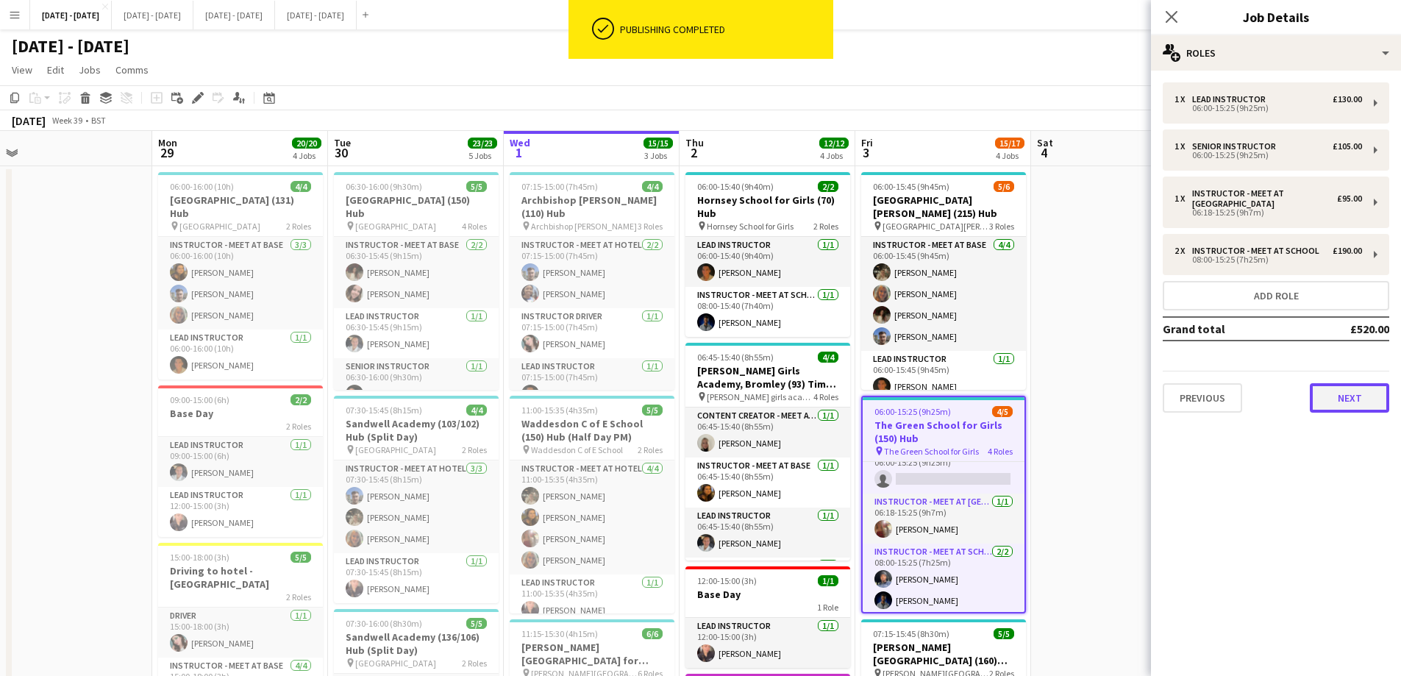
click at [1341, 401] on button "Next" at bounding box center [1348, 397] width 79 height 29
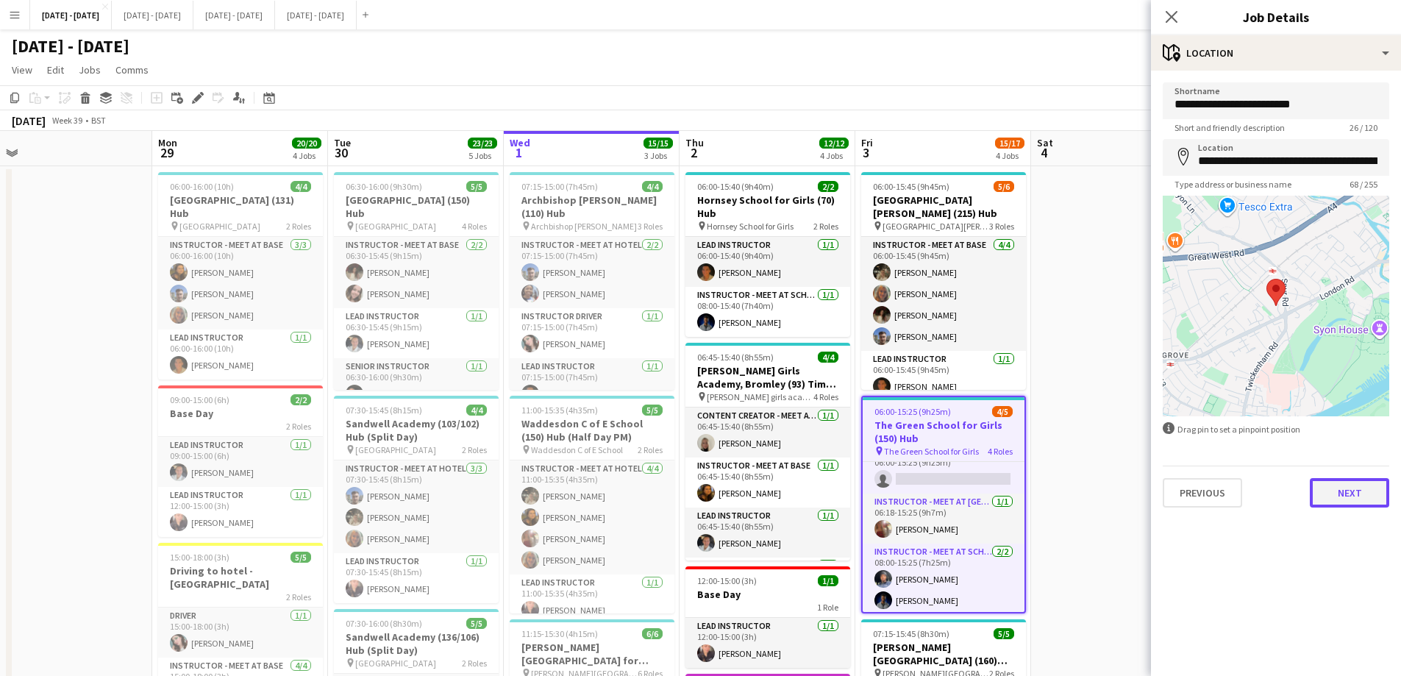
click at [1334, 493] on button "Next" at bounding box center [1348, 492] width 79 height 29
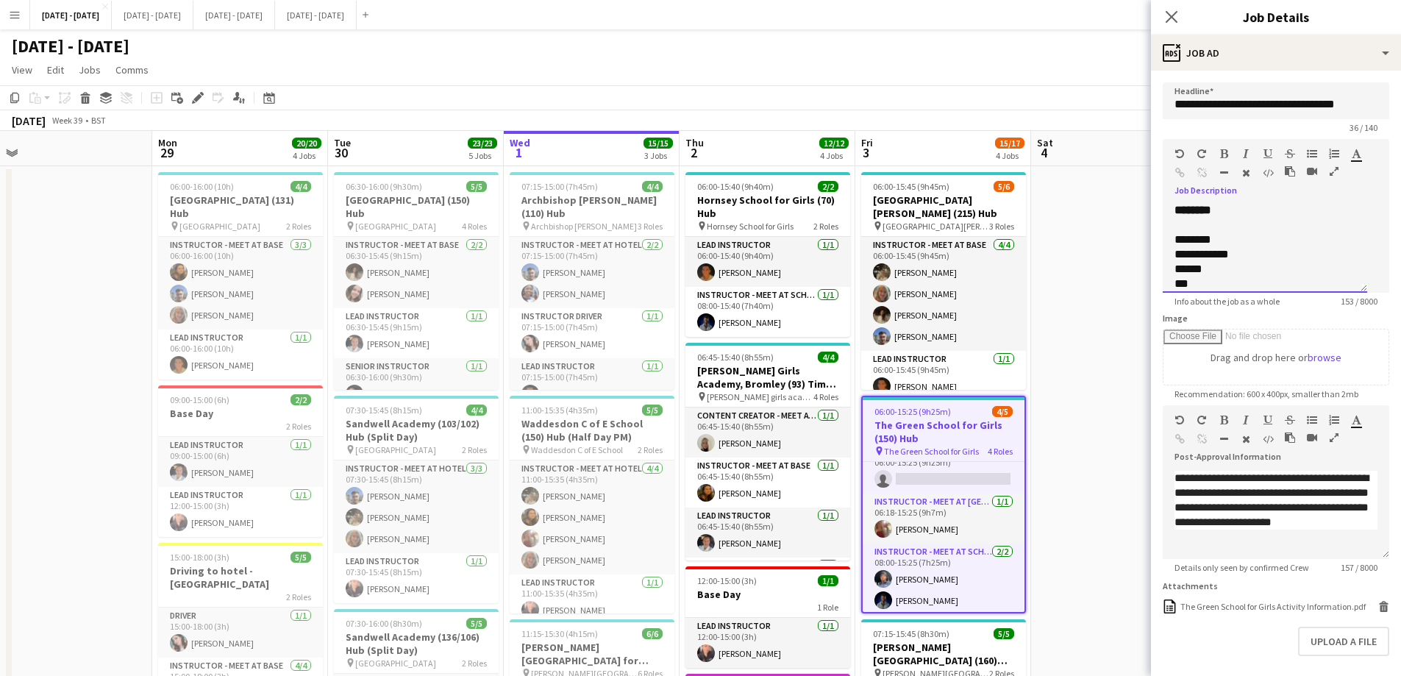
scroll to position [0, 0]
click at [1230, 234] on div "**********" at bounding box center [1264, 248] width 204 height 88
click at [1171, 15] on icon "Close pop-in" at bounding box center [1171, 17] width 14 height 14
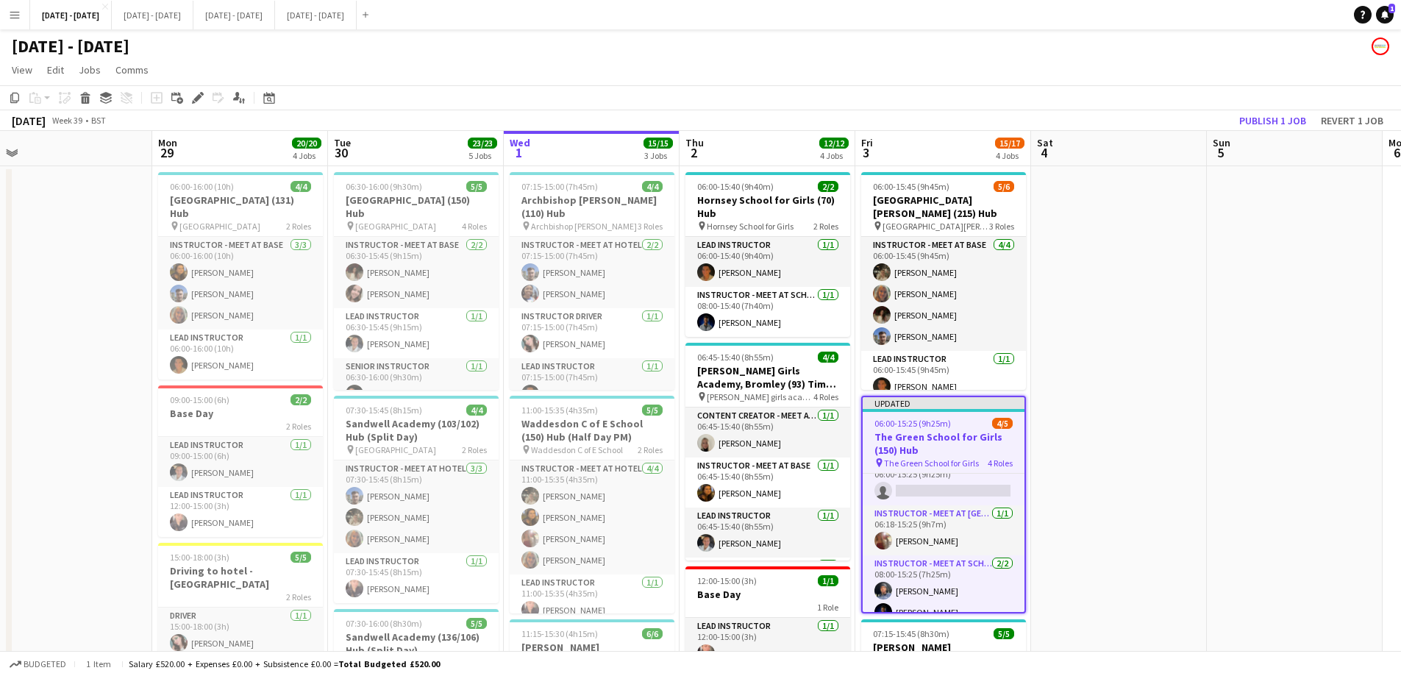
click at [937, 443] on h3 "The Green School for Girls (150) Hub" at bounding box center [943, 443] width 162 height 26
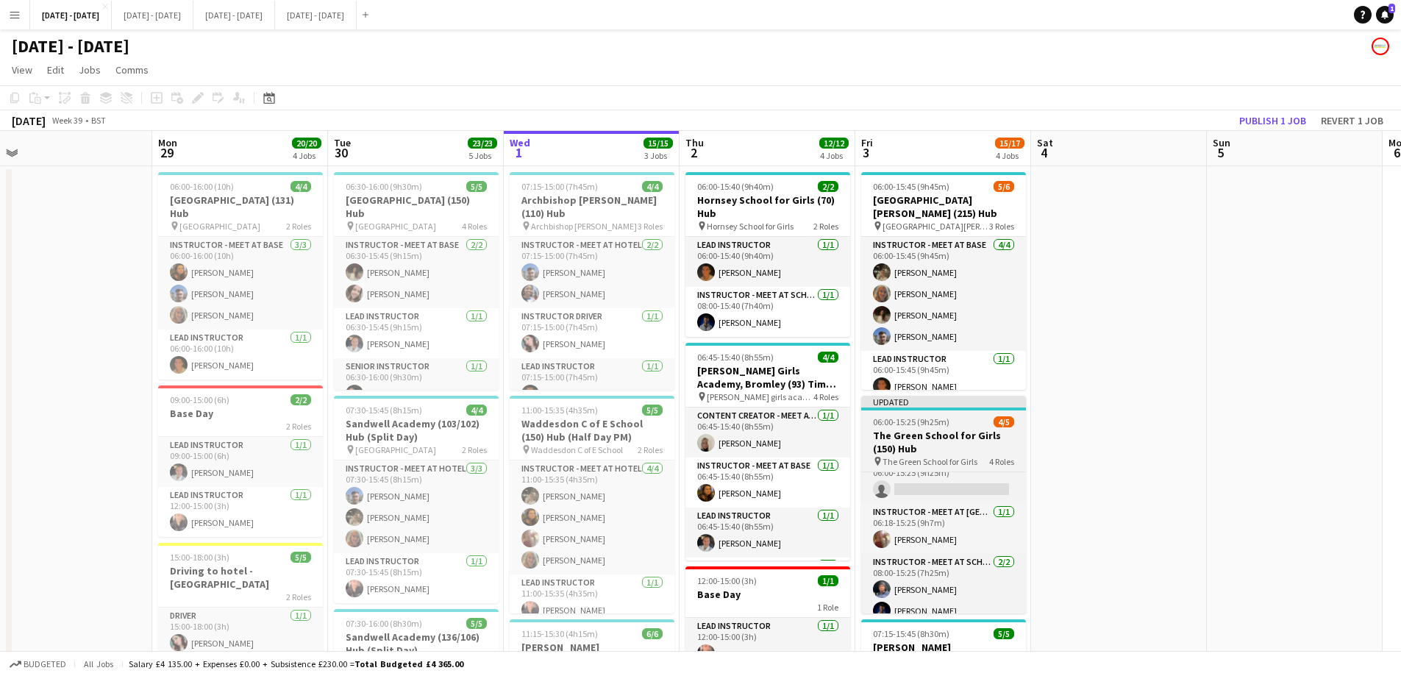
click at [939, 425] on span "06:00-15:25 (9h25m)" at bounding box center [911, 421] width 76 height 11
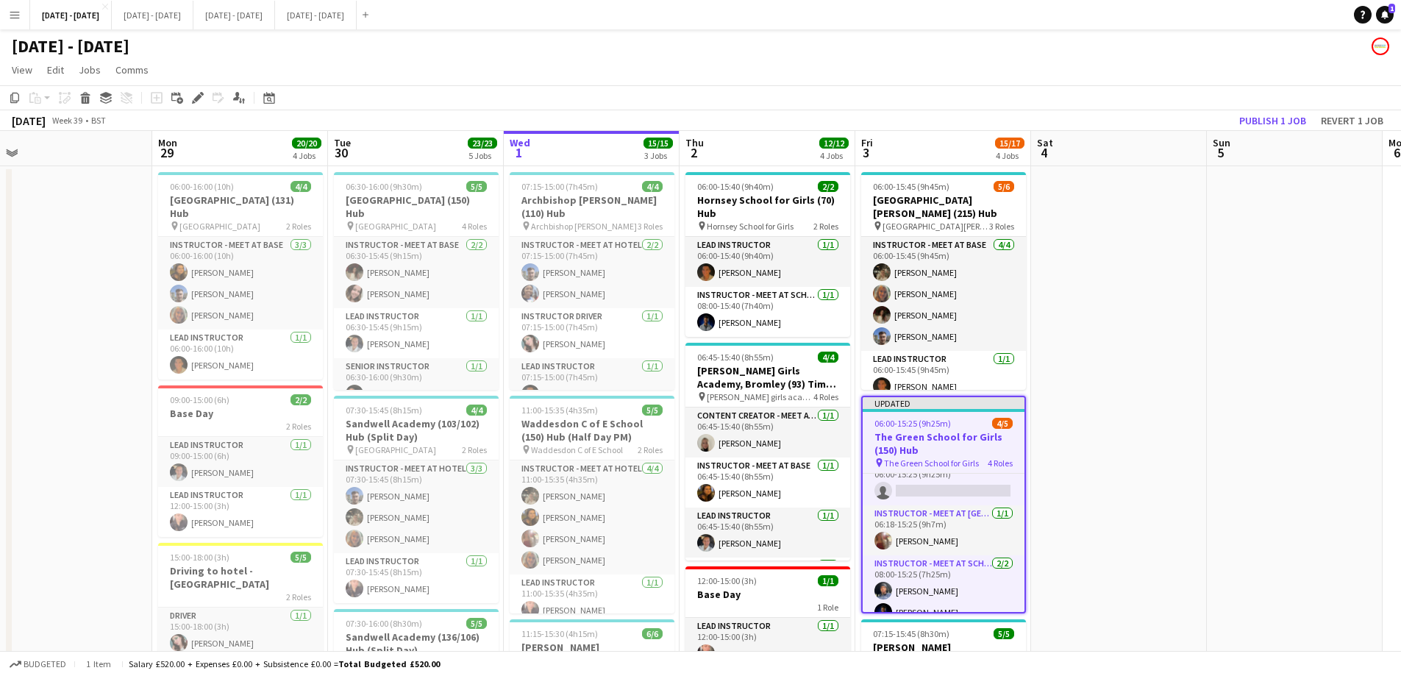
click at [194, 101] on icon "Edit" at bounding box center [198, 98] width 12 height 12
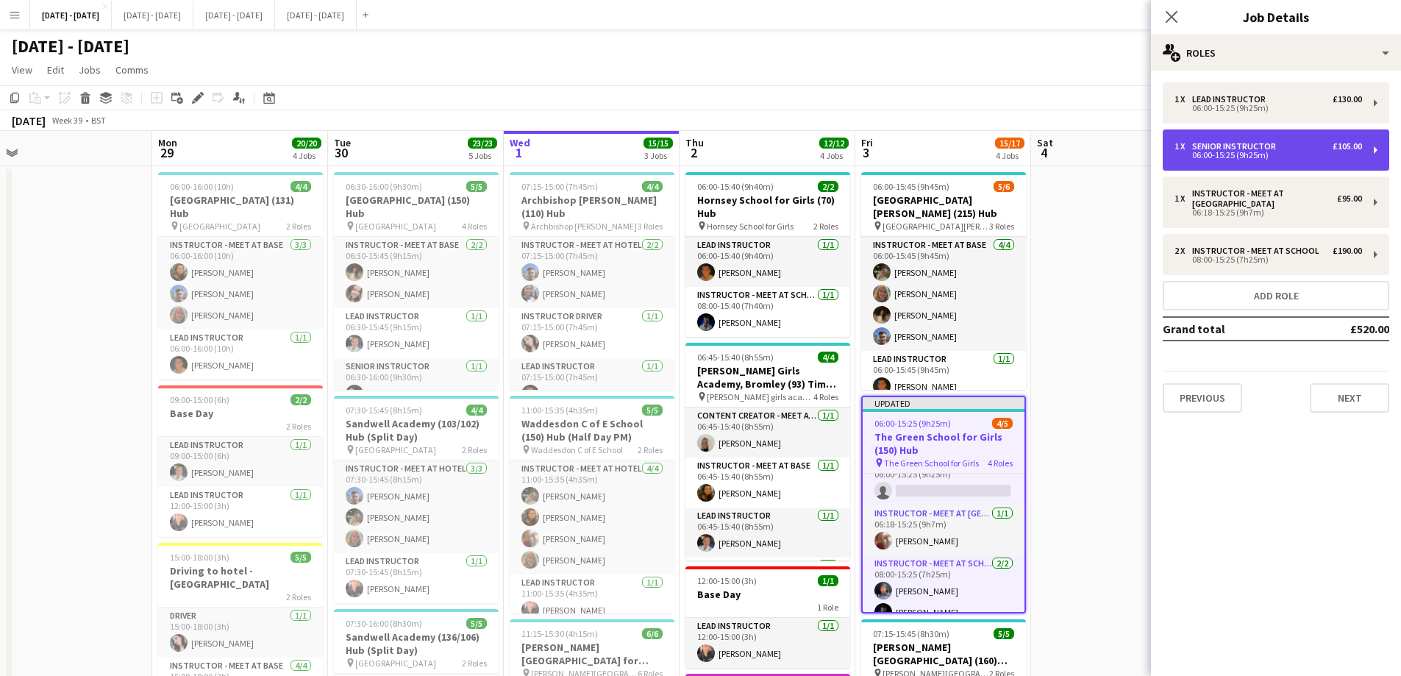
click at [1257, 147] on div "Senior Instructor" at bounding box center [1237, 146] width 90 height 10
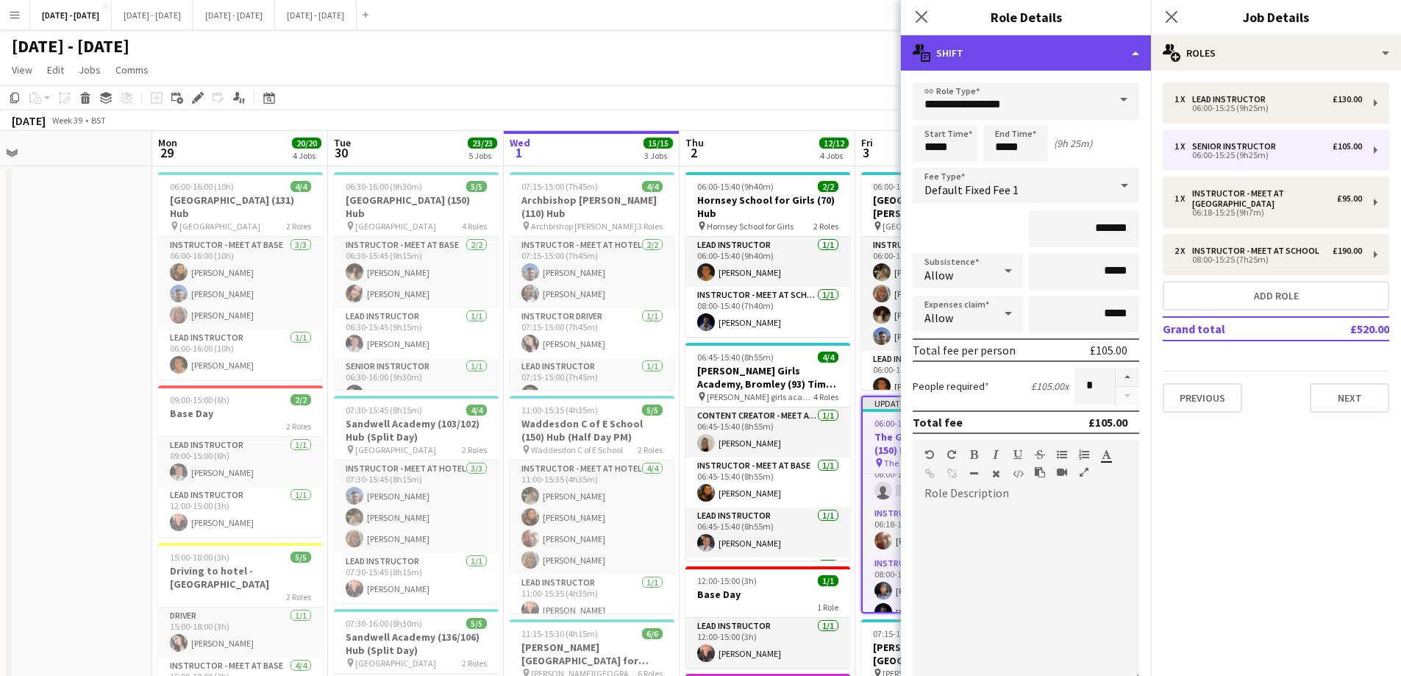
click at [1093, 46] on div "multiple-actions-text Shift" at bounding box center [1026, 52] width 250 height 35
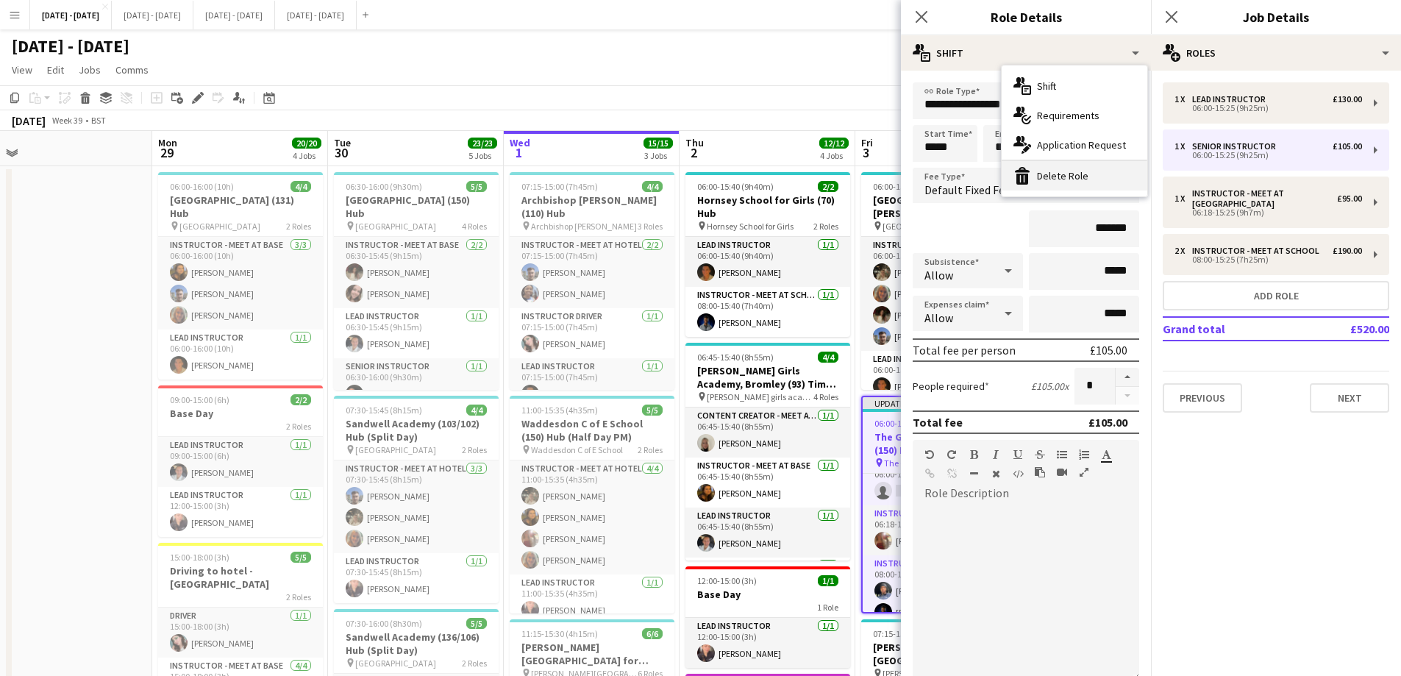
click at [1095, 168] on div "bin-2 Delete Role" at bounding box center [1074, 175] width 146 height 29
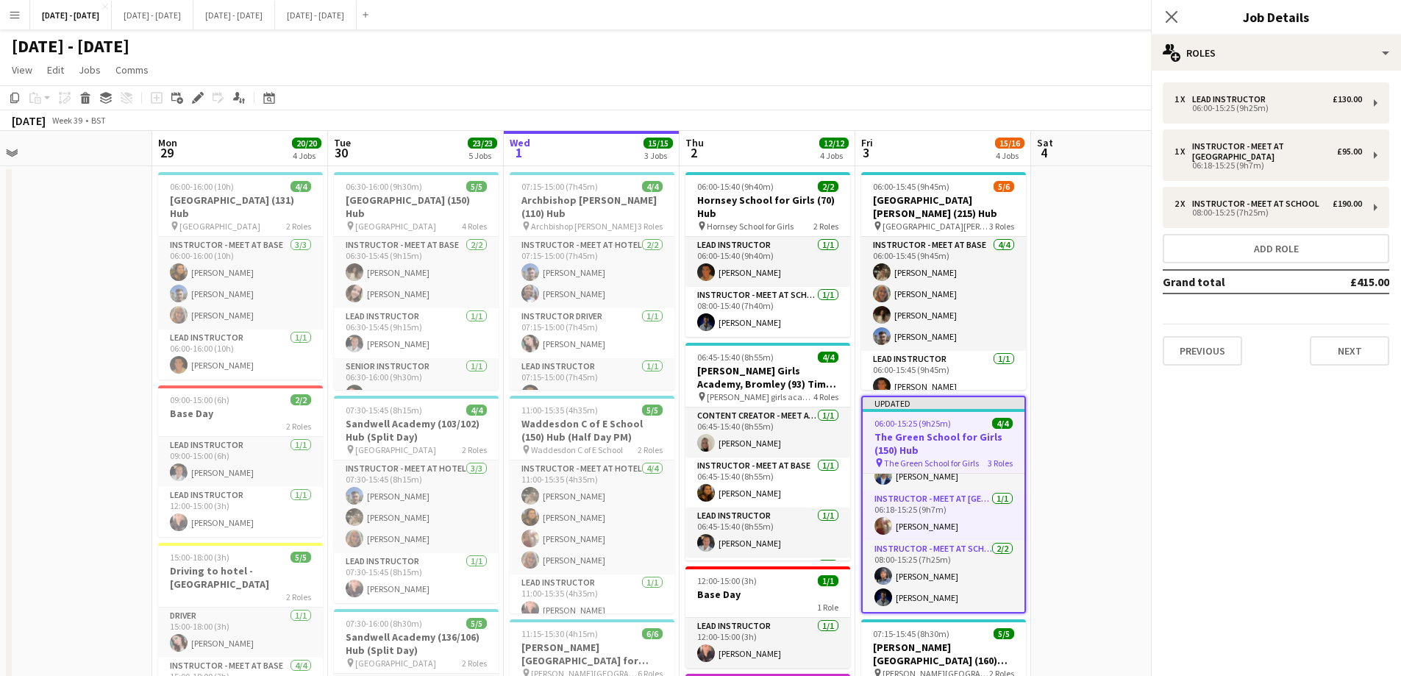
scroll to position [18, 0]
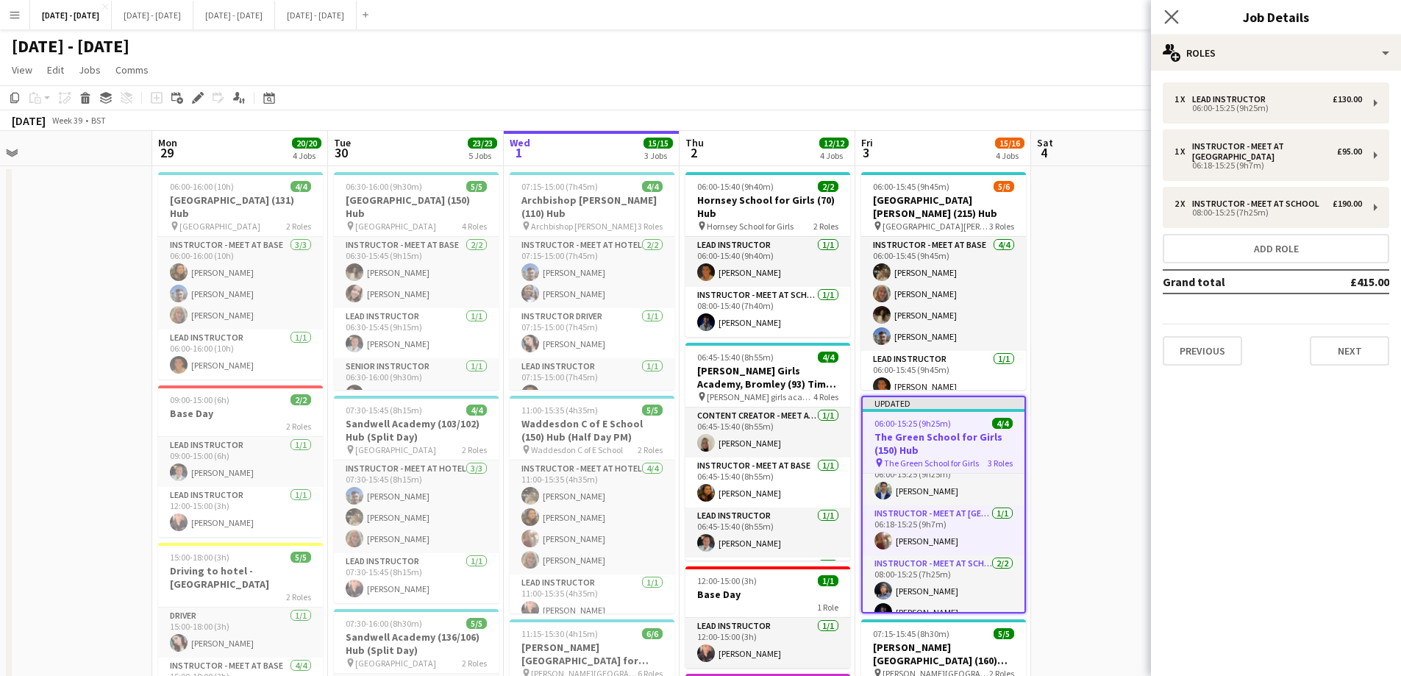
click at [1170, 21] on icon "Close pop-in" at bounding box center [1171, 17] width 14 height 14
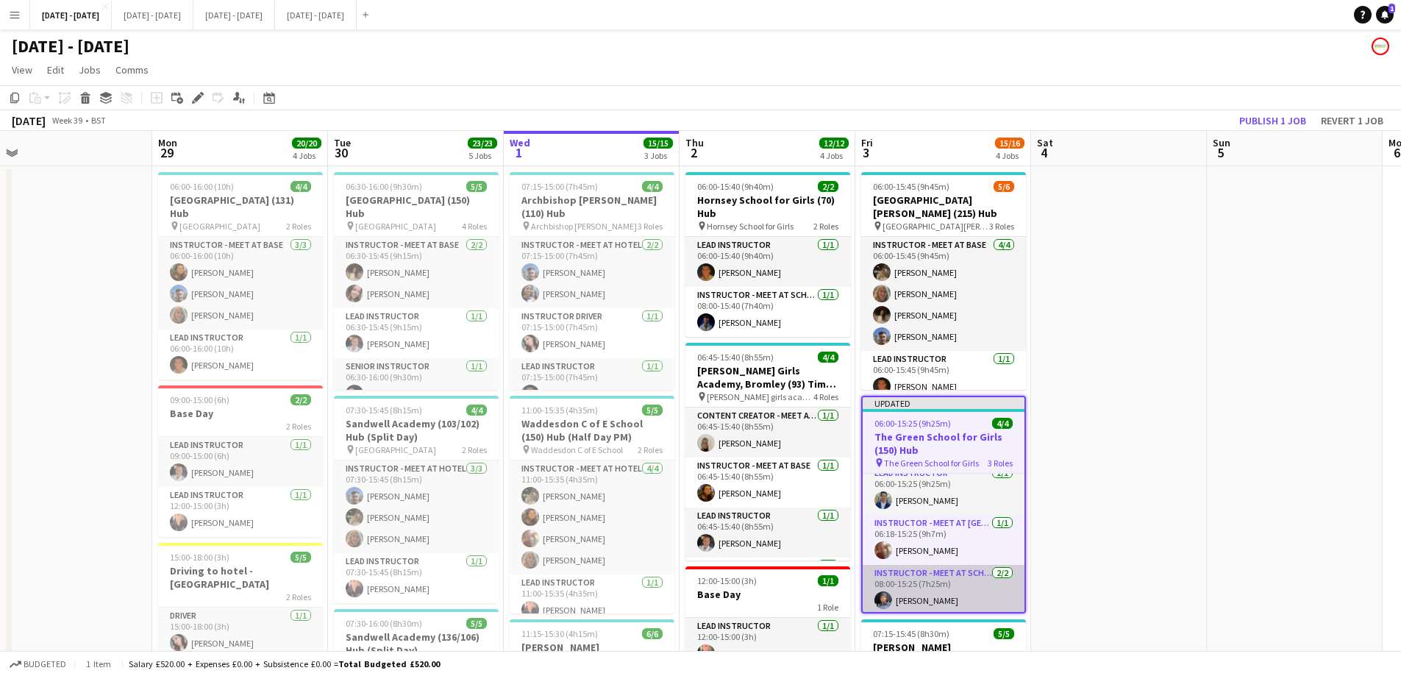
scroll to position [0, 0]
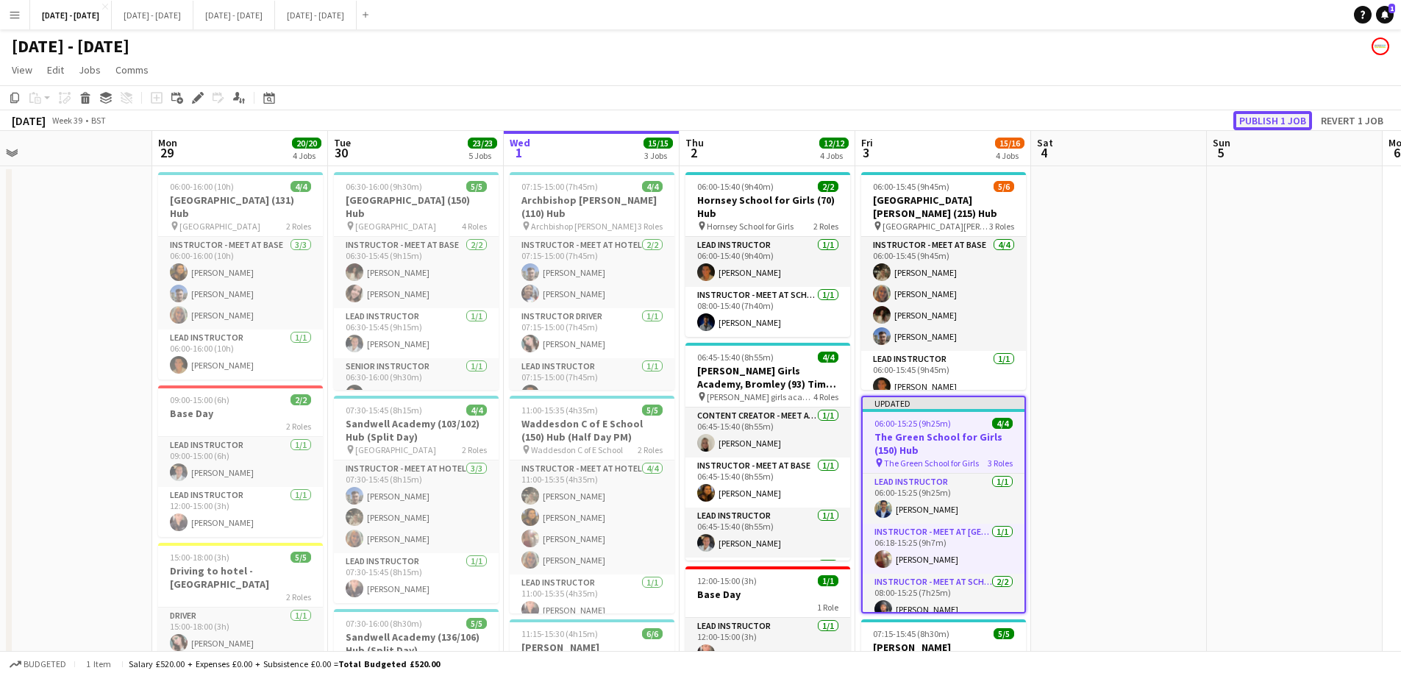
click at [1256, 119] on button "Publish 1 job" at bounding box center [1272, 120] width 79 height 19
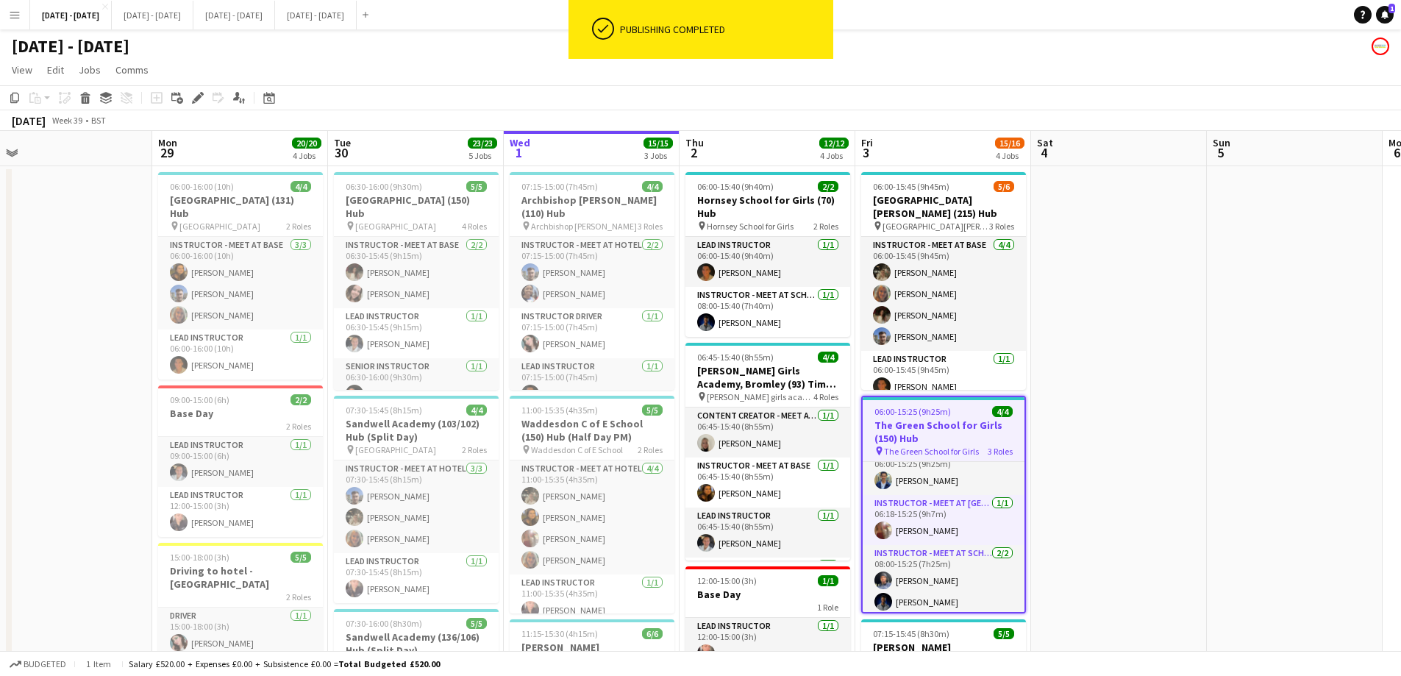
scroll to position [21, 0]
click at [190, 99] on div "Edit" at bounding box center [198, 98] width 18 height 18
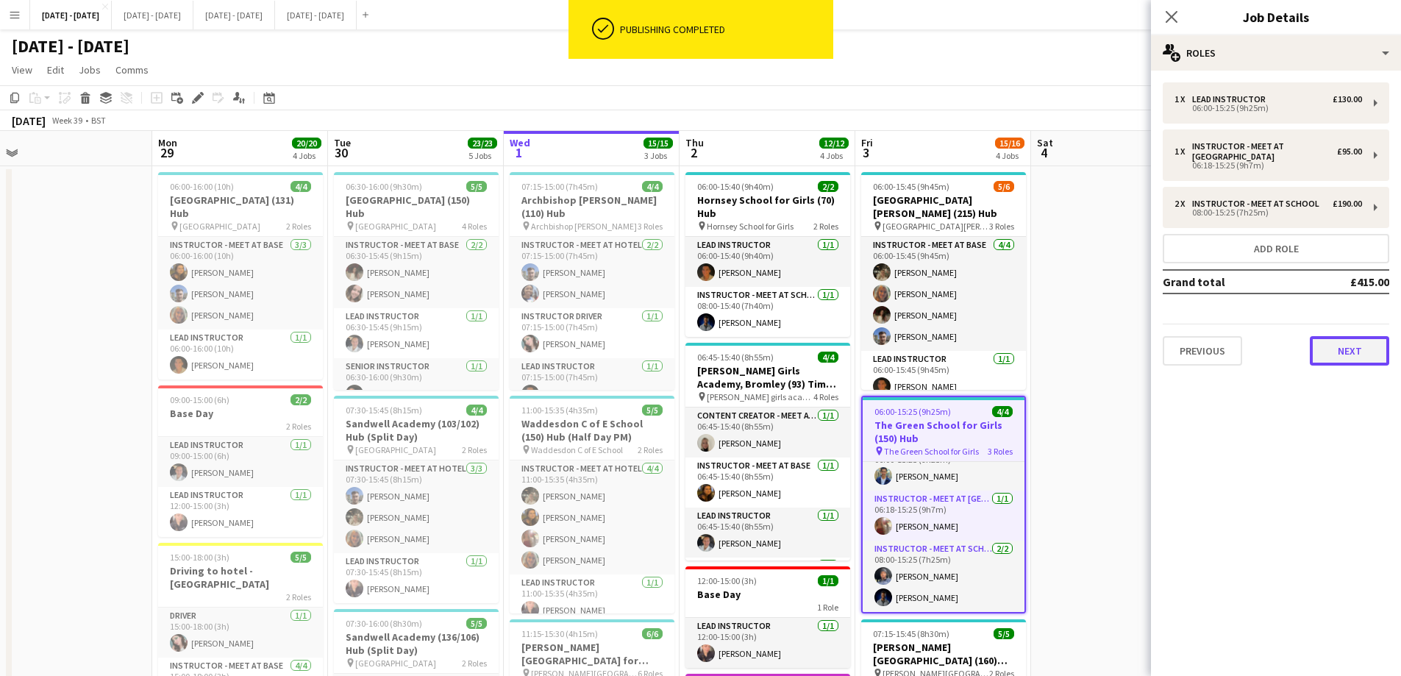
click at [1340, 350] on button "Next" at bounding box center [1348, 350] width 79 height 29
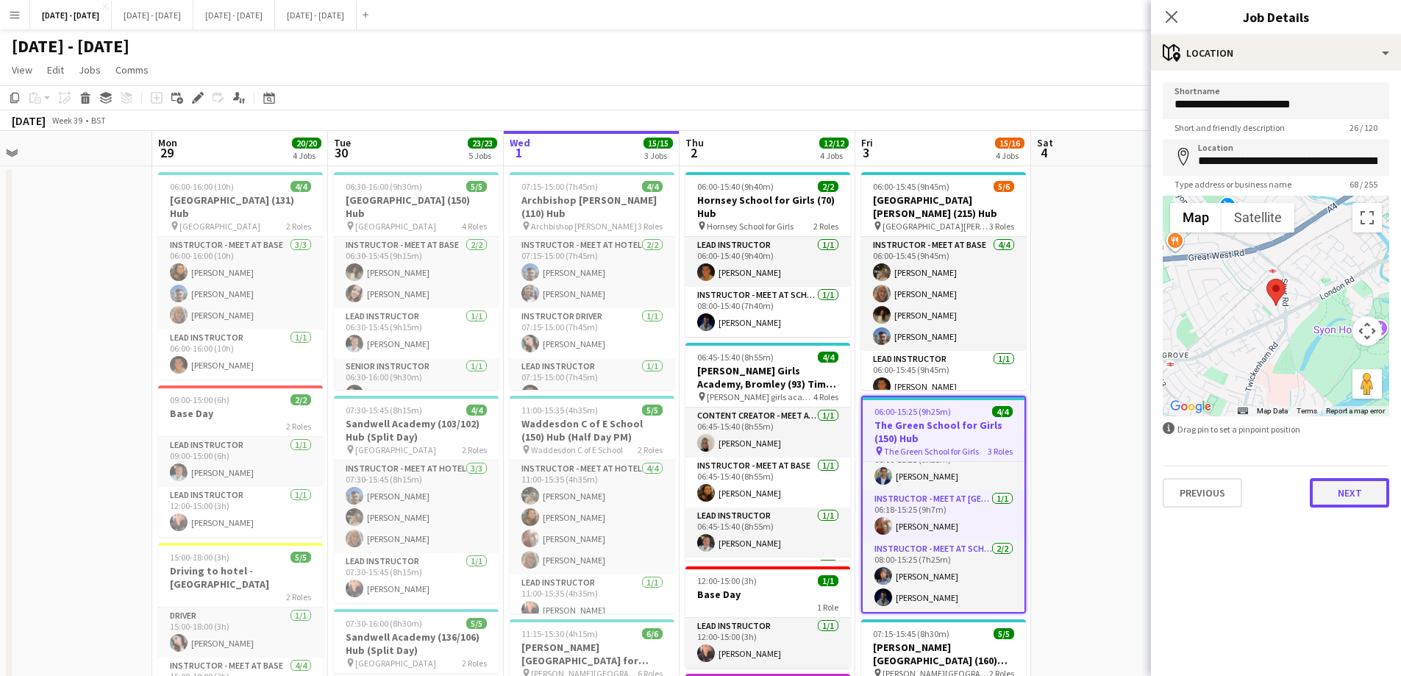
click at [1340, 493] on button "Next" at bounding box center [1348, 492] width 79 height 29
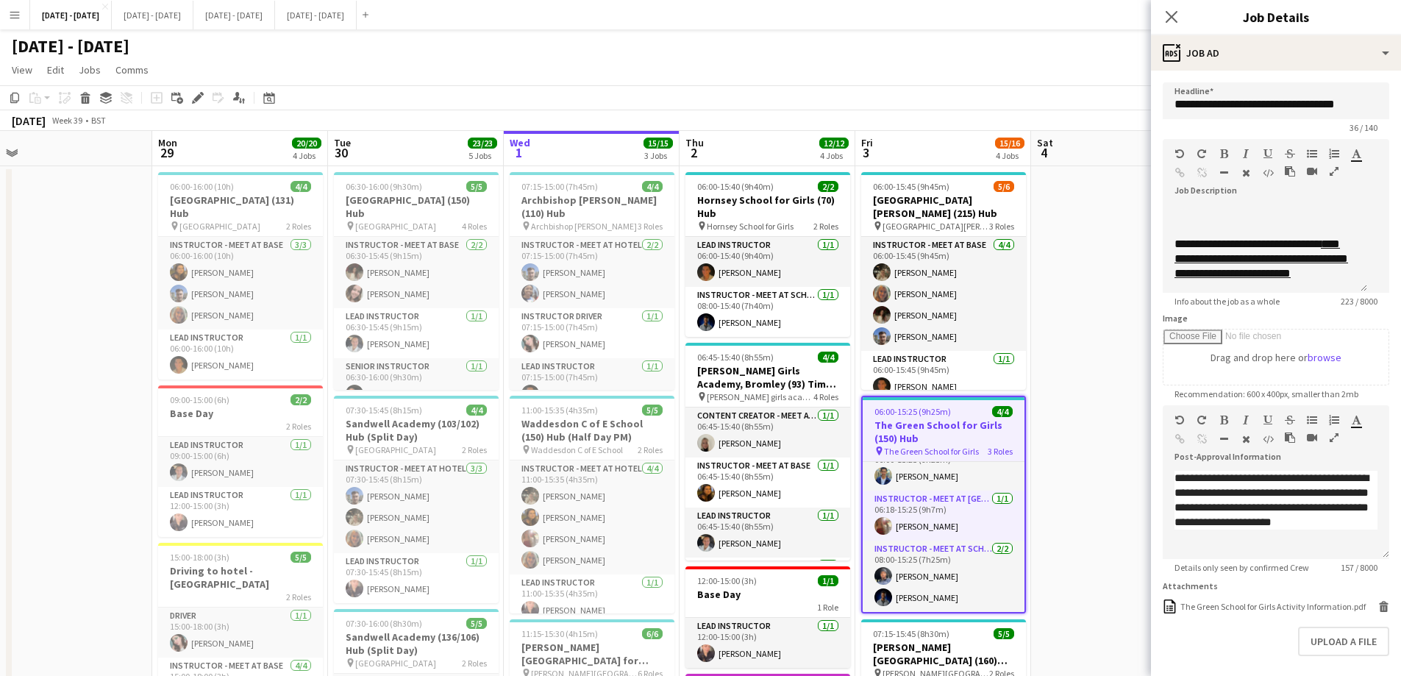
scroll to position [159, 0]
click at [1170, 16] on icon at bounding box center [1171, 17] width 14 height 14
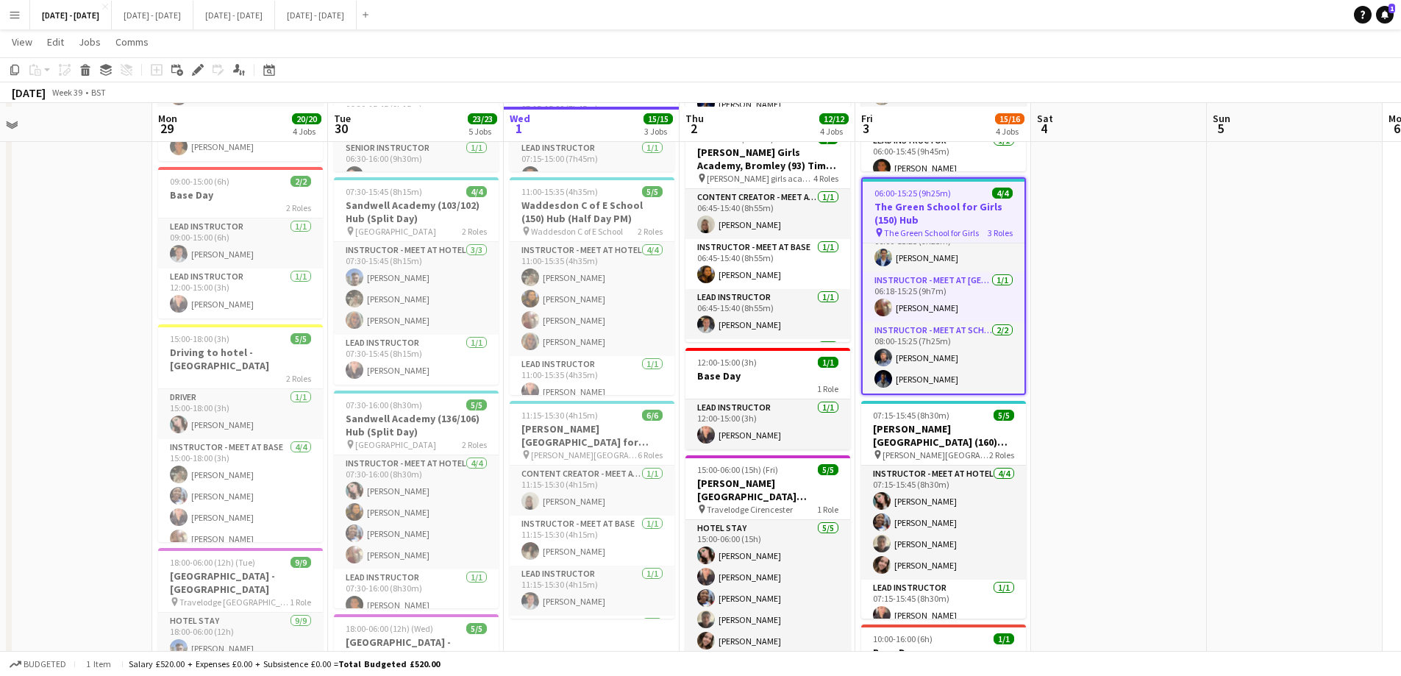
scroll to position [221, 0]
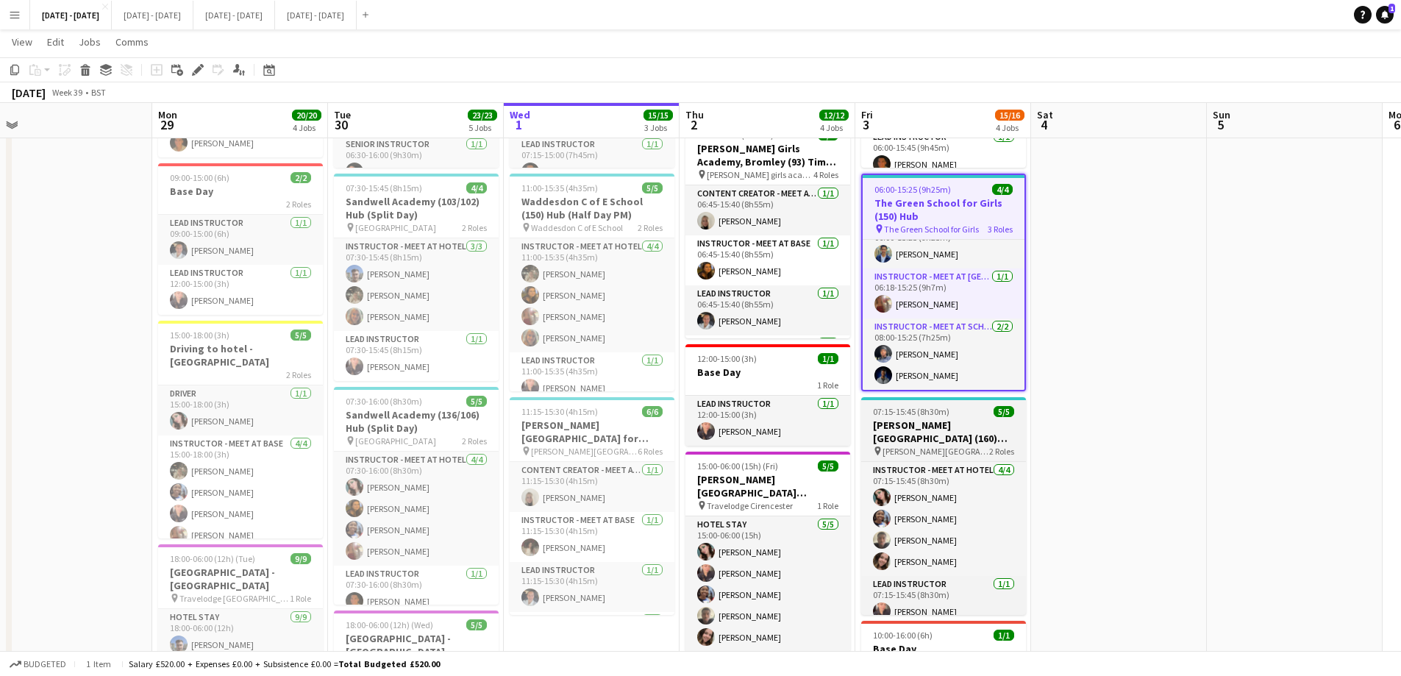
click at [941, 429] on h3 "[PERSON_NAME][GEOGRAPHIC_DATA] (160) Hub" at bounding box center [943, 431] width 165 height 26
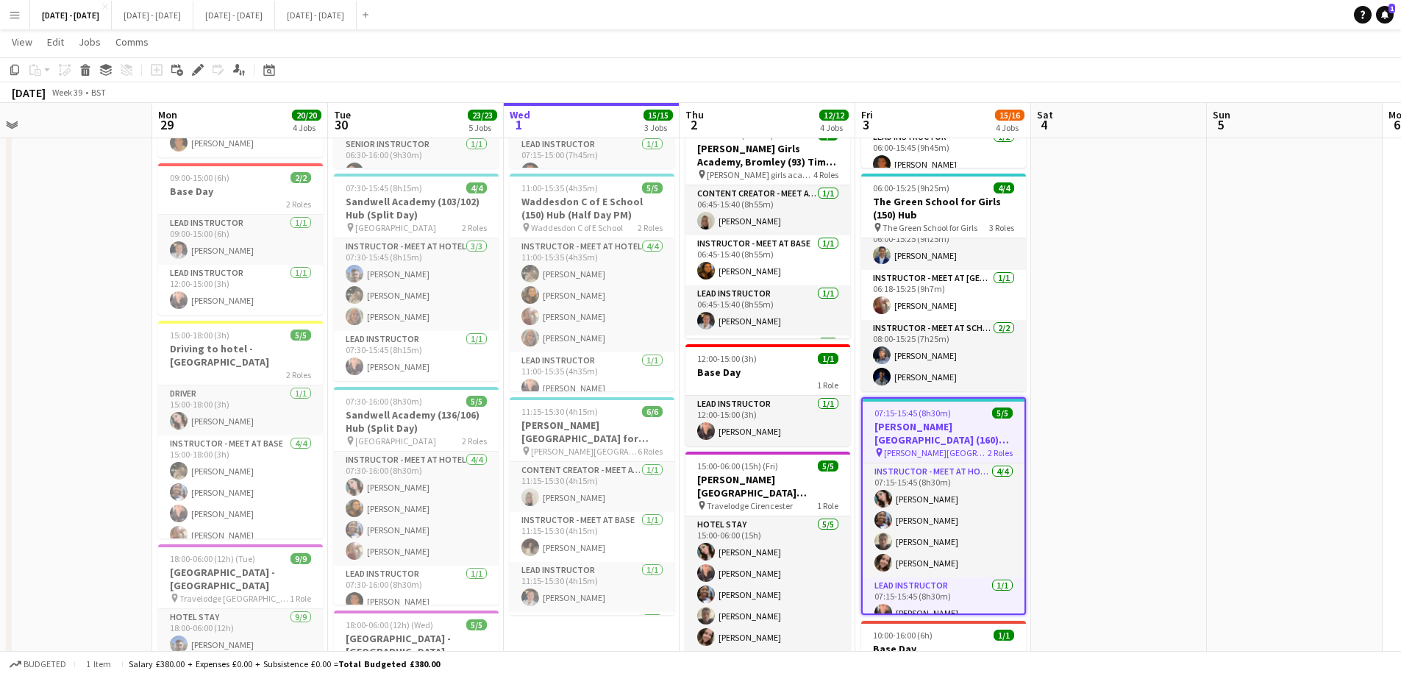
scroll to position [18, 0]
click at [201, 68] on icon "Edit" at bounding box center [198, 70] width 12 height 12
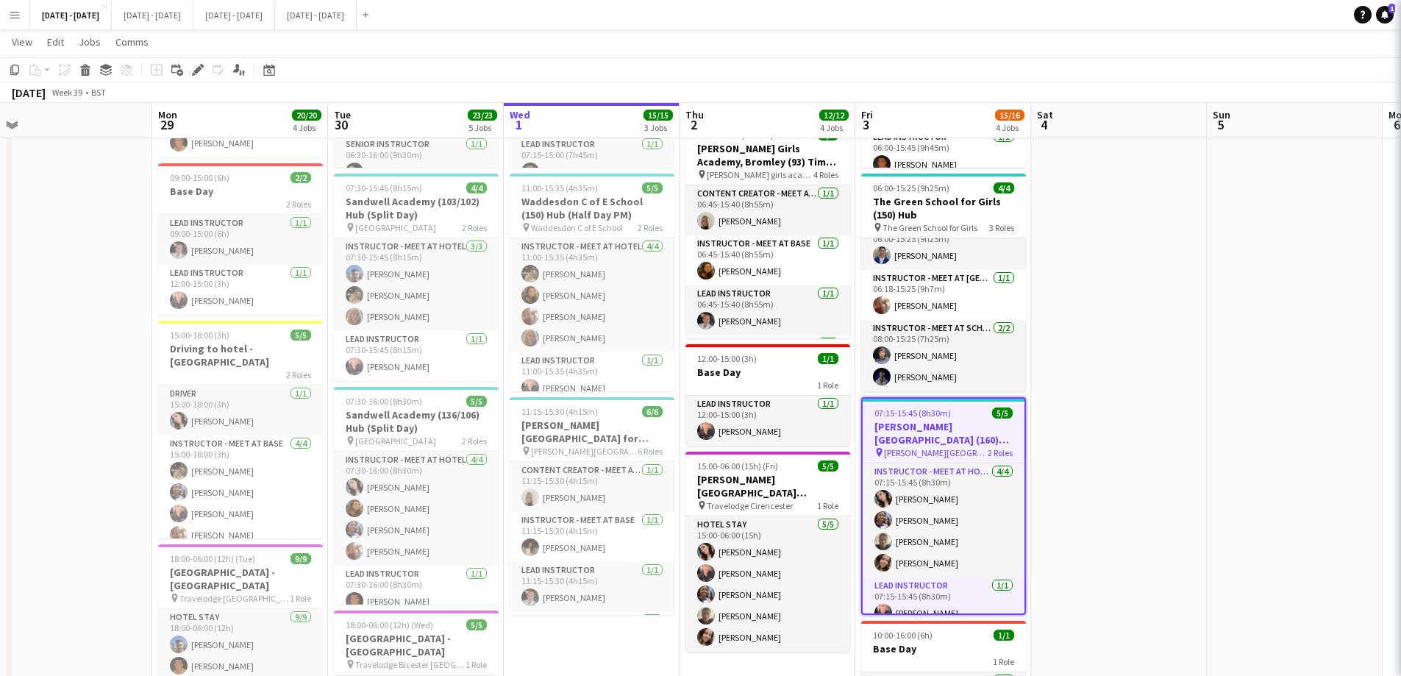
type input "**********"
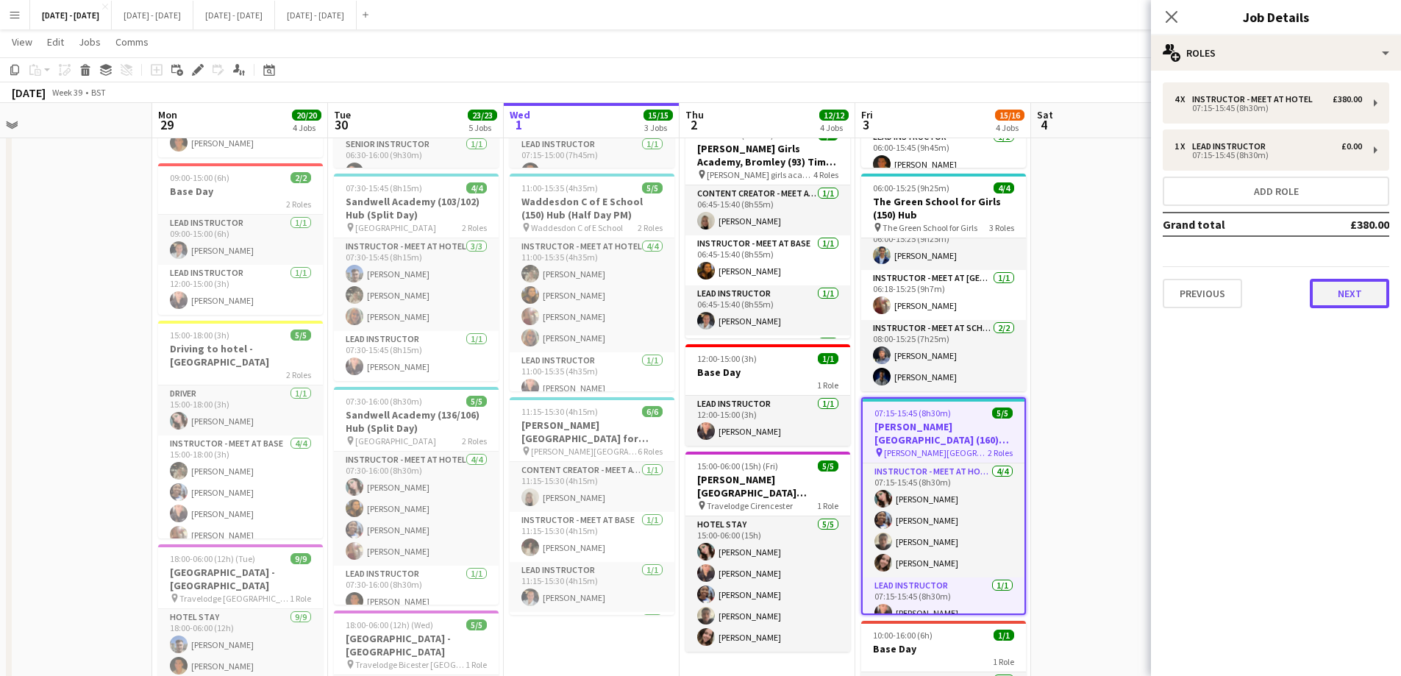
click at [1339, 295] on button "Next" at bounding box center [1348, 293] width 79 height 29
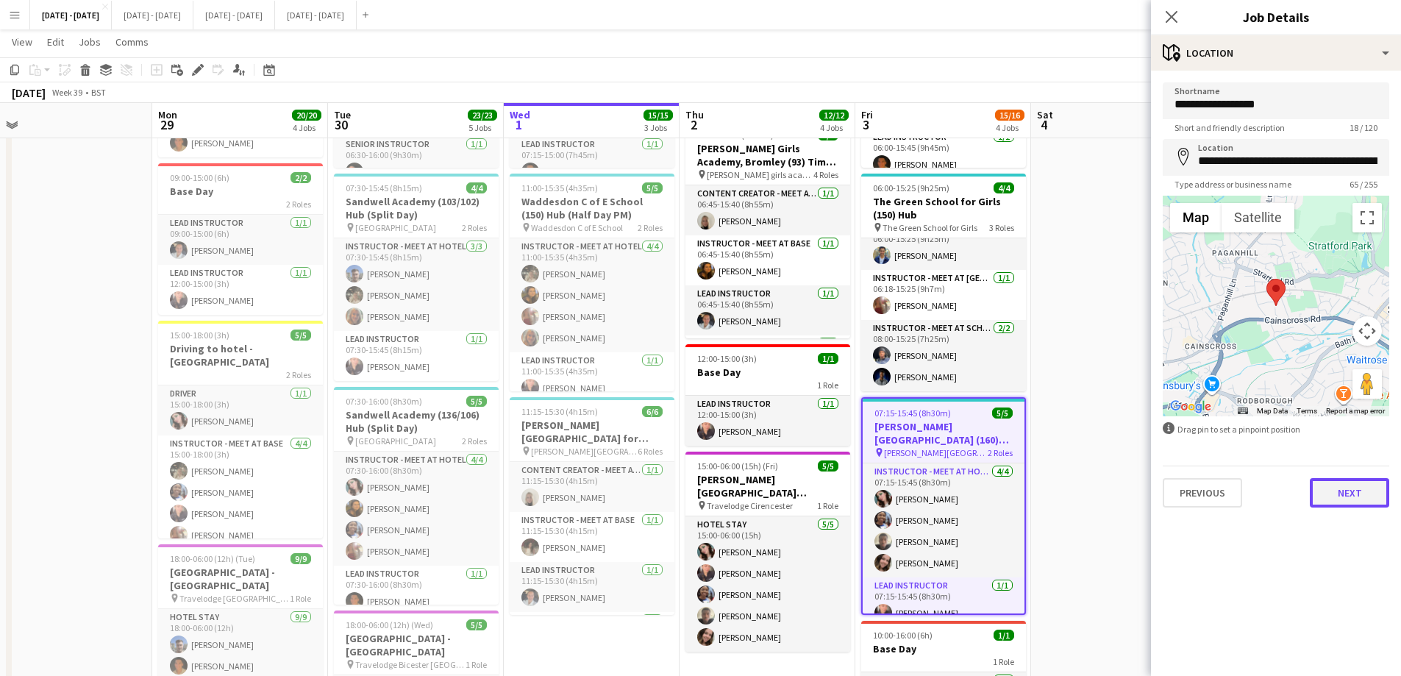
click at [1337, 504] on button "Next" at bounding box center [1348, 492] width 79 height 29
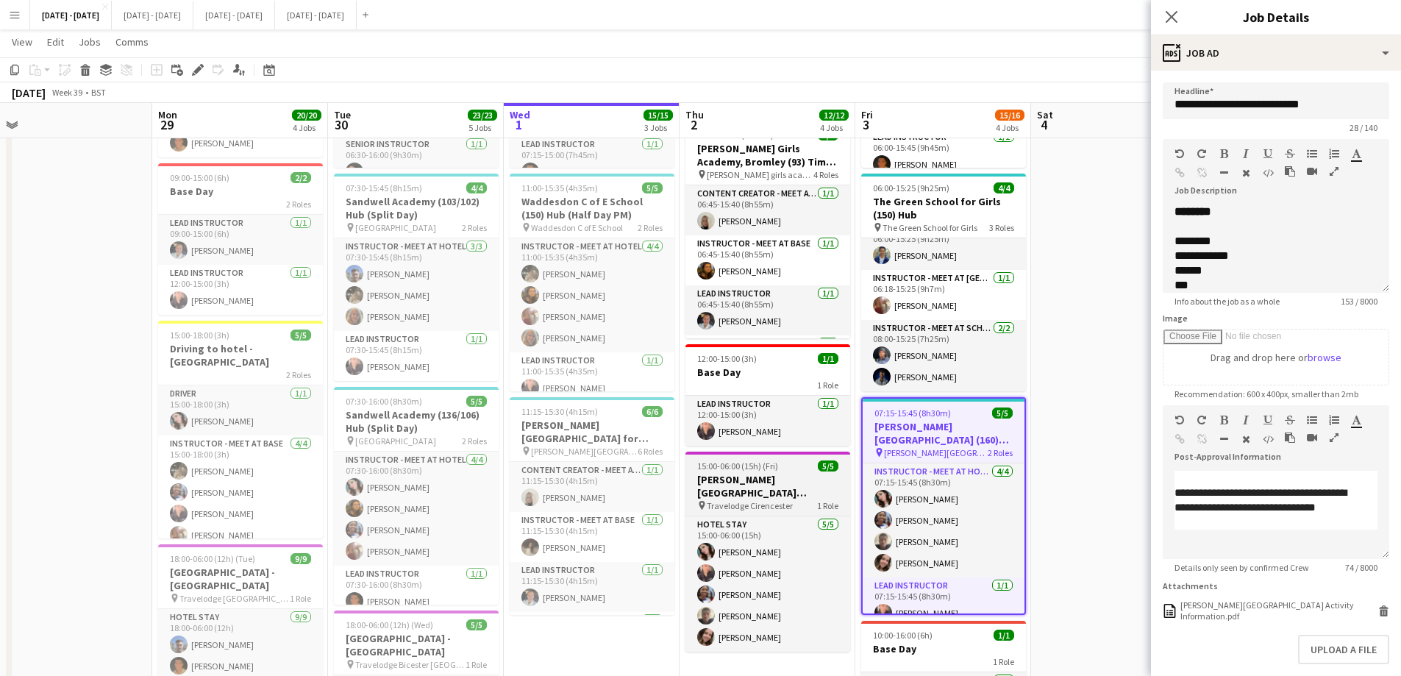
click at [740, 497] on h3 "[PERSON_NAME][GEOGRAPHIC_DATA][PERSON_NAME]" at bounding box center [767, 486] width 165 height 26
type input "**********"
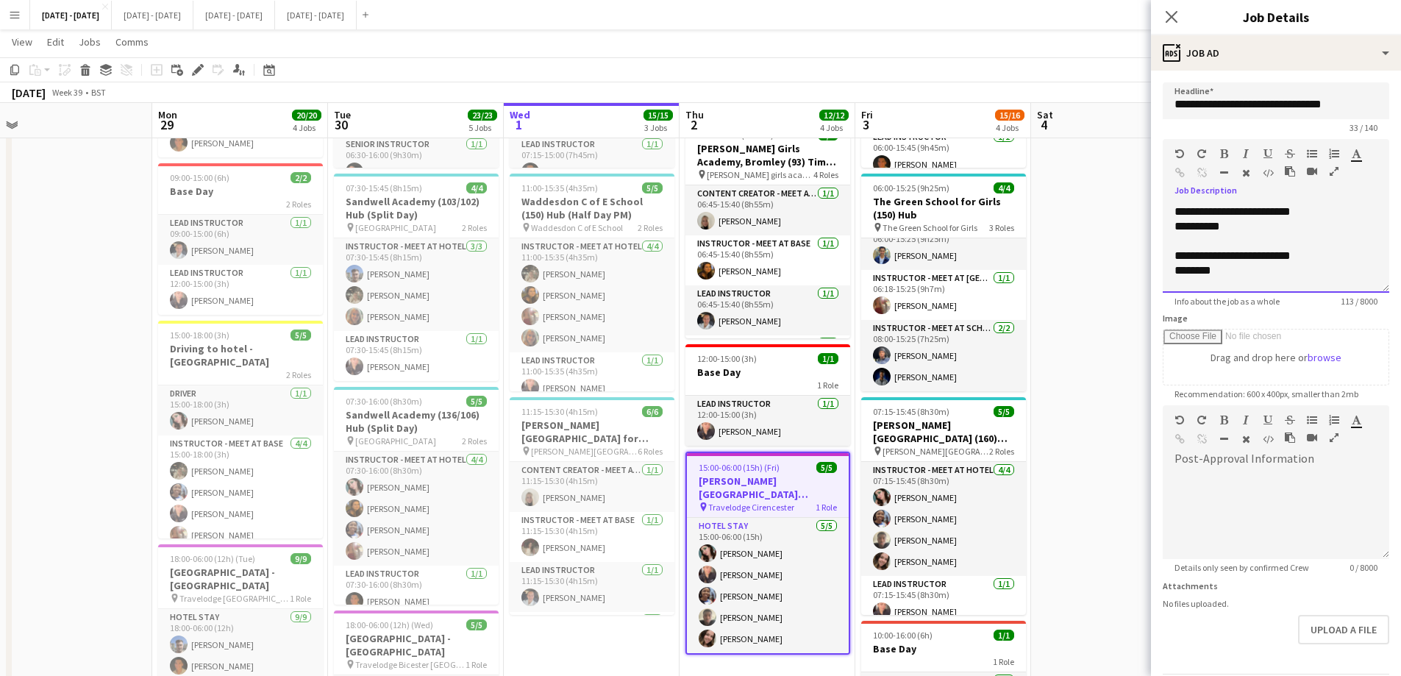
click at [1172, 210] on div "**********" at bounding box center [1275, 248] width 226 height 88
click at [1198, 211] on div at bounding box center [1275, 211] width 203 height 15
click at [1171, 17] on icon at bounding box center [1171, 17] width 14 height 14
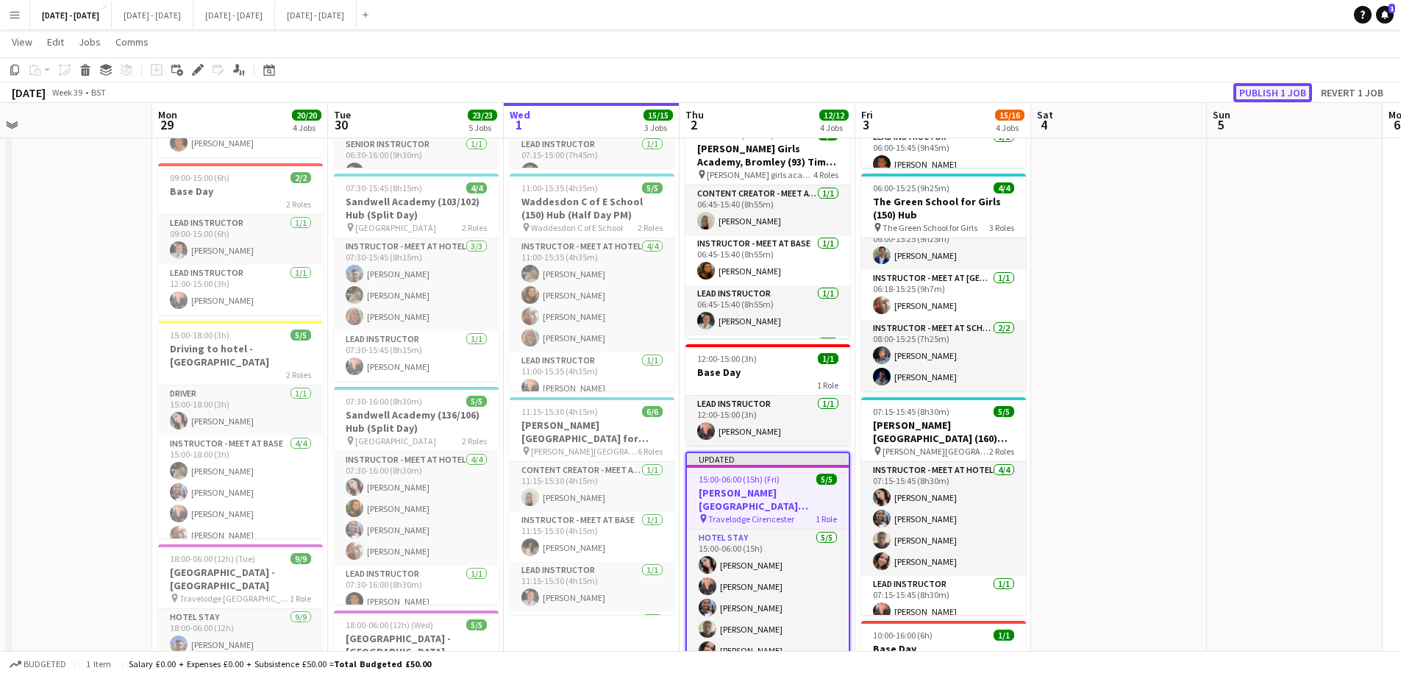
click at [1272, 88] on button "Publish 1 job" at bounding box center [1272, 92] width 79 height 19
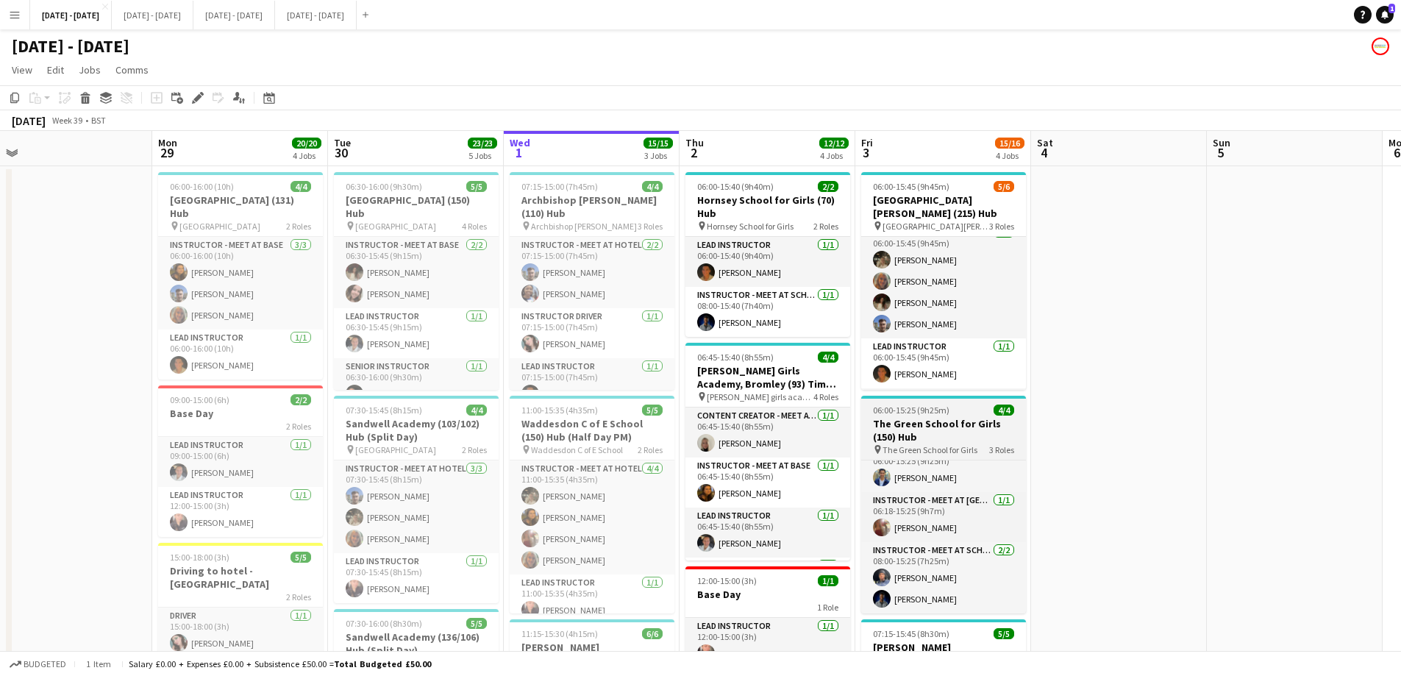
scroll to position [0, 0]
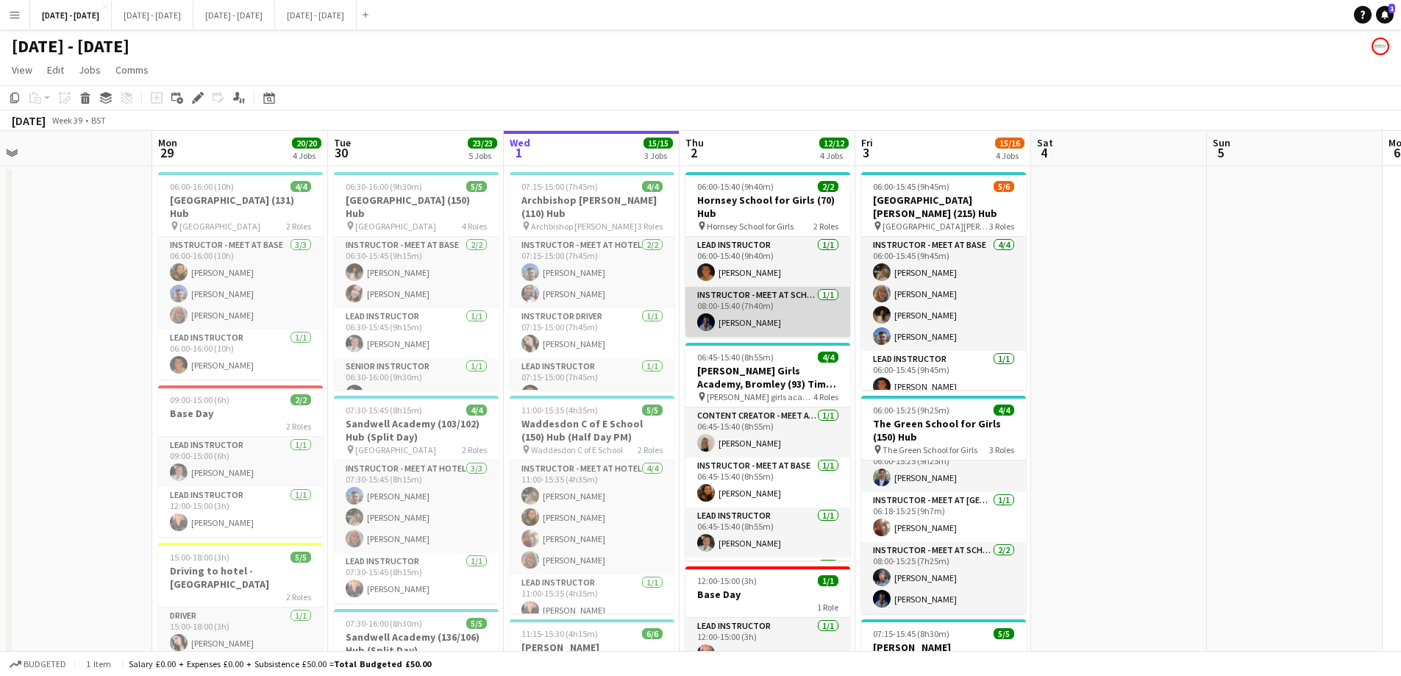
click at [767, 324] on app-card-role "Instructor - Meet at School [DATE] 08:00-15:40 (7h40m) [PERSON_NAME]" at bounding box center [767, 312] width 165 height 50
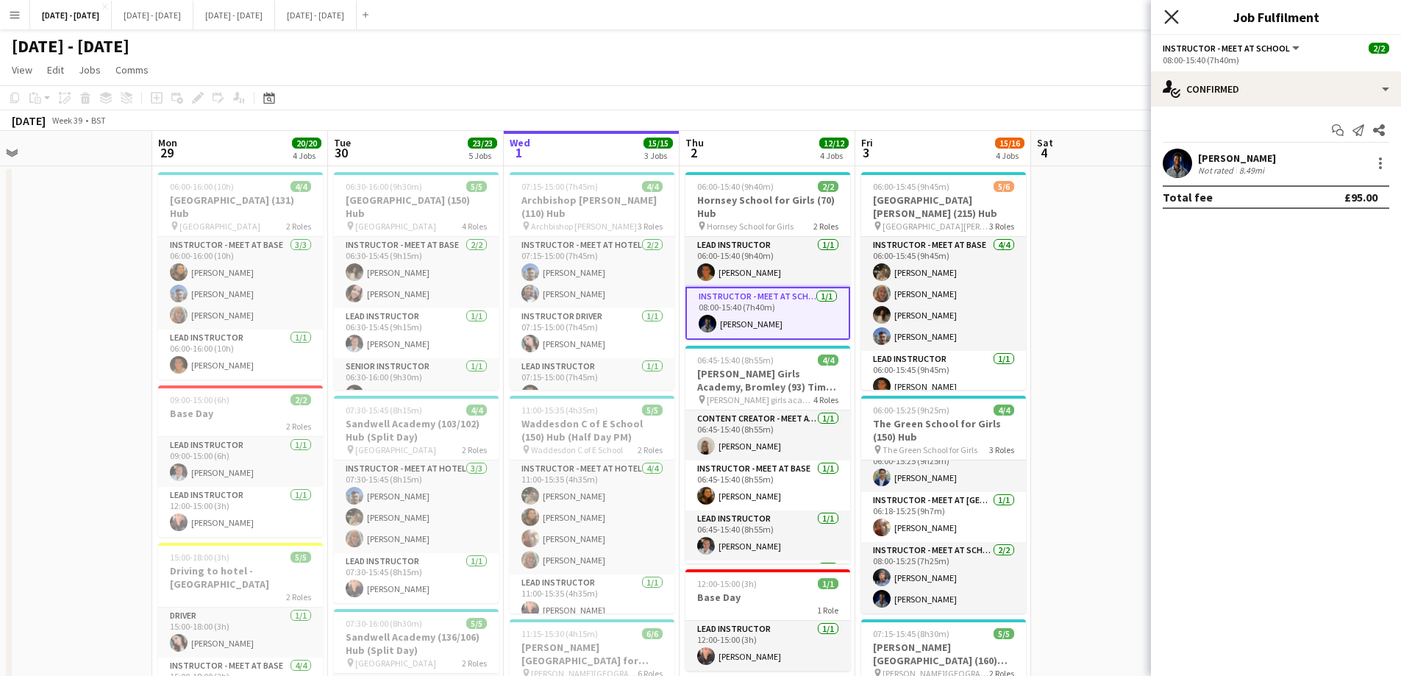
click at [1170, 14] on icon "Close pop-in" at bounding box center [1171, 17] width 14 height 14
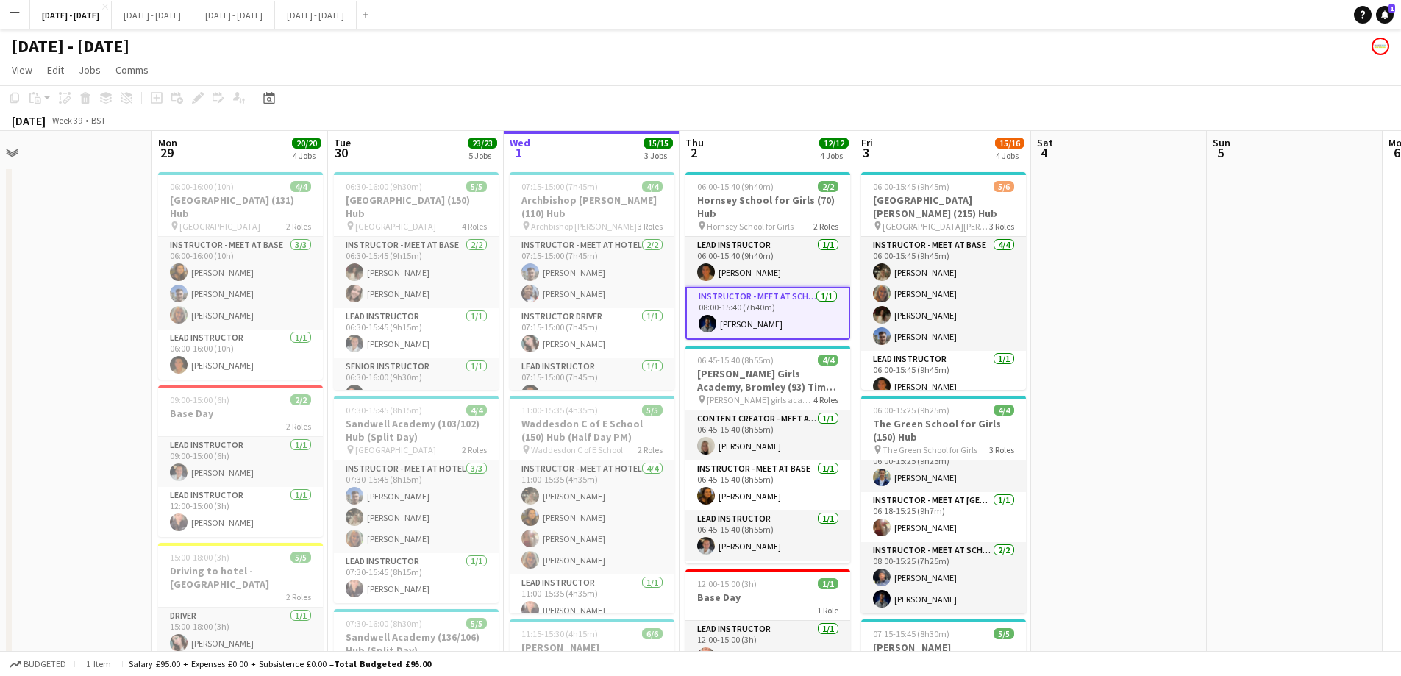
click at [751, 153] on app-board-header-date "Thu 2 12/12 4 Jobs" at bounding box center [767, 148] width 176 height 35
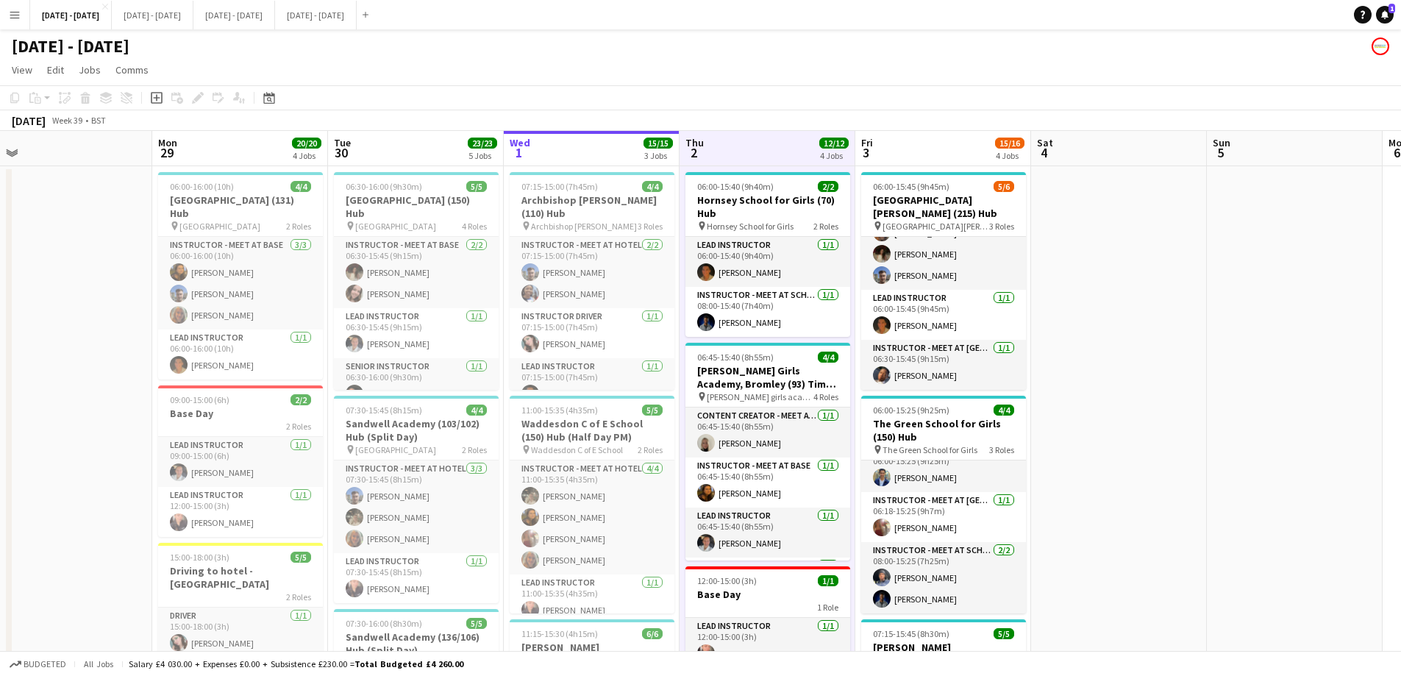
drag, startPoint x: 733, startPoint y: 114, endPoint x: 798, endPoint y: 118, distance: 65.6
click at [798, 118] on div "[DATE] Week 39 • BST" at bounding box center [700, 120] width 1401 height 21
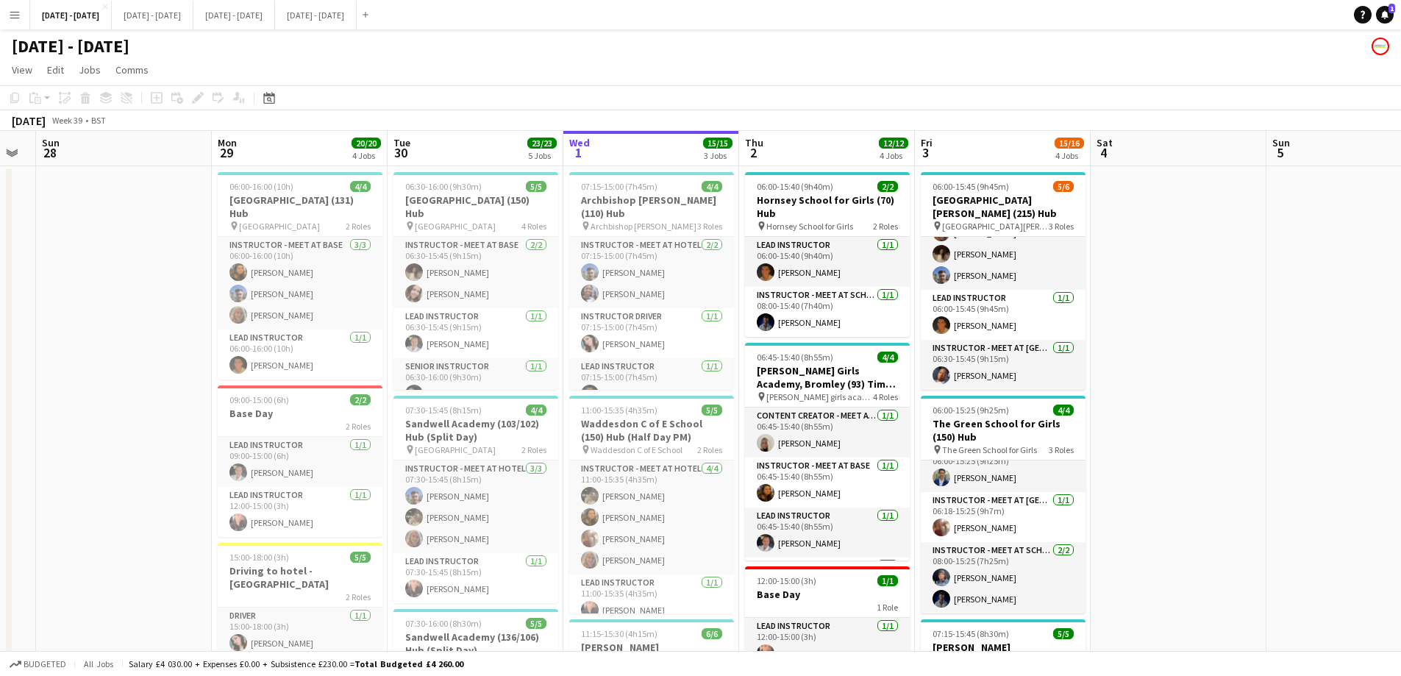
drag, startPoint x: 398, startPoint y: 142, endPoint x: 457, endPoint y: 143, distance: 59.6
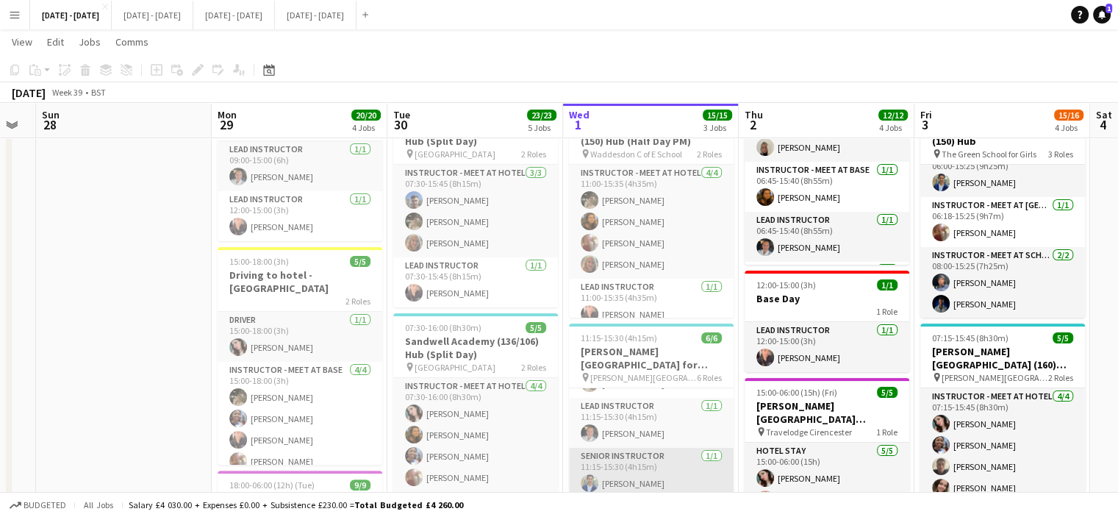
scroll to position [146, 0]
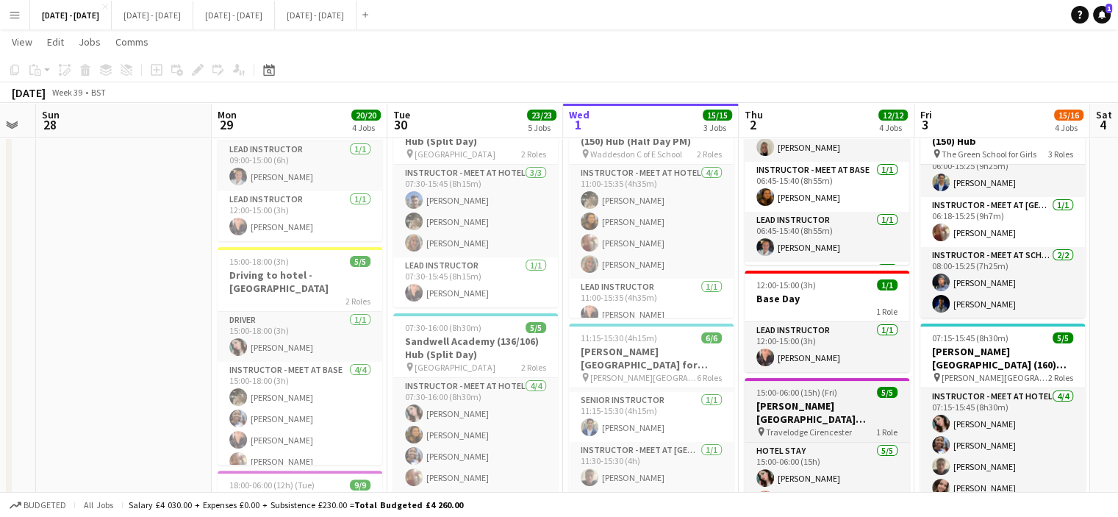
click at [829, 404] on h3 "[PERSON_NAME][GEOGRAPHIC_DATA][PERSON_NAME]" at bounding box center [827, 412] width 165 height 26
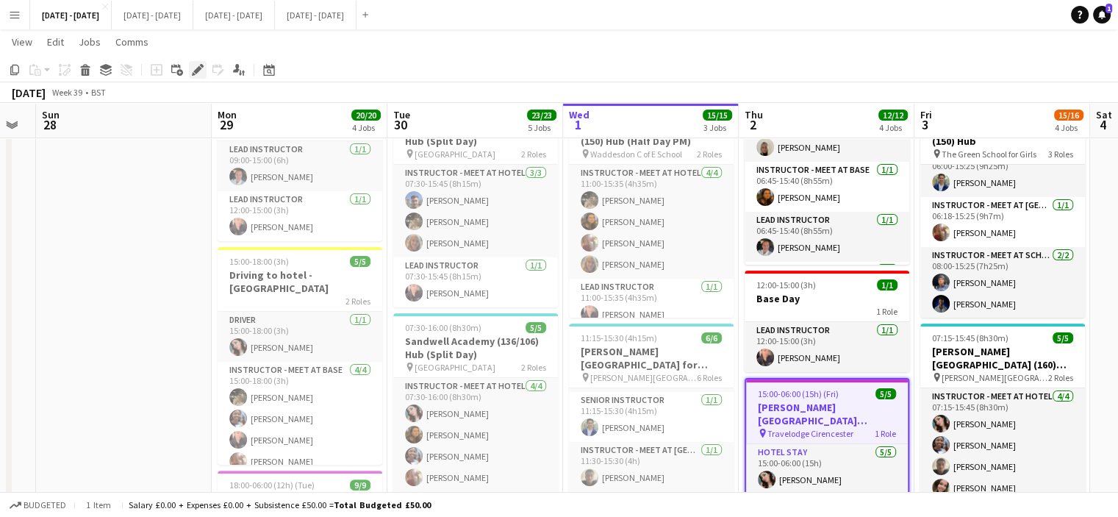
click at [200, 74] on icon "Edit" at bounding box center [198, 70] width 12 height 12
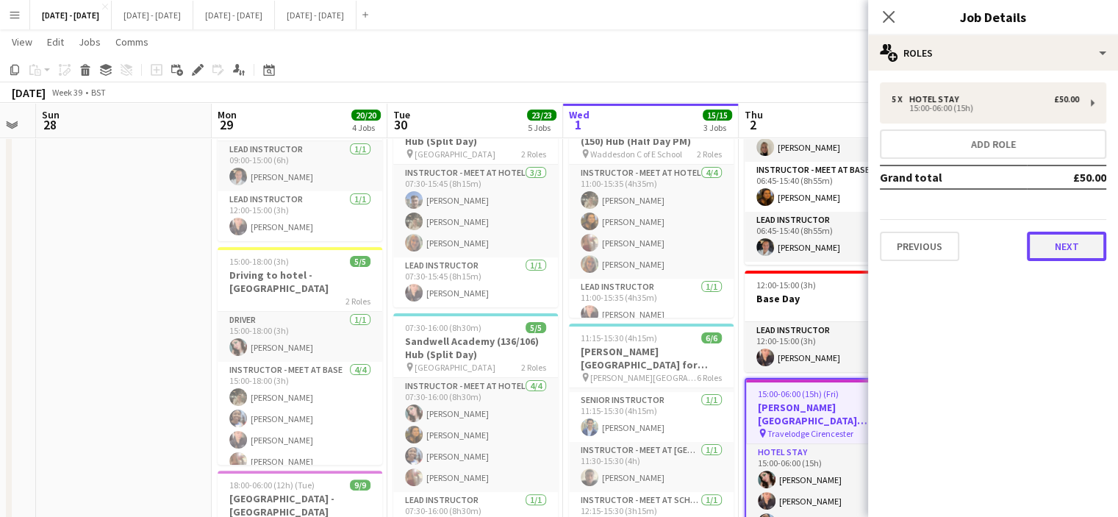
click at [1063, 248] on button "Next" at bounding box center [1066, 246] width 79 height 29
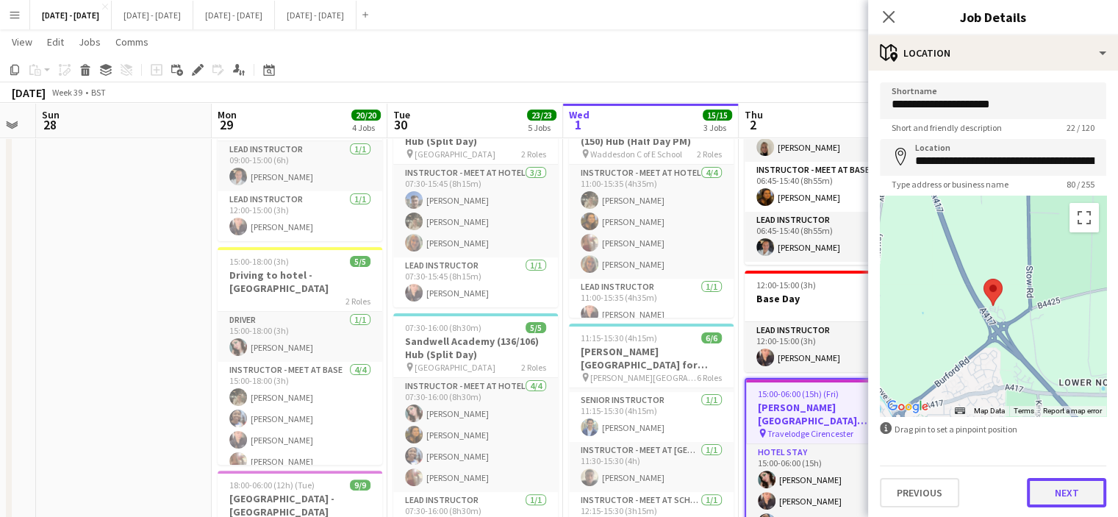
click at [1073, 496] on button "Next" at bounding box center [1066, 492] width 79 height 29
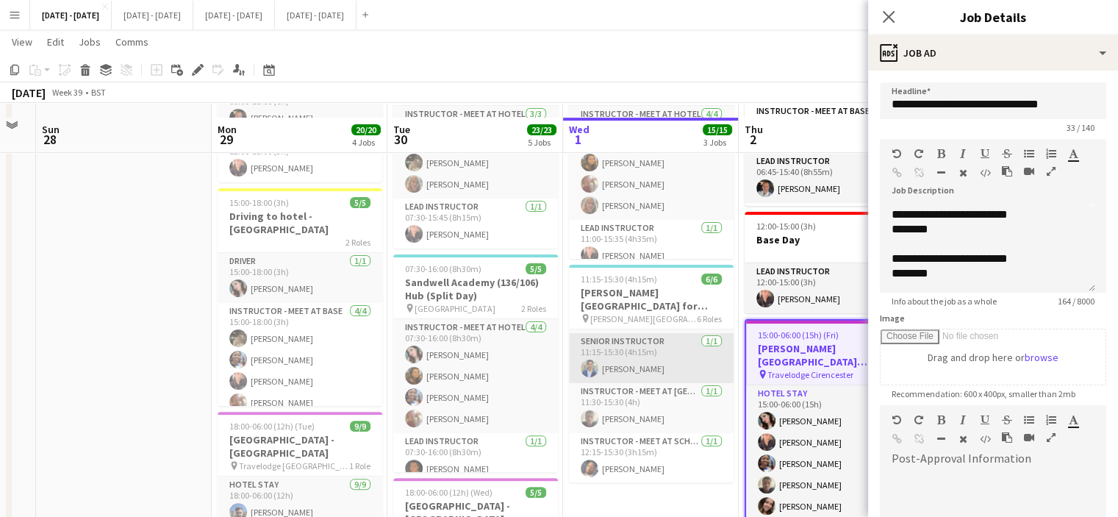
scroll to position [368, 0]
